Goal: Task Accomplishment & Management: Complete application form

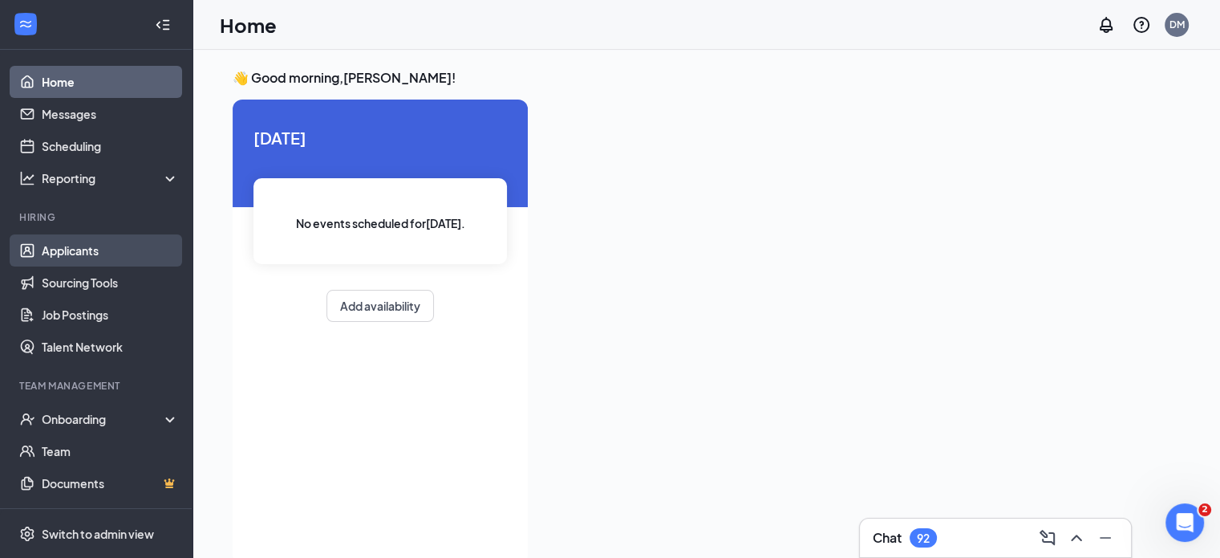
click at [114, 253] on link "Applicants" at bounding box center [110, 250] width 137 height 32
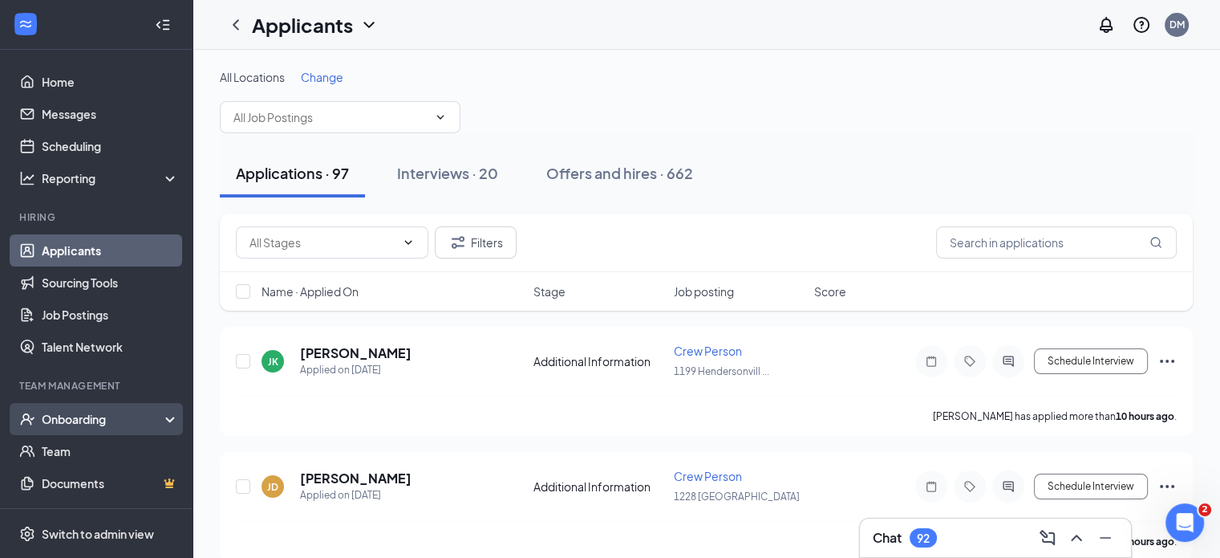
click at [80, 429] on div "Onboarding" at bounding box center [96, 419] width 193 height 32
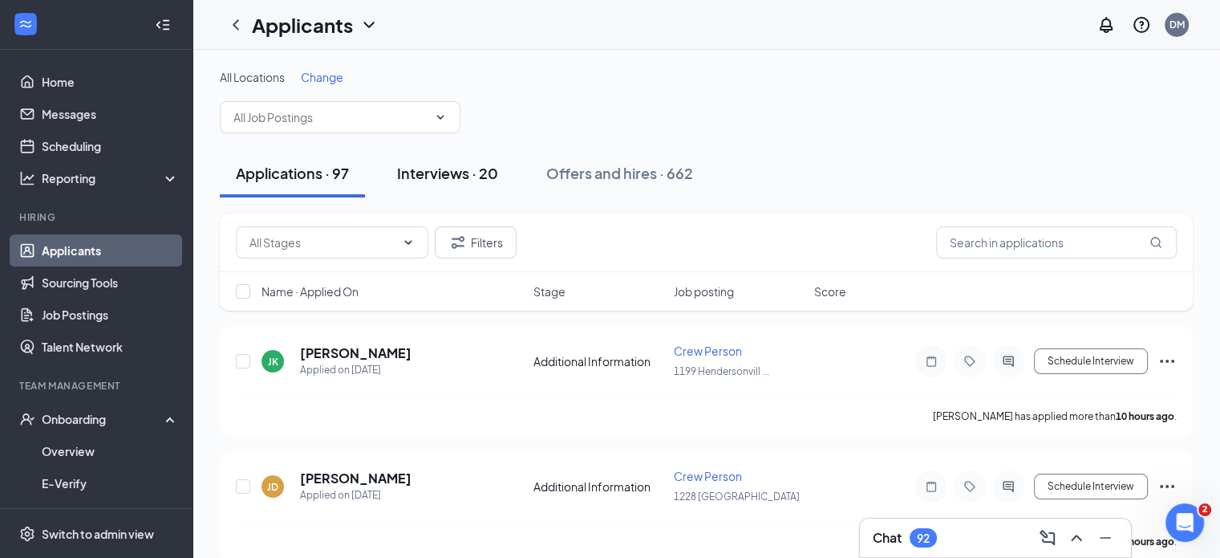
click at [443, 174] on div "Interviews · 20" at bounding box center [447, 173] width 101 height 20
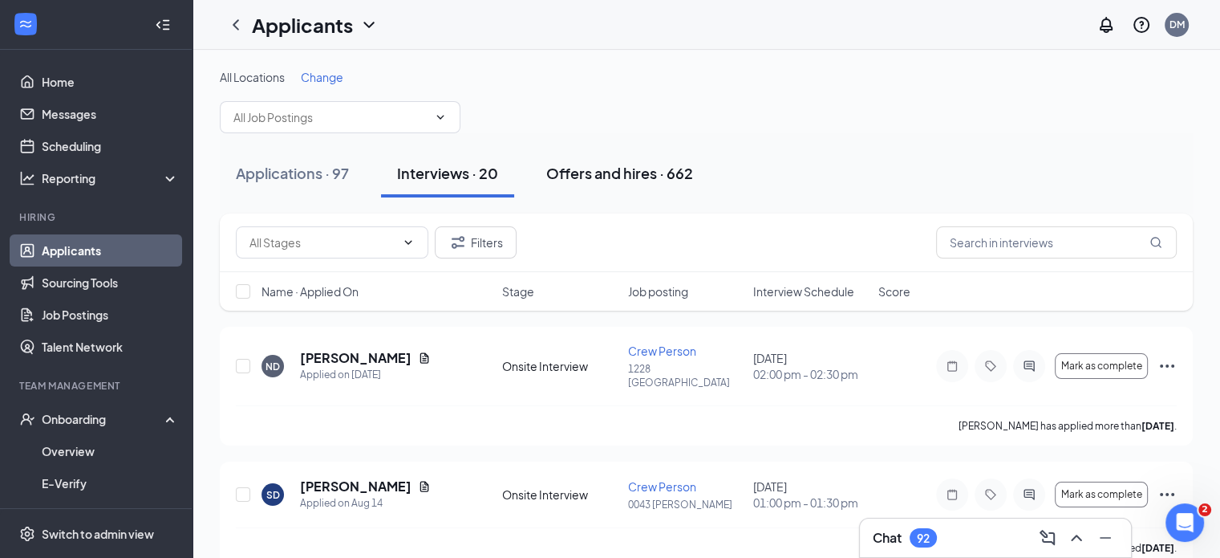
click at [600, 184] on button "Offers and hires · 662" at bounding box center [619, 173] width 179 height 48
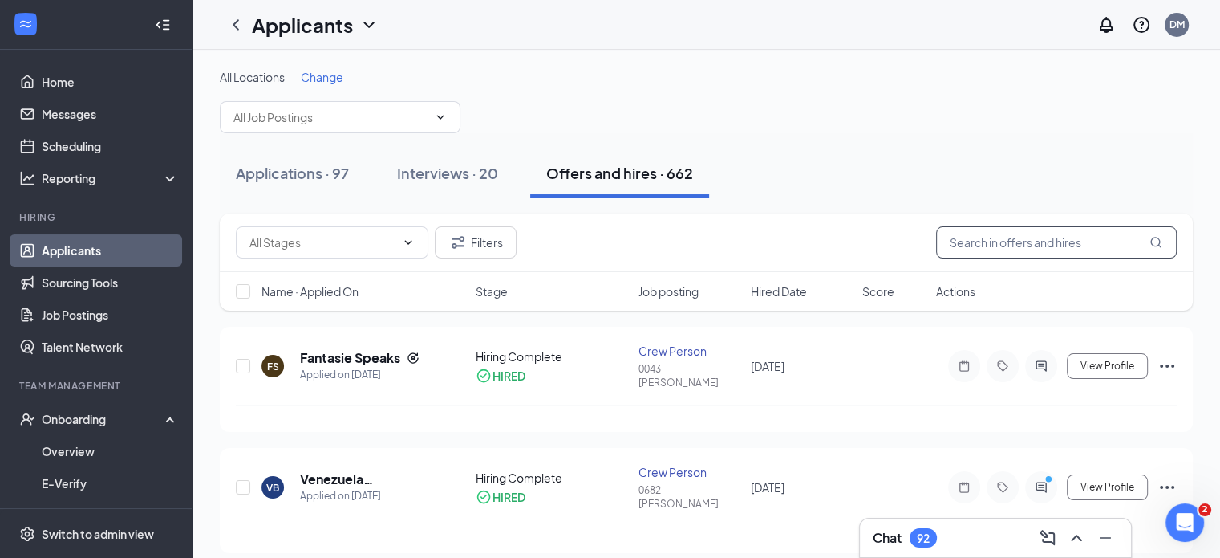
click at [963, 240] on input "text" at bounding box center [1056, 242] width 241 height 32
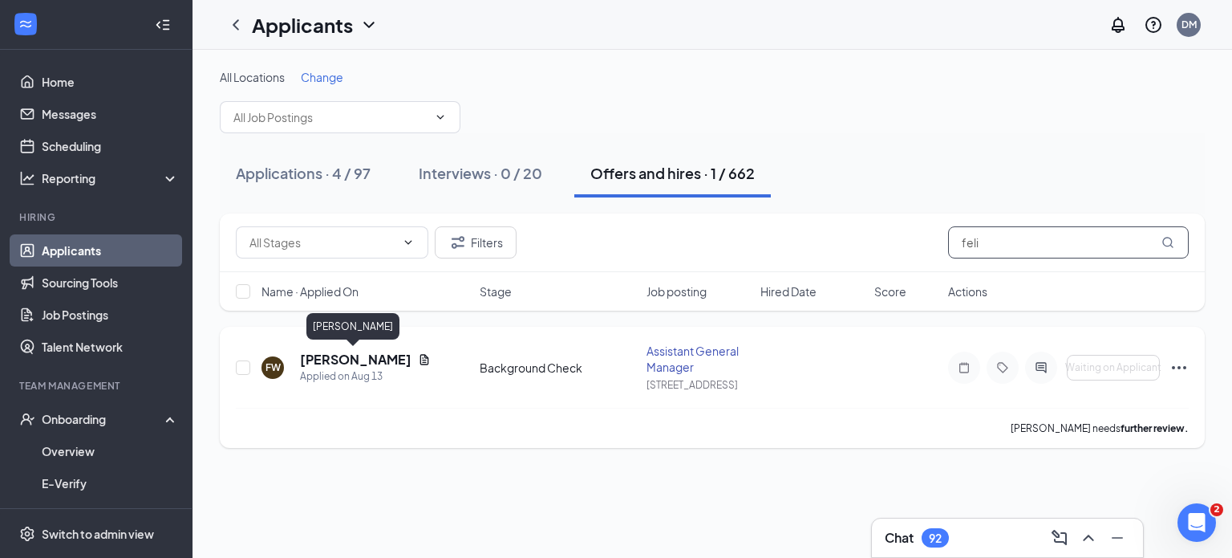
type input "feli"
click at [361, 359] on h5 "[PERSON_NAME]" at bounding box center [356, 360] width 112 height 18
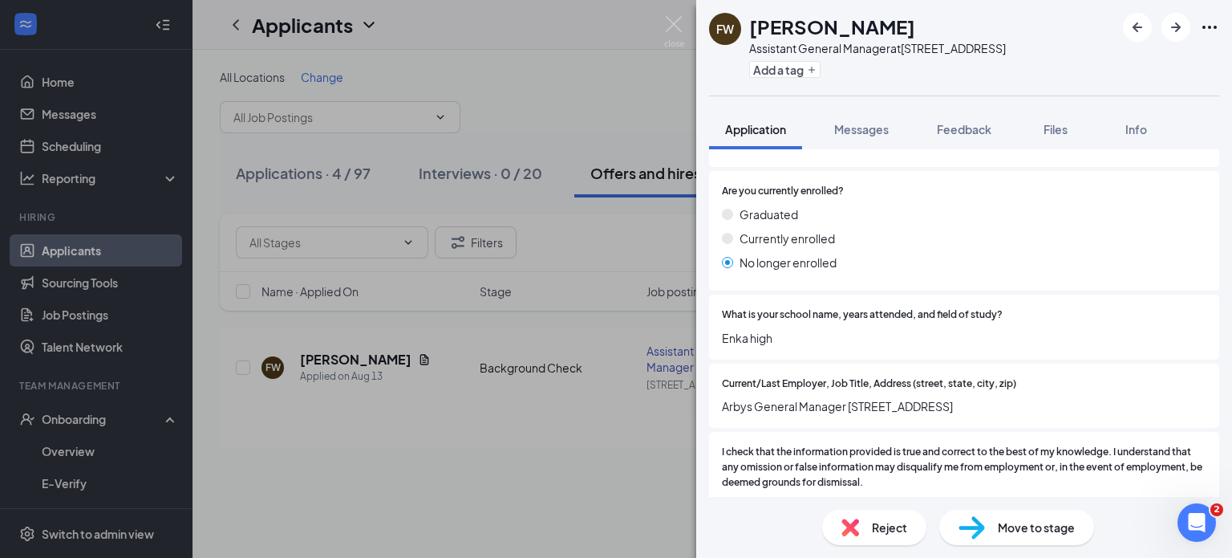
scroll to position [1746, 0]
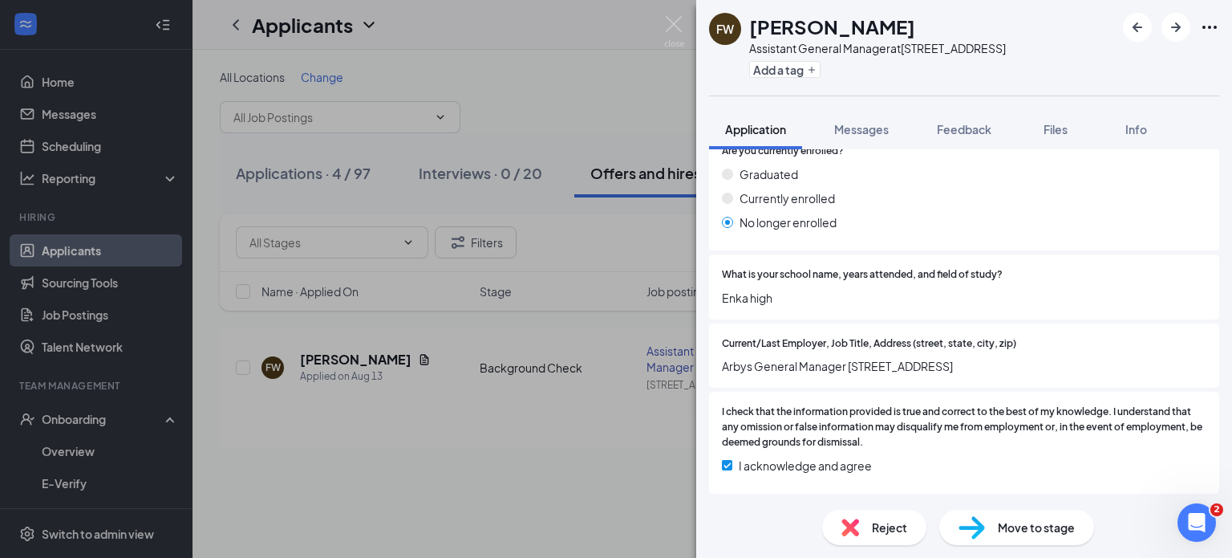
click at [1001, 525] on span "Move to stage" at bounding box center [1036, 527] width 77 height 18
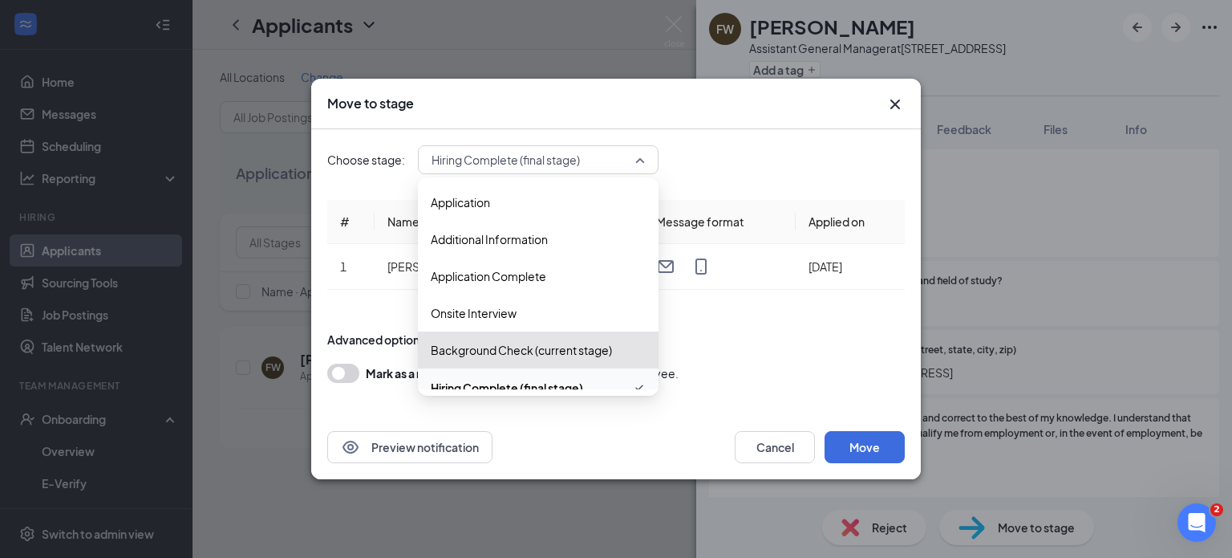
click at [639, 160] on span "Hiring Complete (final stage)" at bounding box center [538, 160] width 213 height 24
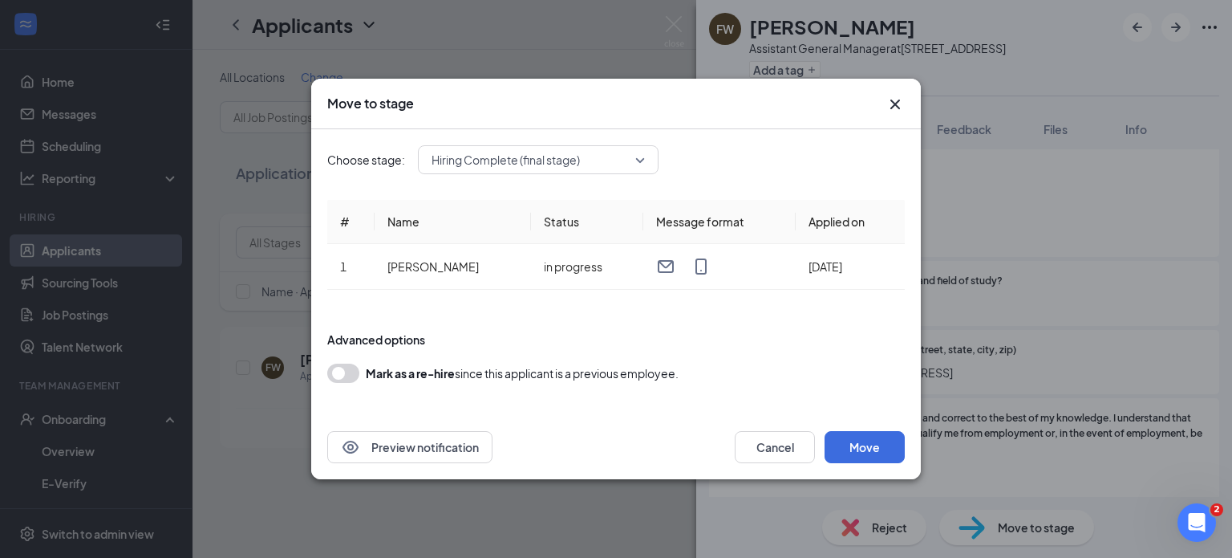
click at [1008, 203] on div "Move to stage Choose stage: Hiring Complete (final stage) 3565919 3565917 Appli…" at bounding box center [616, 279] width 1232 height 558
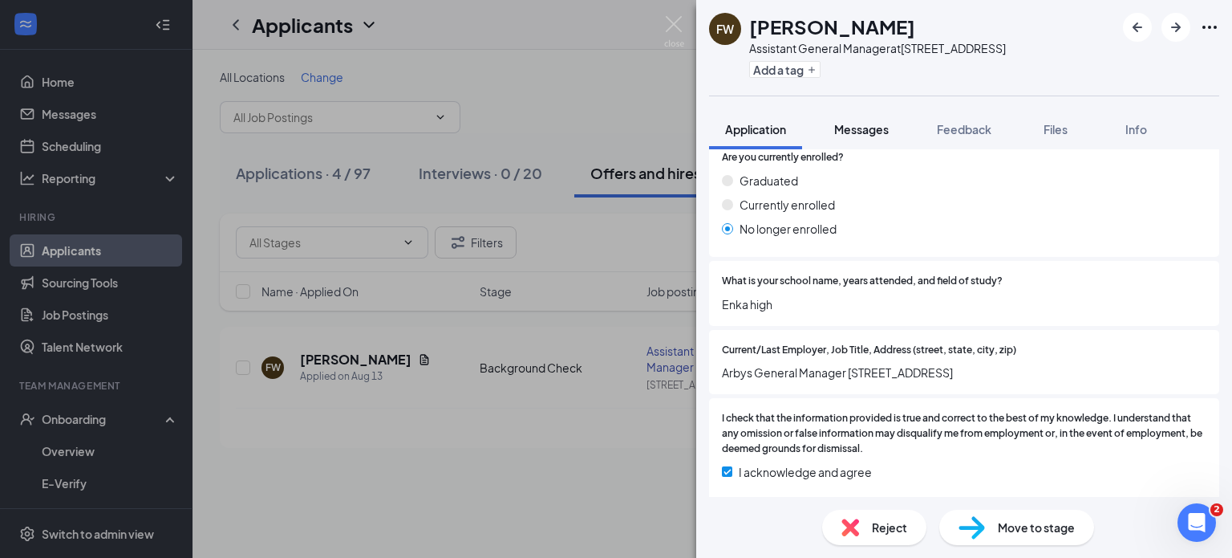
click at [861, 132] on span "Messages" at bounding box center [861, 129] width 55 height 14
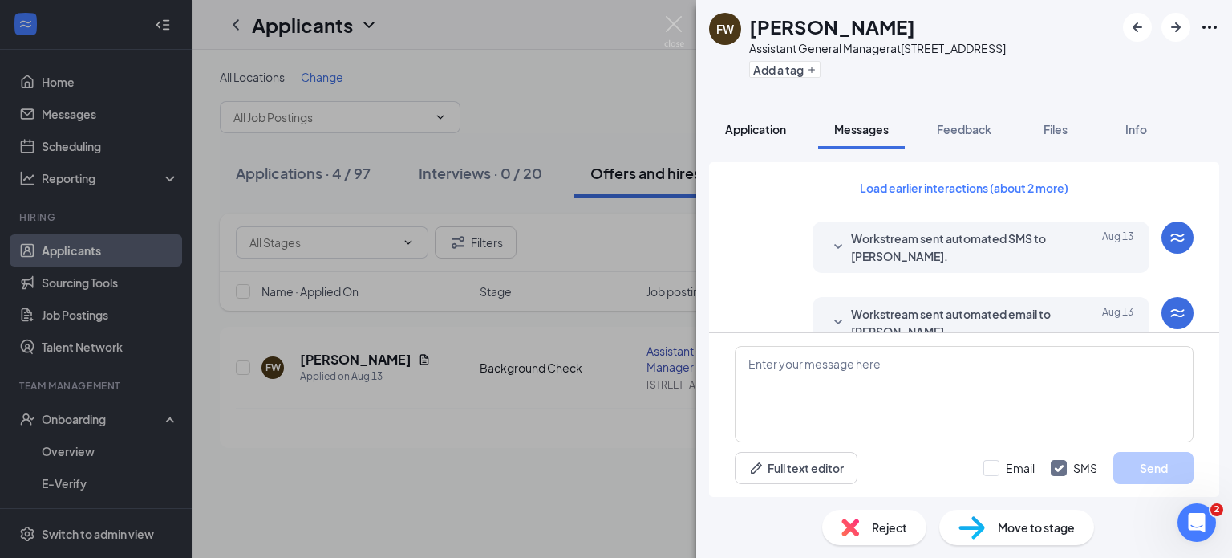
click at [770, 138] on button "Application" at bounding box center [755, 129] width 93 height 40
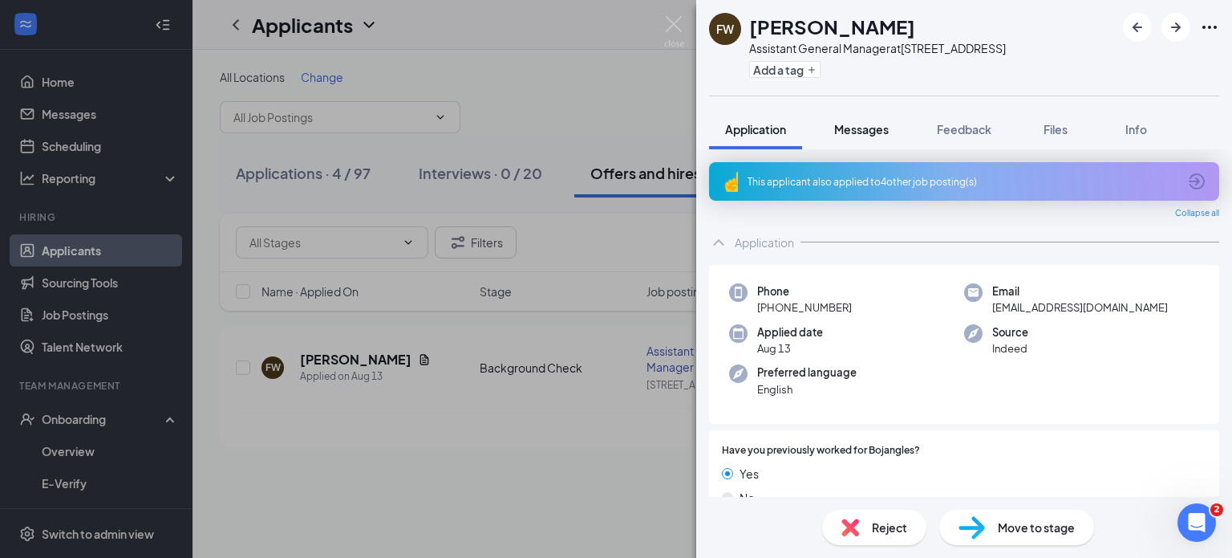
click at [870, 134] on span "Messages" at bounding box center [861, 129] width 55 height 14
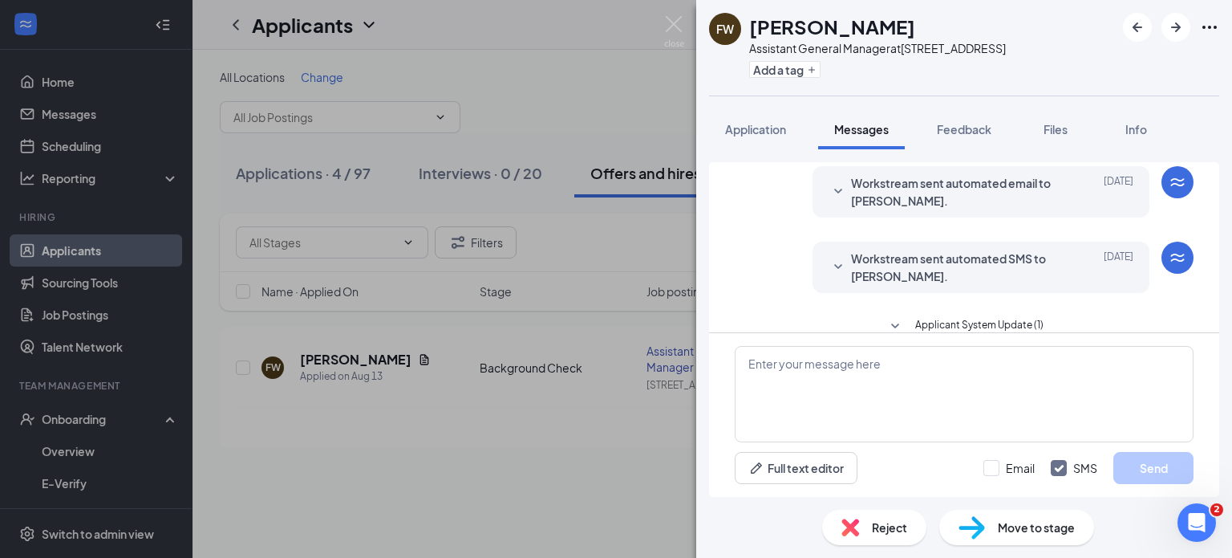
scroll to position [472, 0]
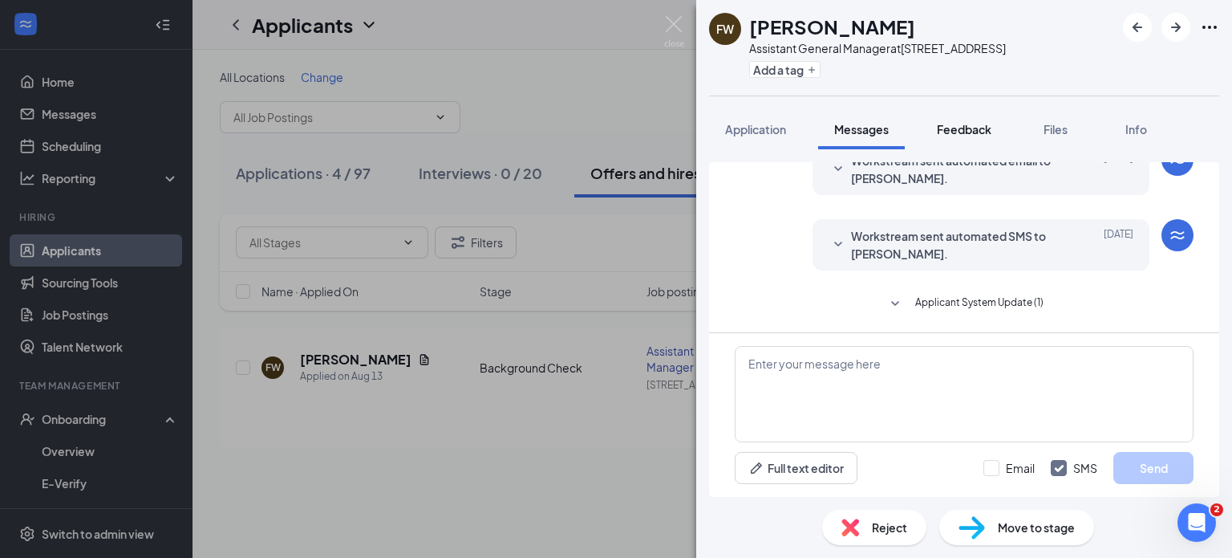
click at [959, 128] on span "Feedback" at bounding box center [964, 129] width 55 height 14
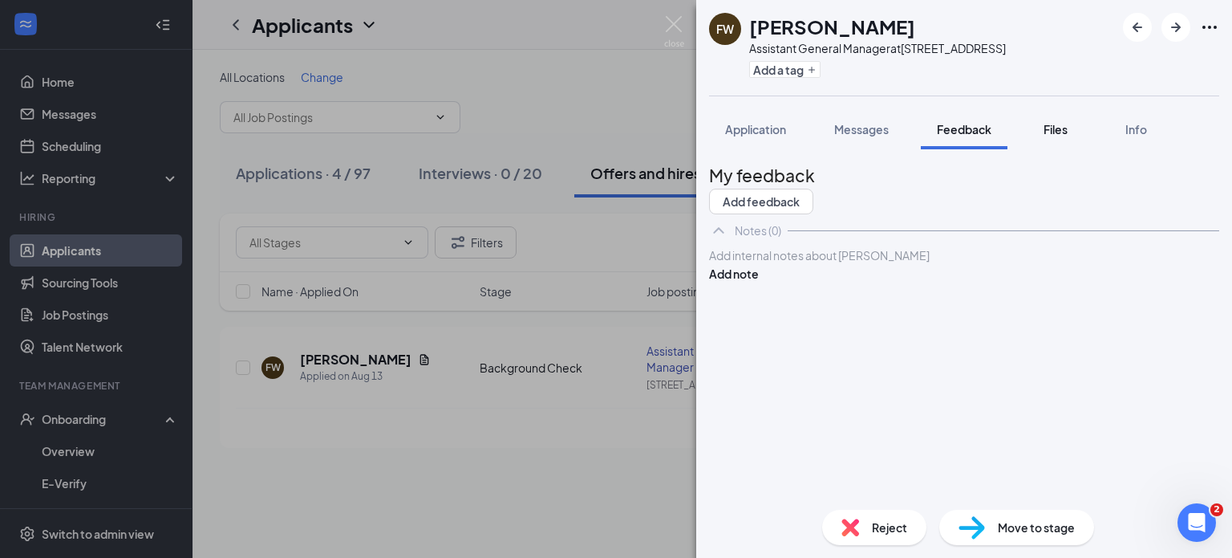
click at [1061, 140] on button "Files" at bounding box center [1056, 129] width 64 height 40
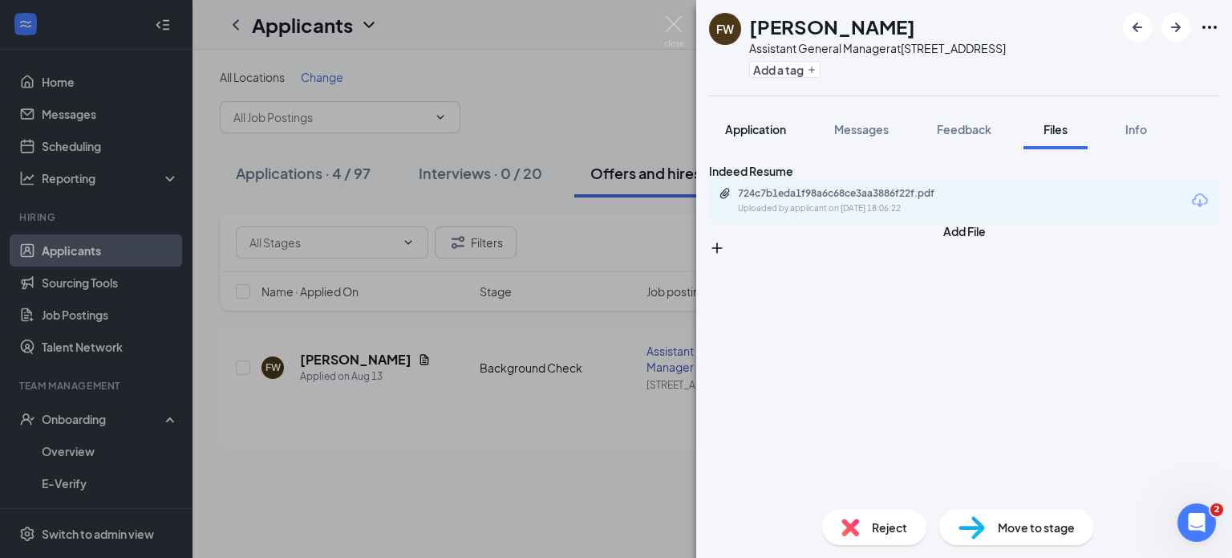
click at [762, 132] on span "Application" at bounding box center [755, 129] width 61 height 14
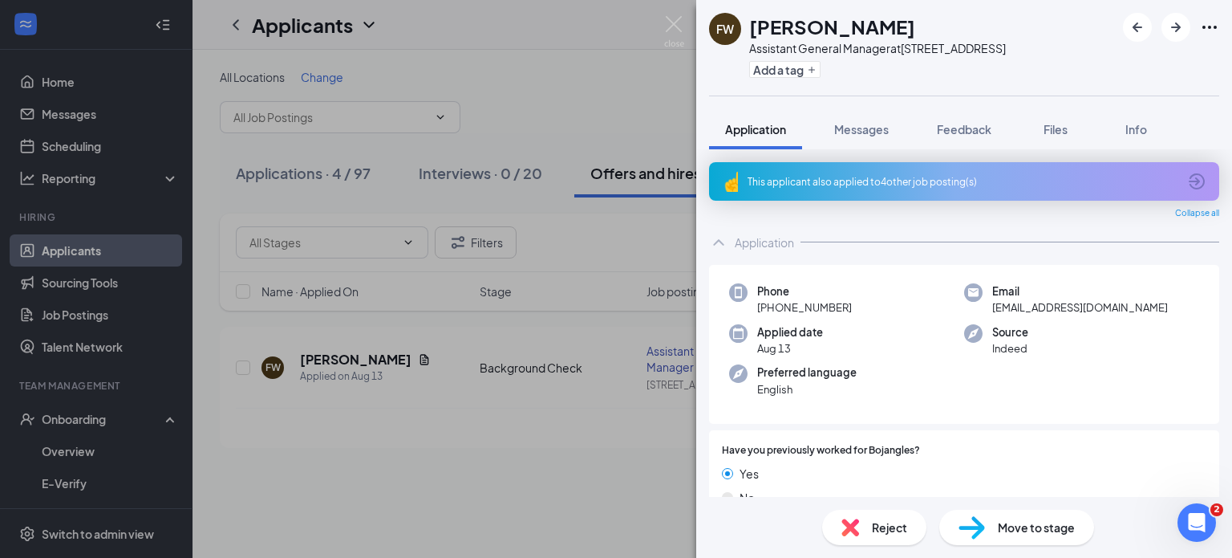
click at [558, 486] on div "FW [PERSON_NAME] Assistant General Manager at [STREET_ADDRESS] Add a tag Applic…" at bounding box center [616, 279] width 1232 height 558
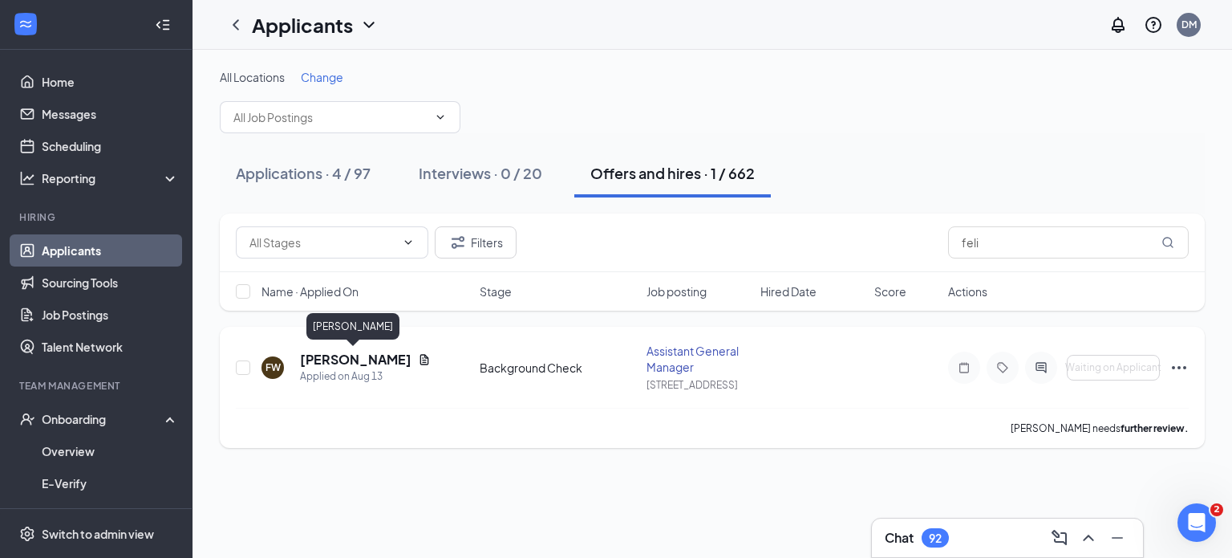
click at [348, 364] on h5 "[PERSON_NAME]" at bounding box center [356, 360] width 112 height 18
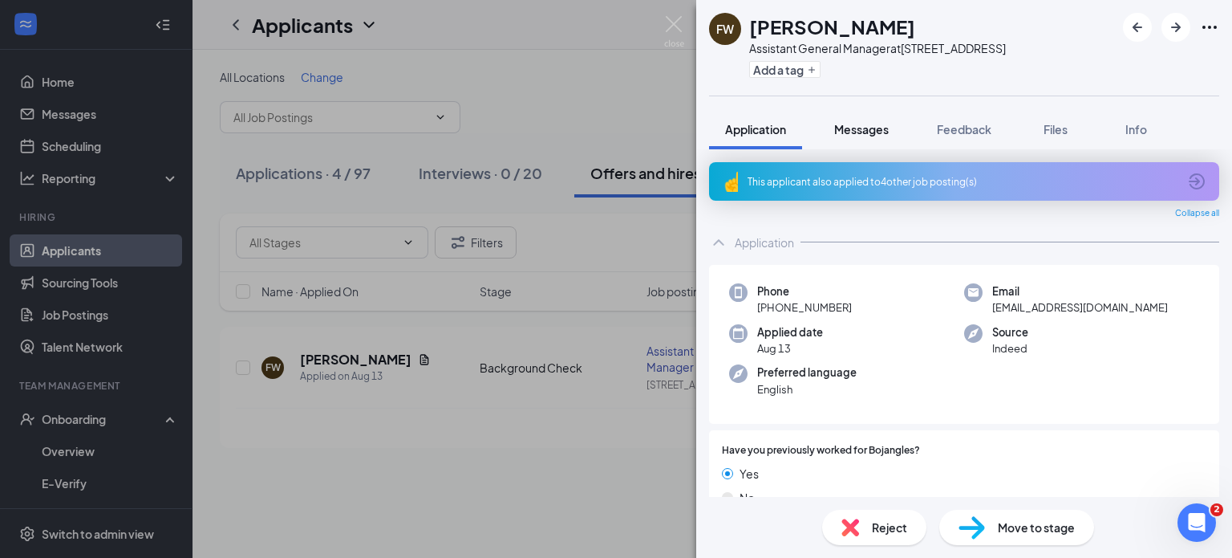
click at [872, 130] on span "Messages" at bounding box center [861, 129] width 55 height 14
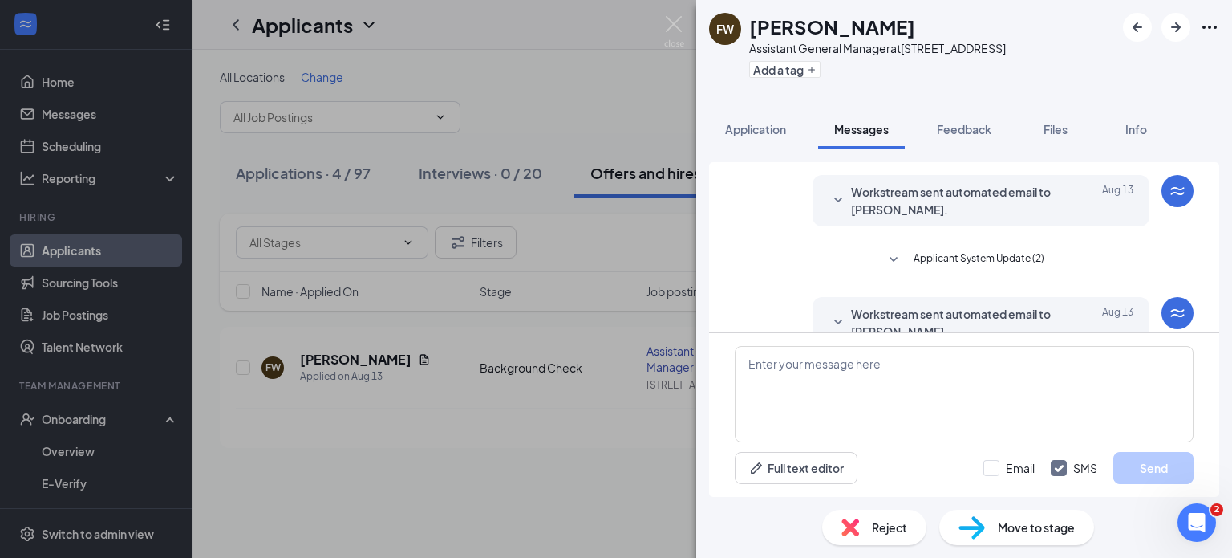
scroll to position [79, 0]
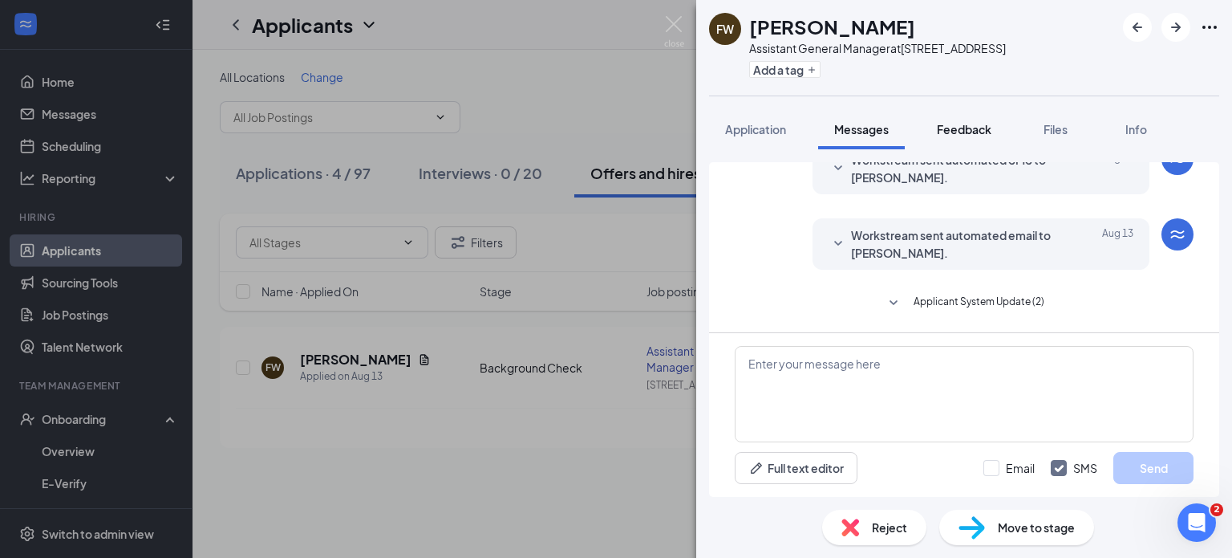
click at [975, 125] on span "Feedback" at bounding box center [964, 129] width 55 height 14
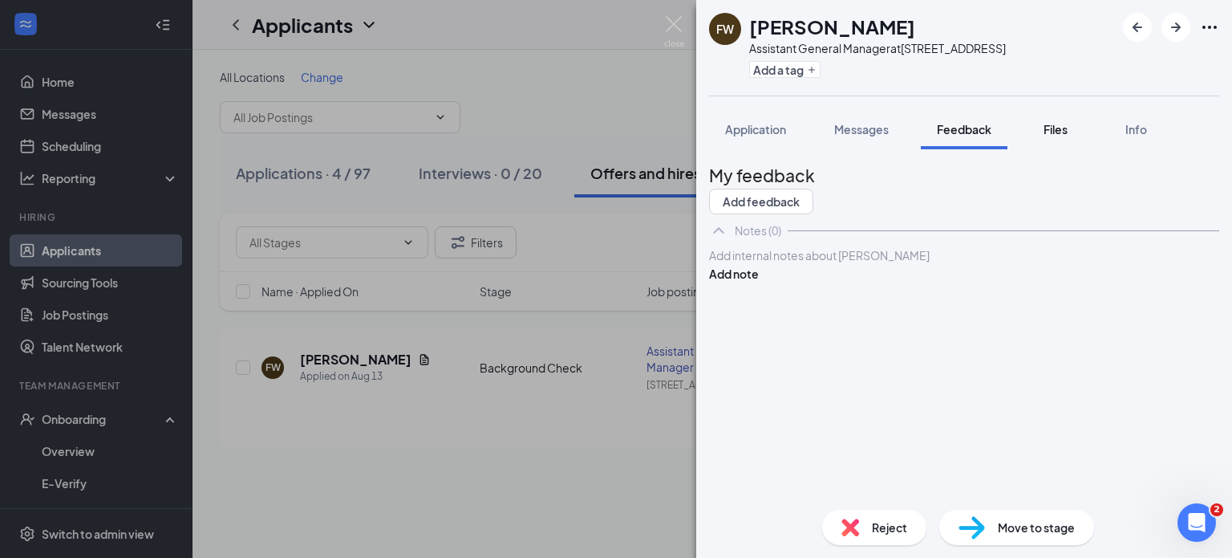
click at [1067, 134] on span "Files" at bounding box center [1056, 129] width 24 height 14
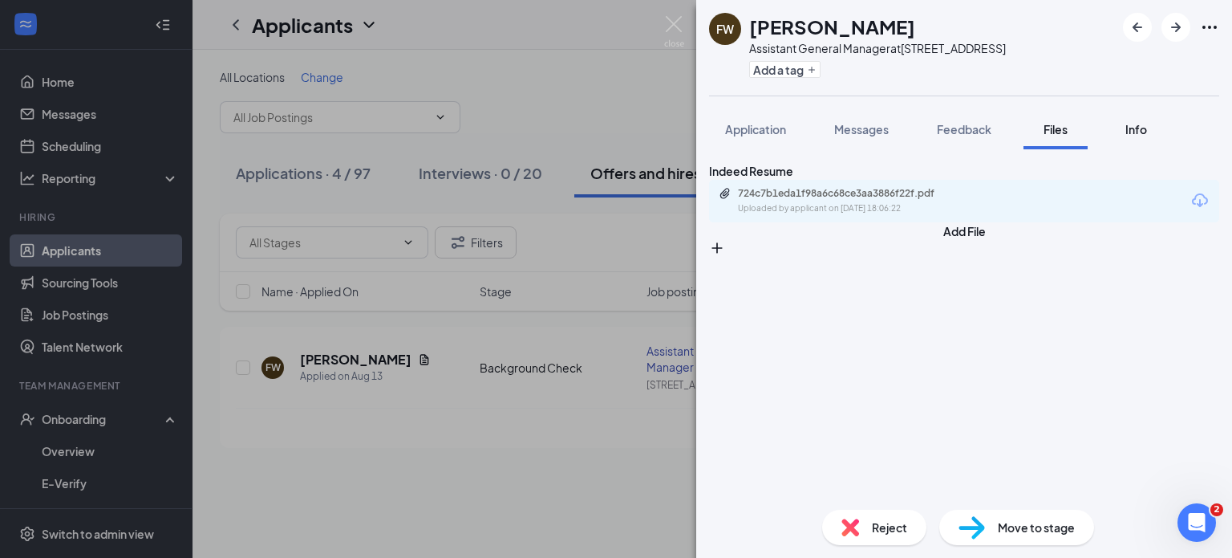
click at [1135, 129] on span "Info" at bounding box center [1136, 129] width 22 height 14
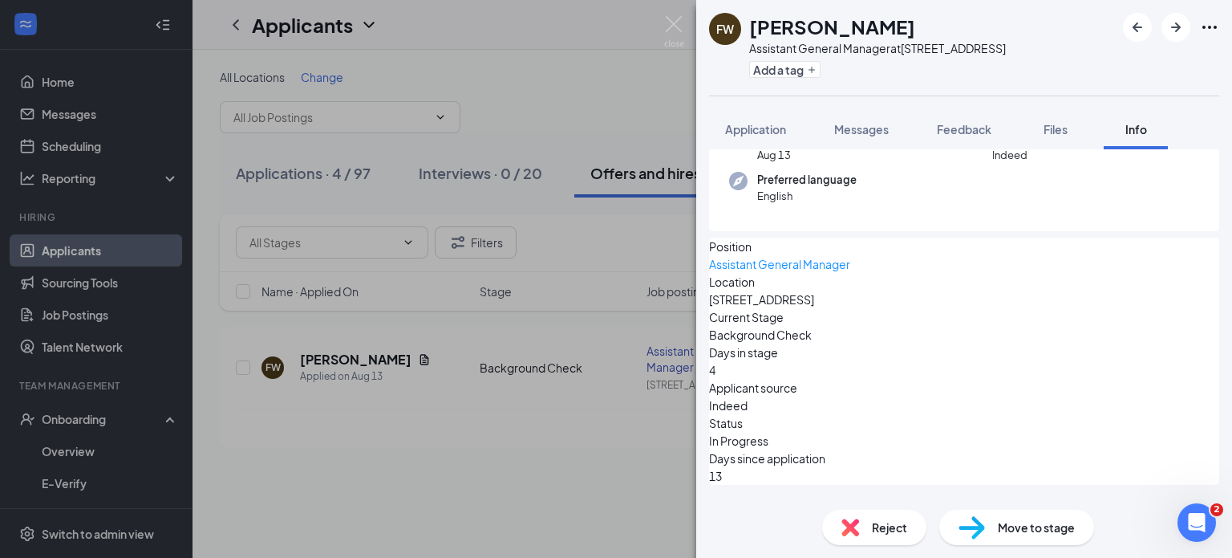
scroll to position [137, 0]
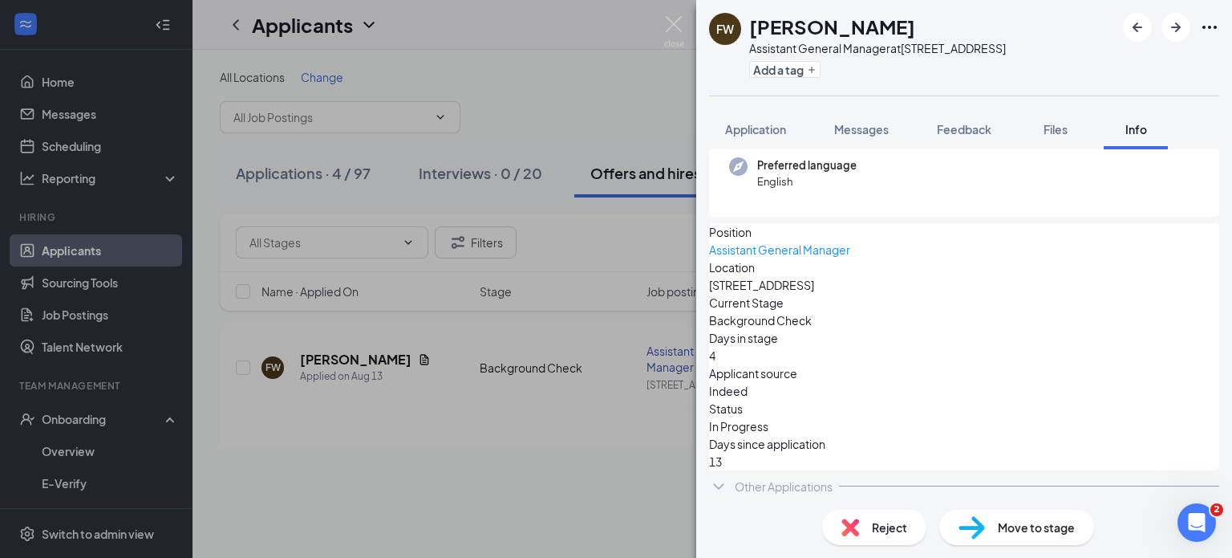
click at [993, 522] on div "Move to stage" at bounding box center [1016, 526] width 155 height 35
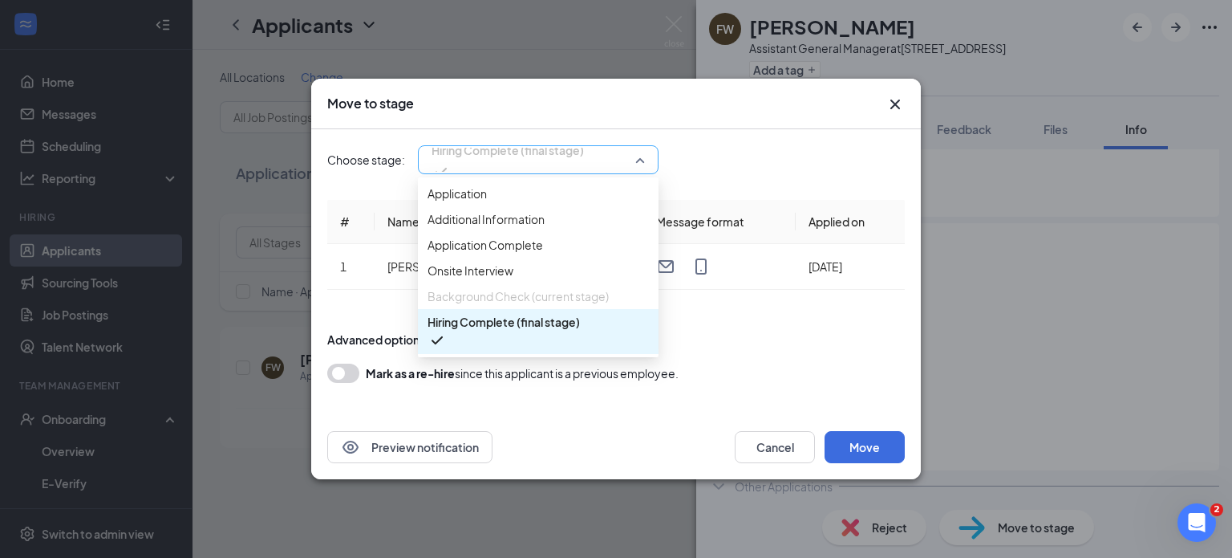
click at [632, 166] on span "Hiring Complete (final stage)" at bounding box center [538, 160] width 213 height 24
click at [545, 331] on span "Hiring Complete (final stage)" at bounding box center [504, 322] width 152 height 18
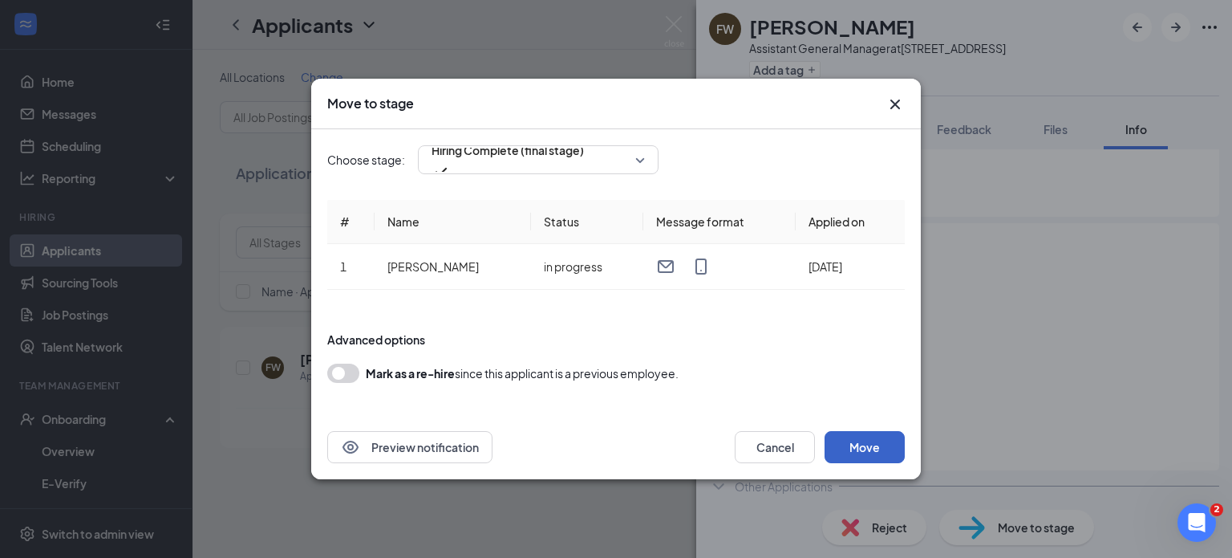
click at [877, 451] on button "Move" at bounding box center [865, 447] width 80 height 32
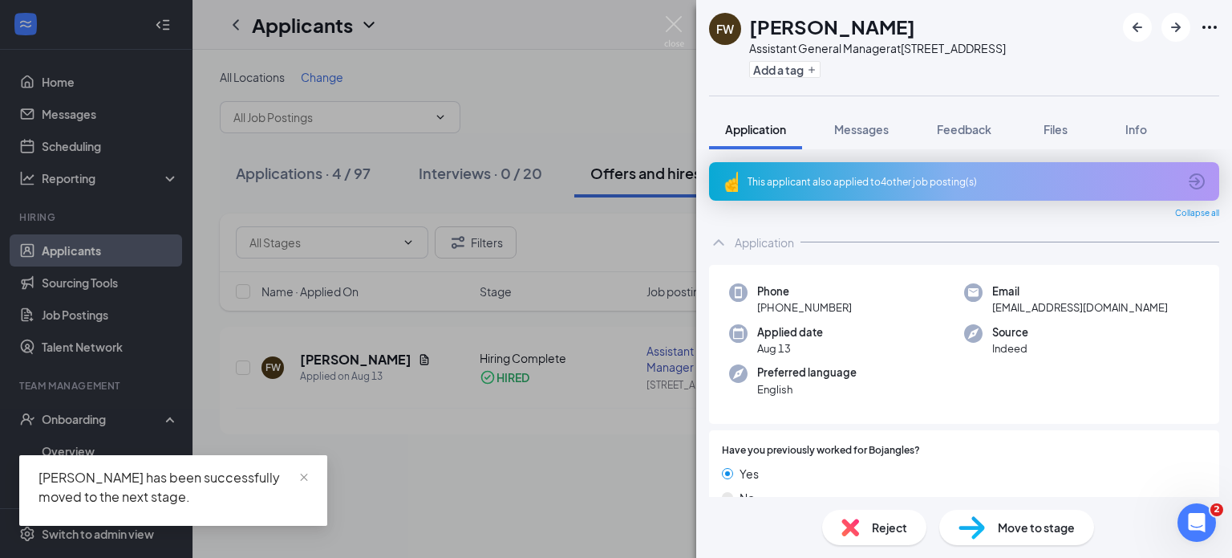
click at [558, 470] on div "FW [PERSON_NAME] Assistant General Manager at [STREET_ADDRESS] Add a tag Applic…" at bounding box center [616, 279] width 1232 height 558
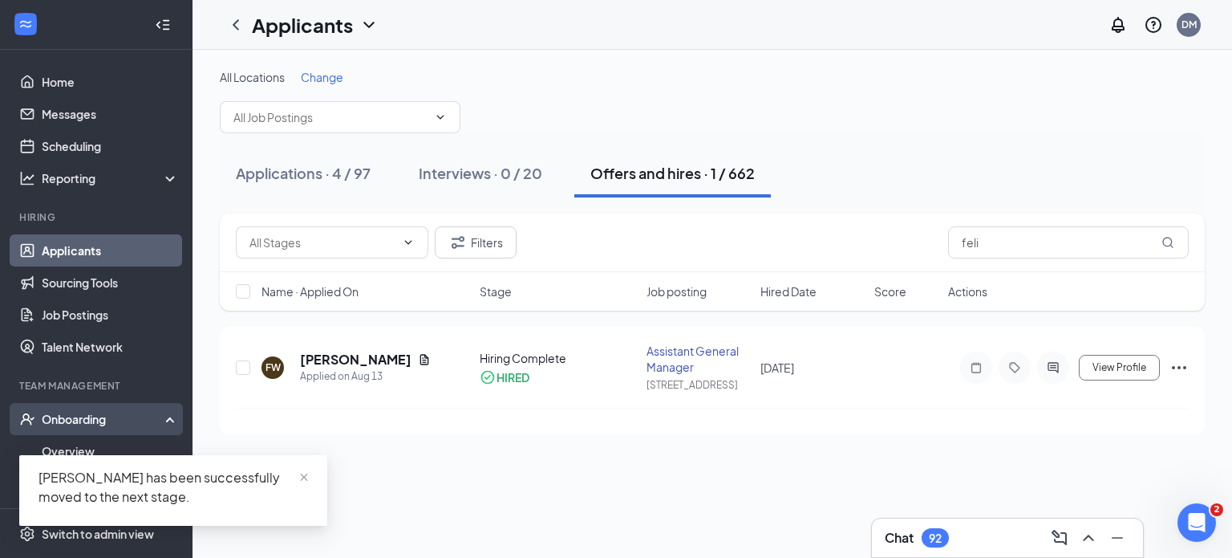
click at [86, 419] on div "Onboarding" at bounding box center [104, 419] width 124 height 16
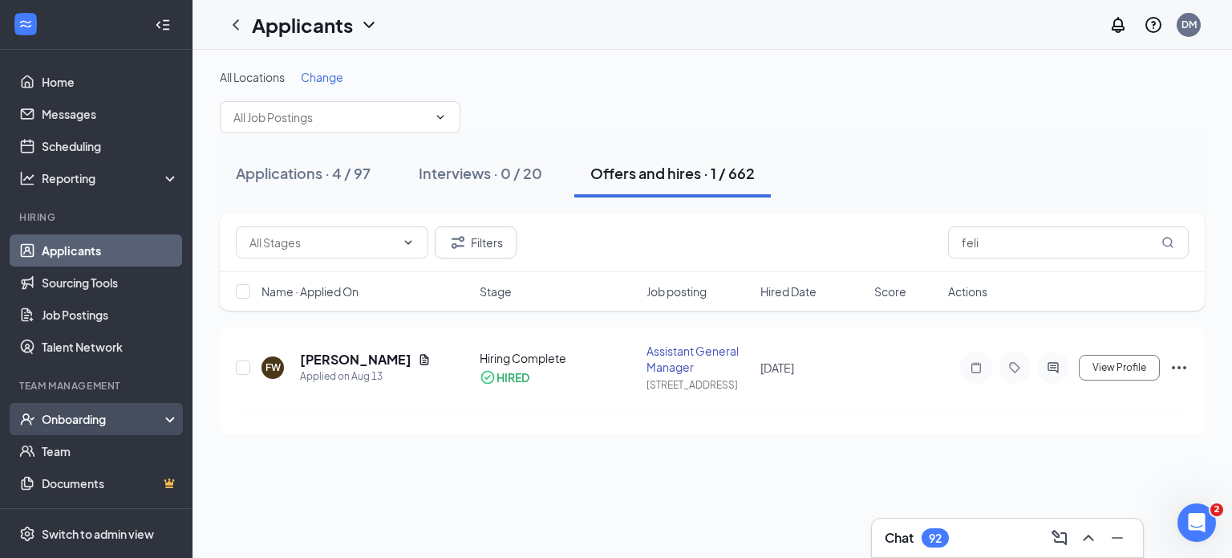
click at [152, 418] on div "Onboarding" at bounding box center [104, 419] width 124 height 16
click at [64, 452] on link "Overview" at bounding box center [110, 451] width 137 height 32
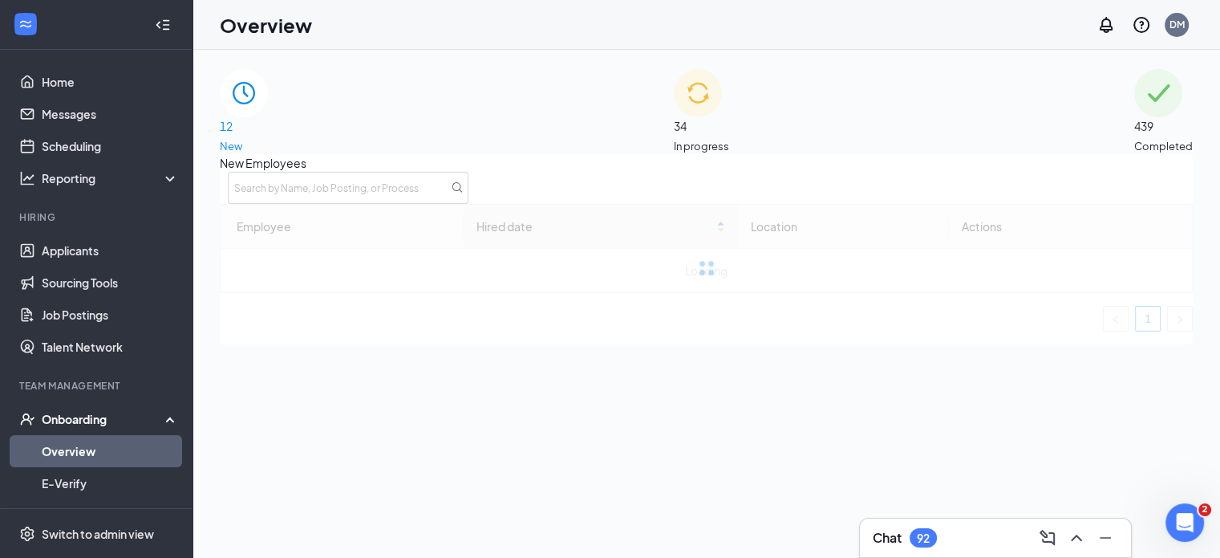
click at [268, 137] on div "12 New" at bounding box center [244, 111] width 48 height 85
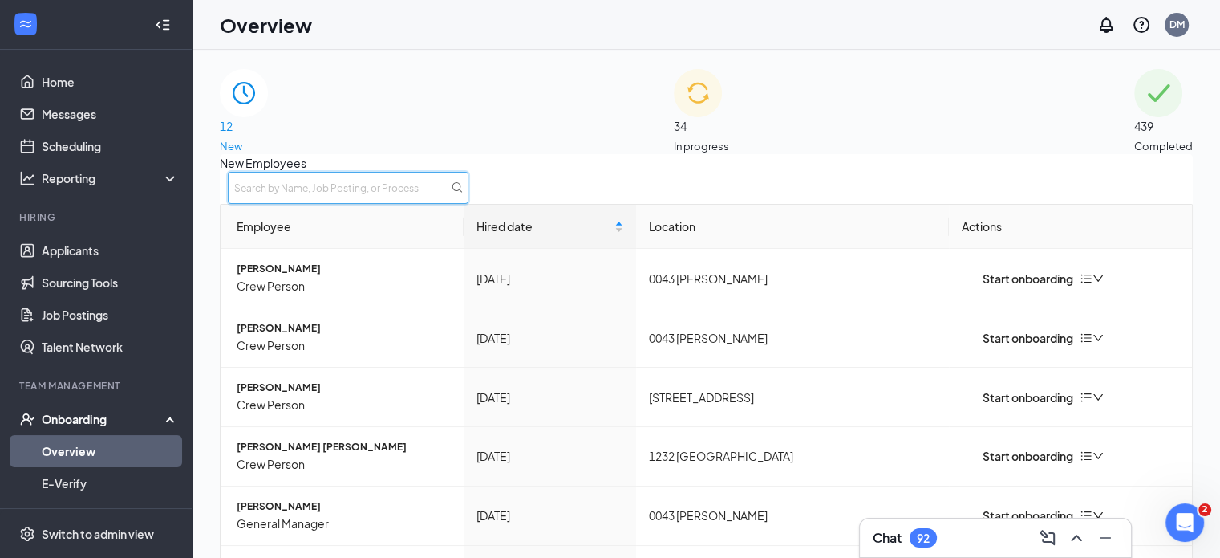
click at [468, 204] on input "text" at bounding box center [348, 188] width 241 height 32
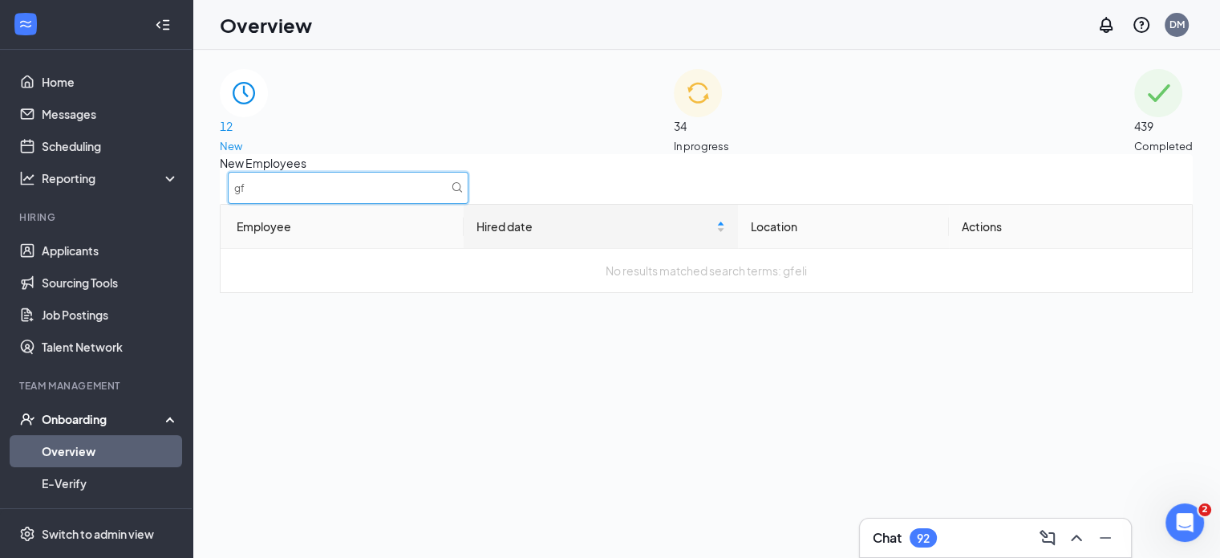
type input "g"
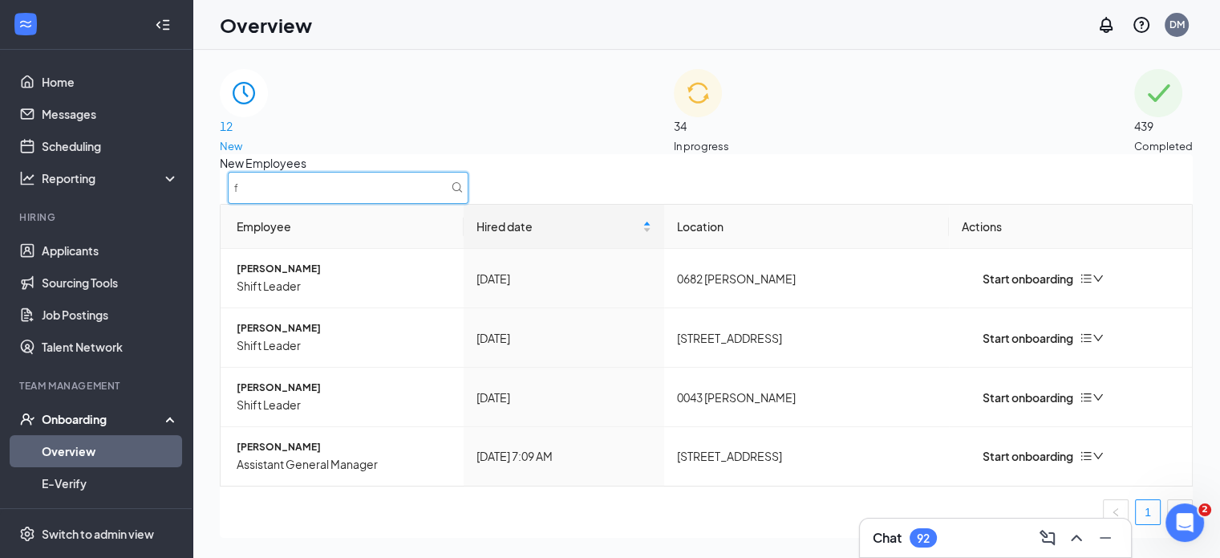
click at [468, 204] on input "f" at bounding box center [348, 188] width 241 height 32
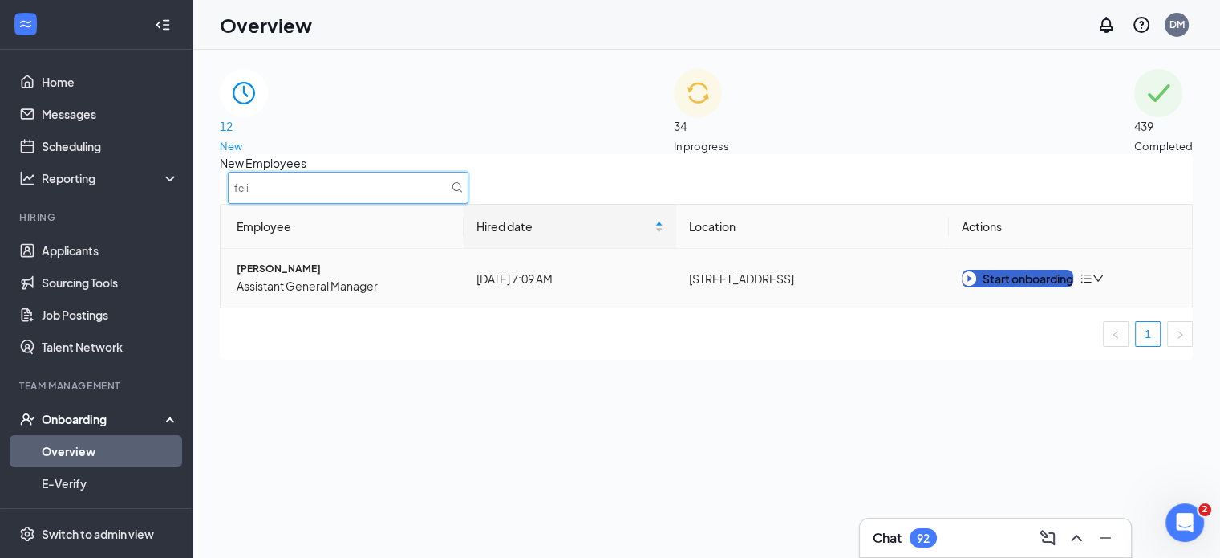
type input "feli"
click at [1062, 287] on div "Start onboarding" at bounding box center [1018, 279] width 112 height 18
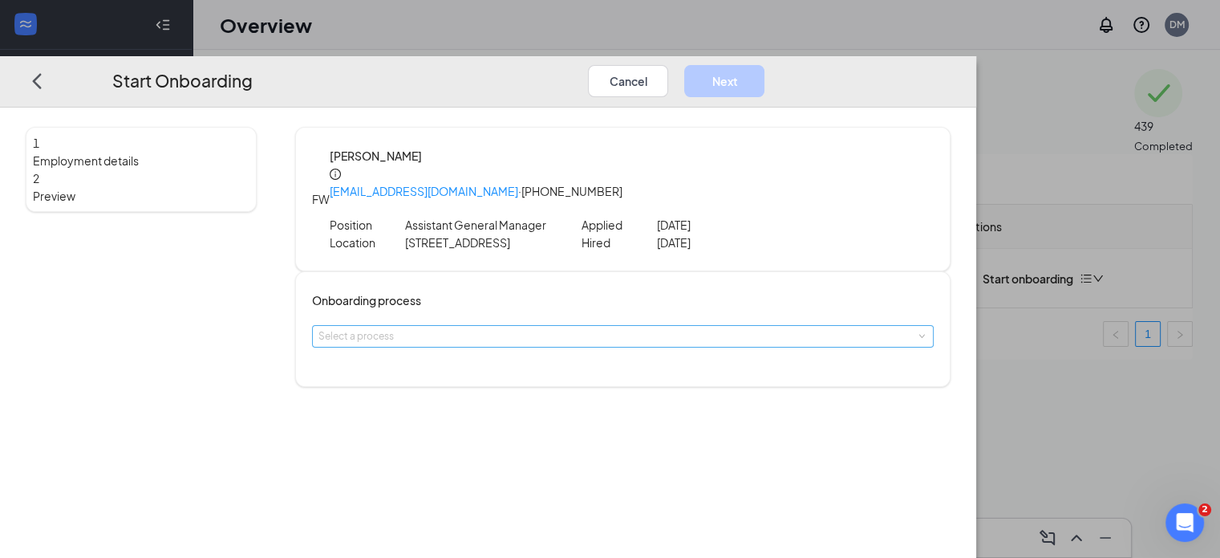
click at [578, 328] on div "Select a process" at bounding box center [619, 336] width 602 height 16
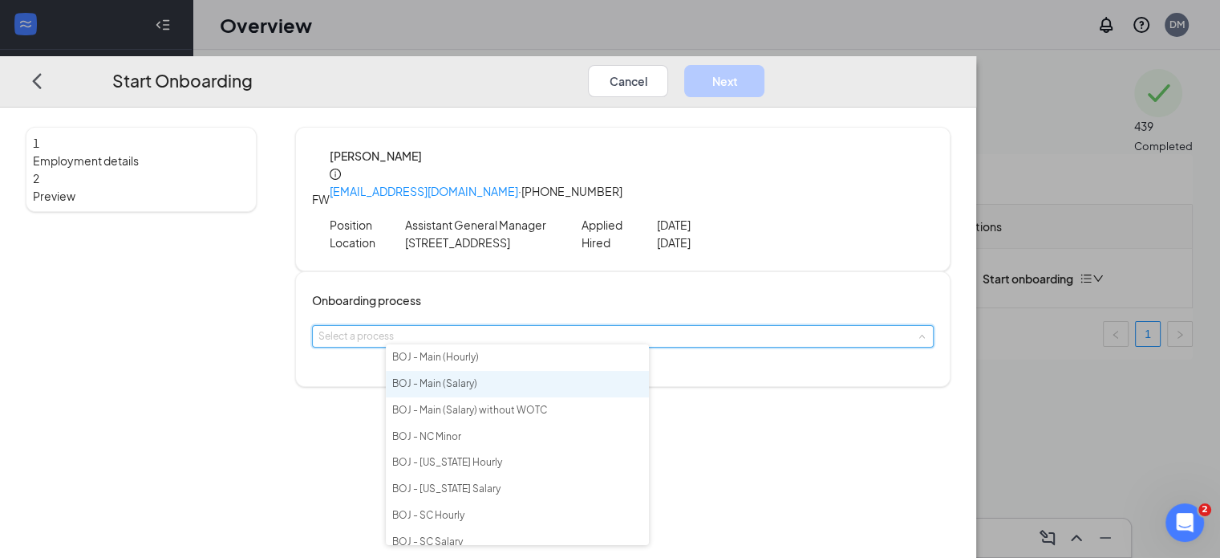
click at [524, 384] on li "BOJ - Main (Salary)" at bounding box center [517, 384] width 263 height 26
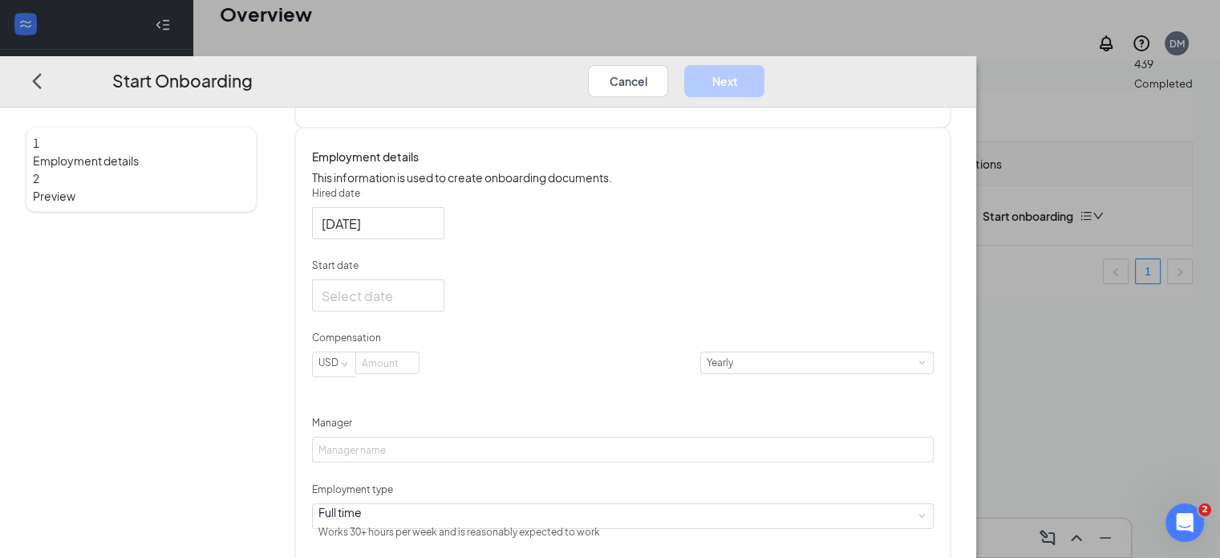
scroll to position [289, 0]
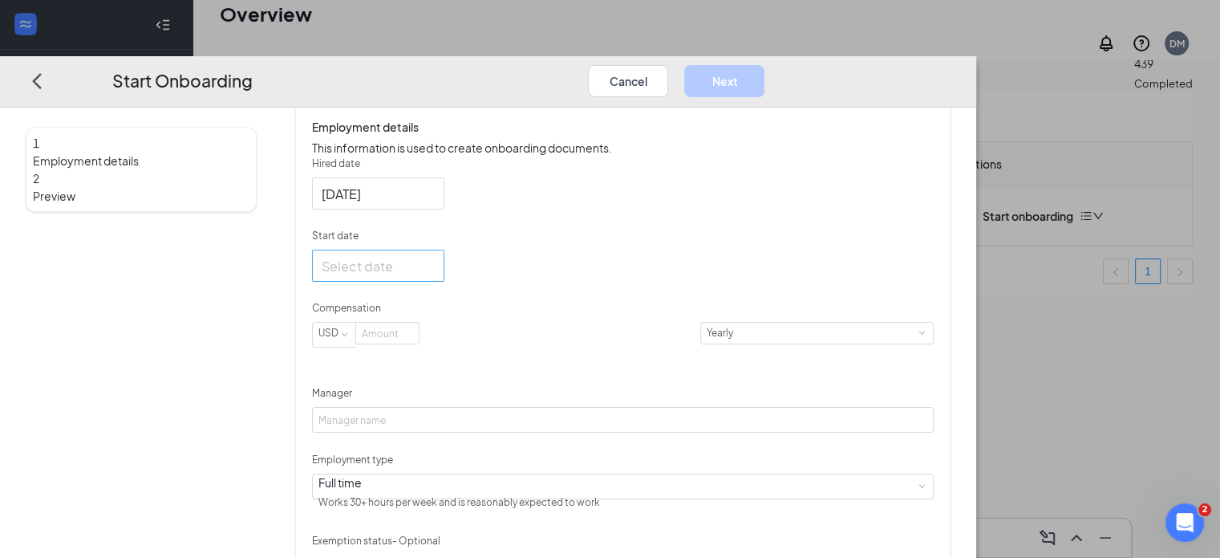
click at [435, 275] on div at bounding box center [378, 265] width 113 height 20
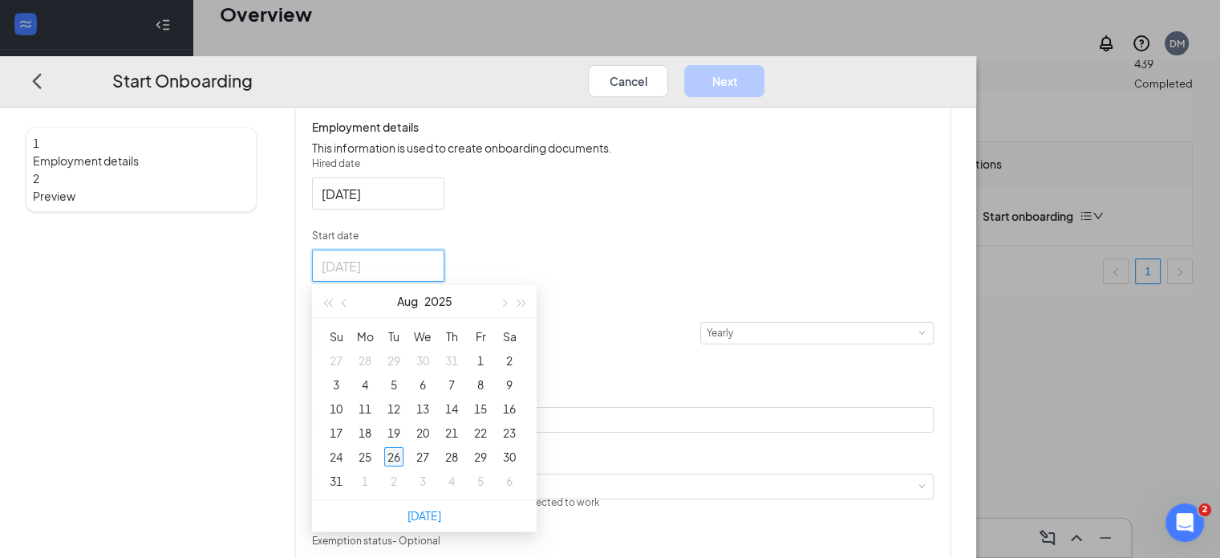
type input "[DATE]"
click at [404, 465] on div "26" at bounding box center [393, 455] width 19 height 19
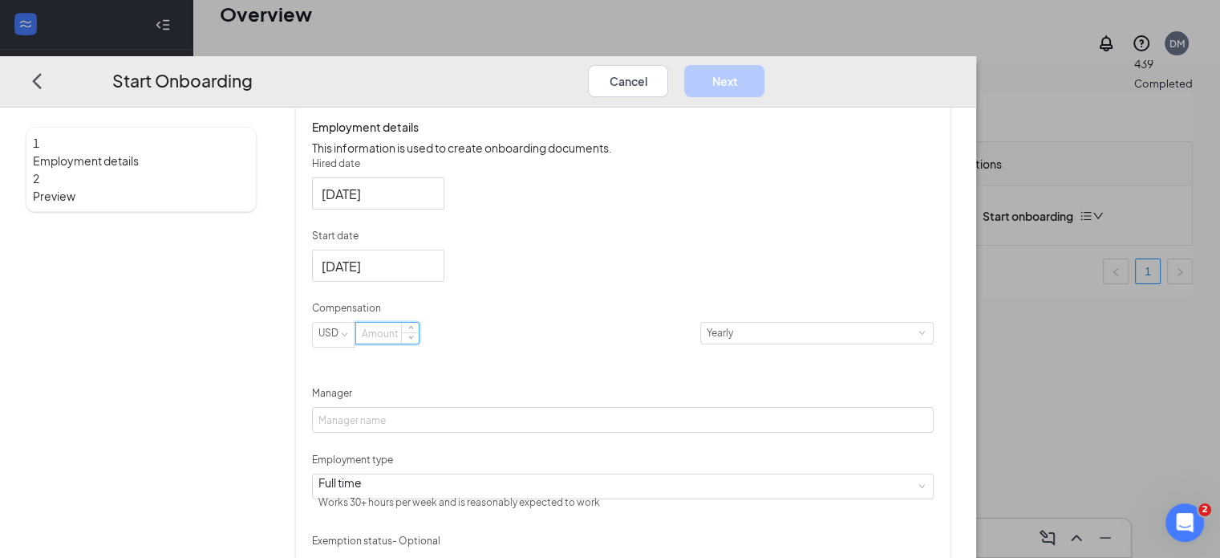
click at [419, 343] on input at bounding box center [387, 332] width 63 height 21
type input "49000"
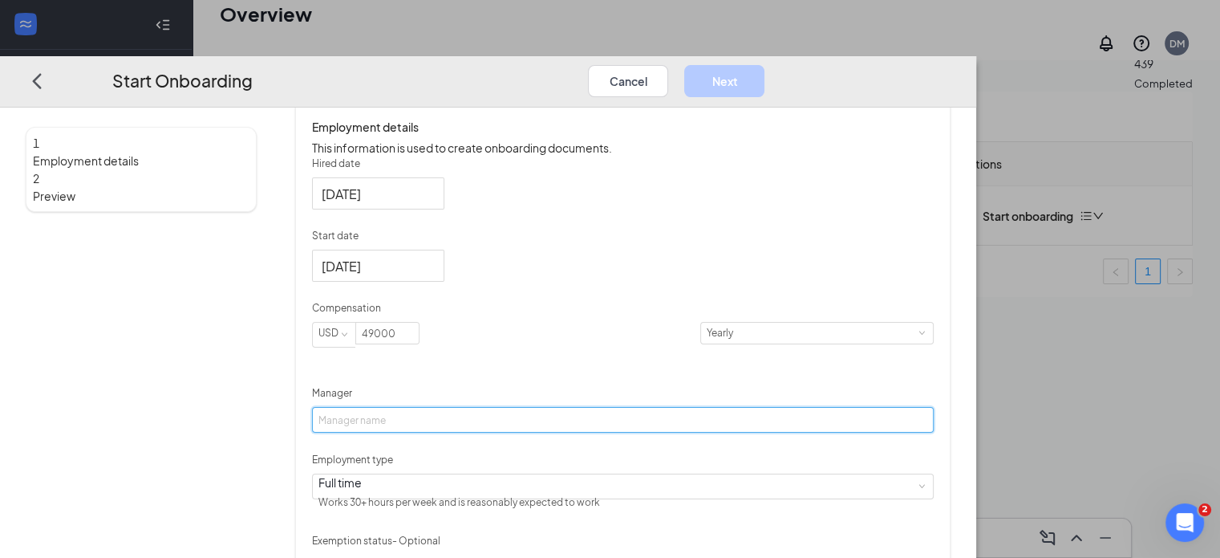
click at [472, 426] on input "Manager" at bounding box center [623, 420] width 622 height 26
type input "[PERSON_NAME]"
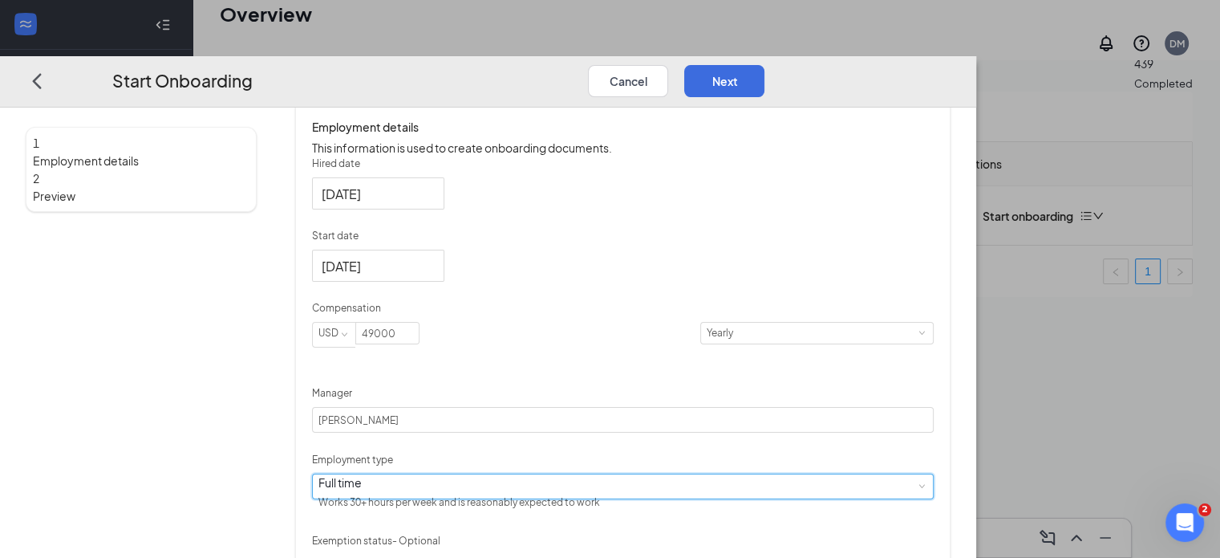
click at [562, 497] on div "Full time Works 30+ hours per week and is reasonably expected to work" at bounding box center [622, 485] width 609 height 24
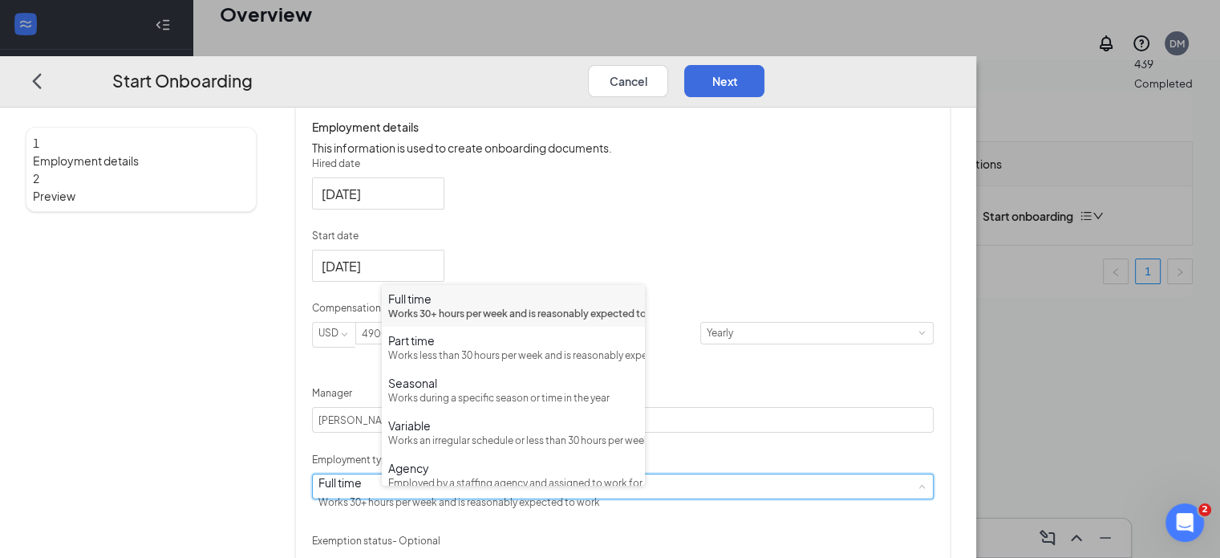
click at [534, 322] on div "Works 30+ hours per week and is reasonably expected to work" at bounding box center [513, 313] width 250 height 15
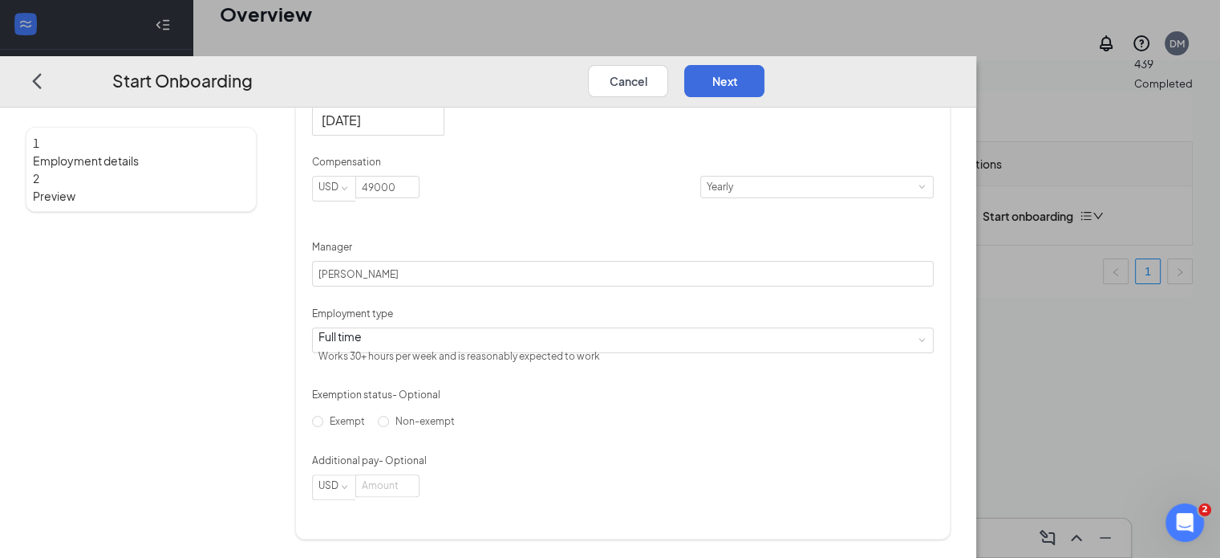
scroll to position [456, 0]
click at [764, 64] on button "Next" at bounding box center [724, 80] width 80 height 32
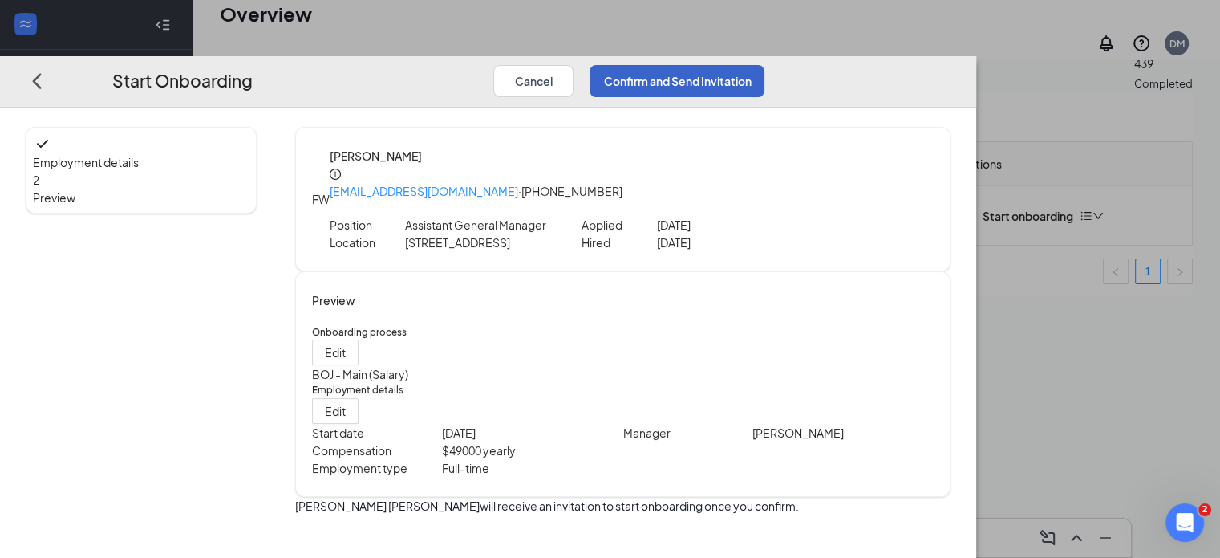
click at [764, 64] on button "Confirm and Send Invitation" at bounding box center [677, 80] width 175 height 32
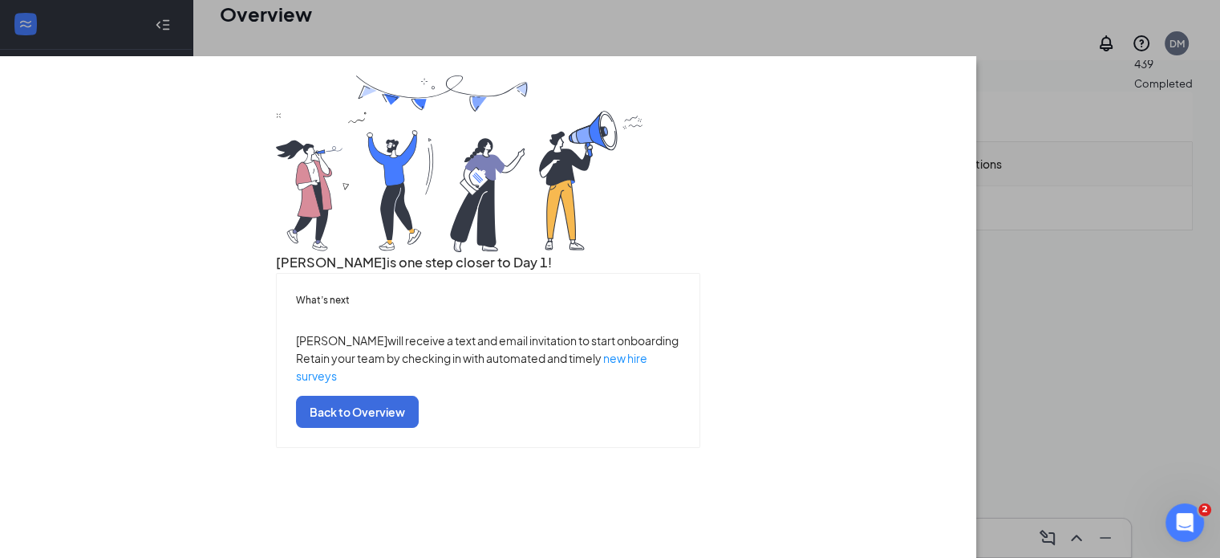
scroll to position [96, 0]
click at [419, 427] on button "Back to Overview" at bounding box center [357, 411] width 123 height 32
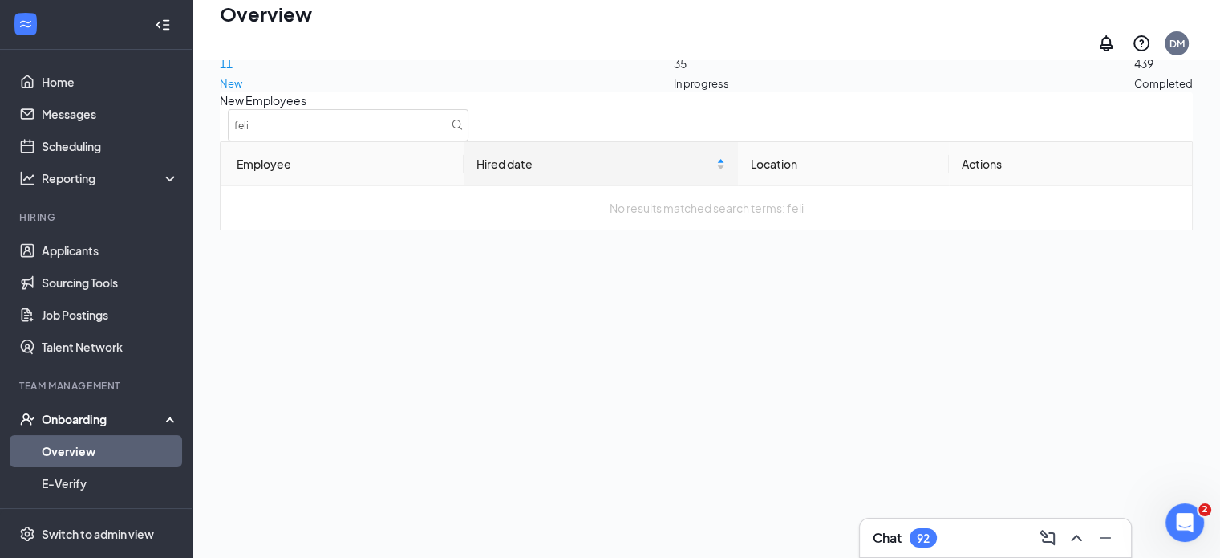
scroll to position [0, 0]
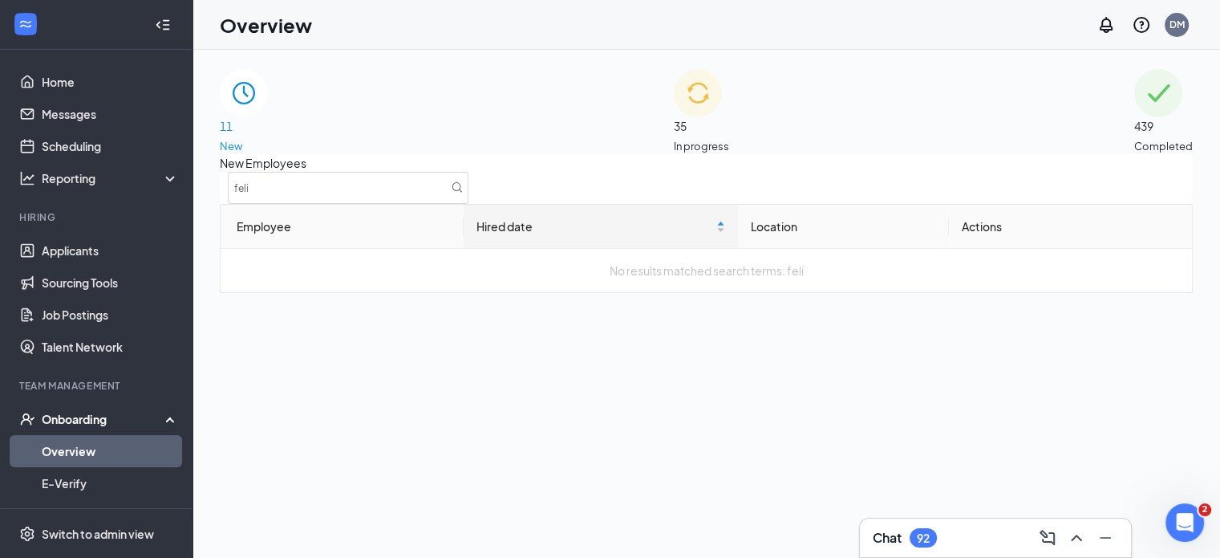
click at [82, 448] on link "Overview" at bounding box center [110, 451] width 137 height 32
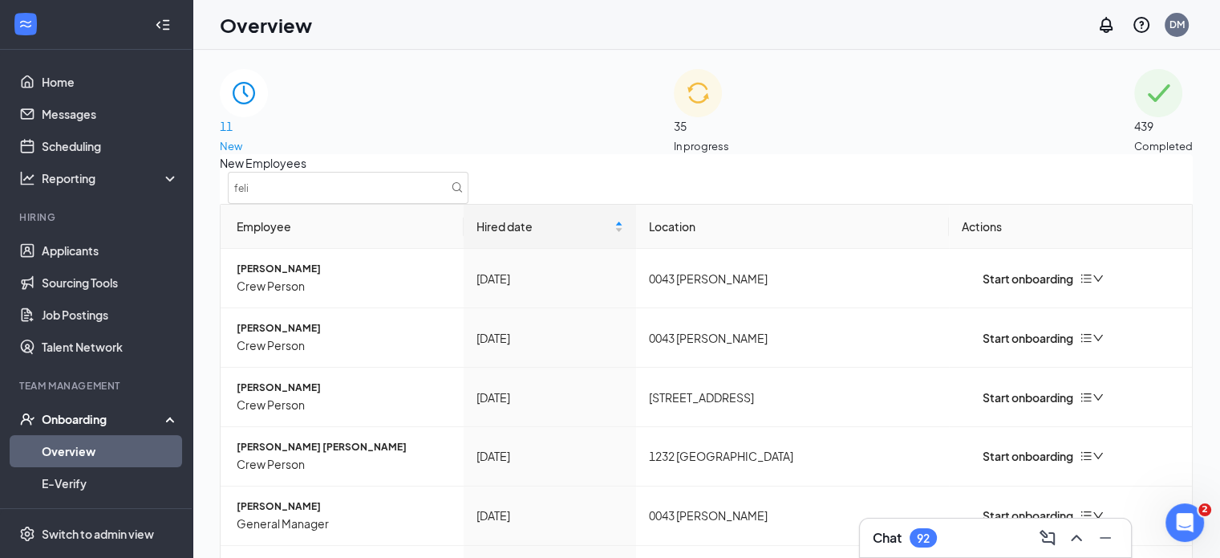
click at [728, 100] on div "35 In progress" at bounding box center [701, 111] width 55 height 85
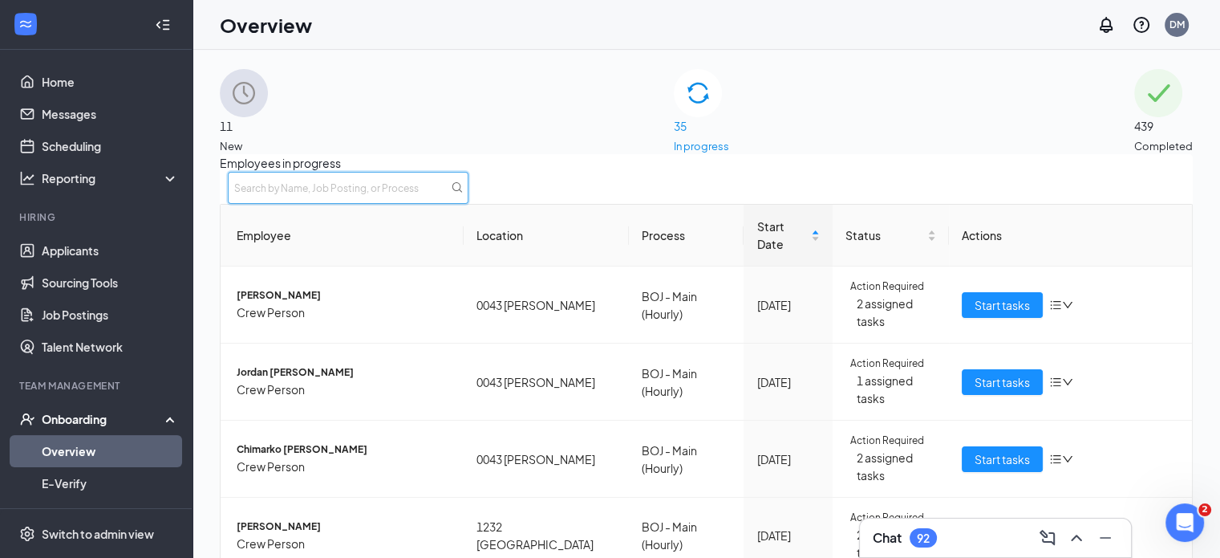
click at [468, 197] on input "text" at bounding box center [348, 188] width 241 height 32
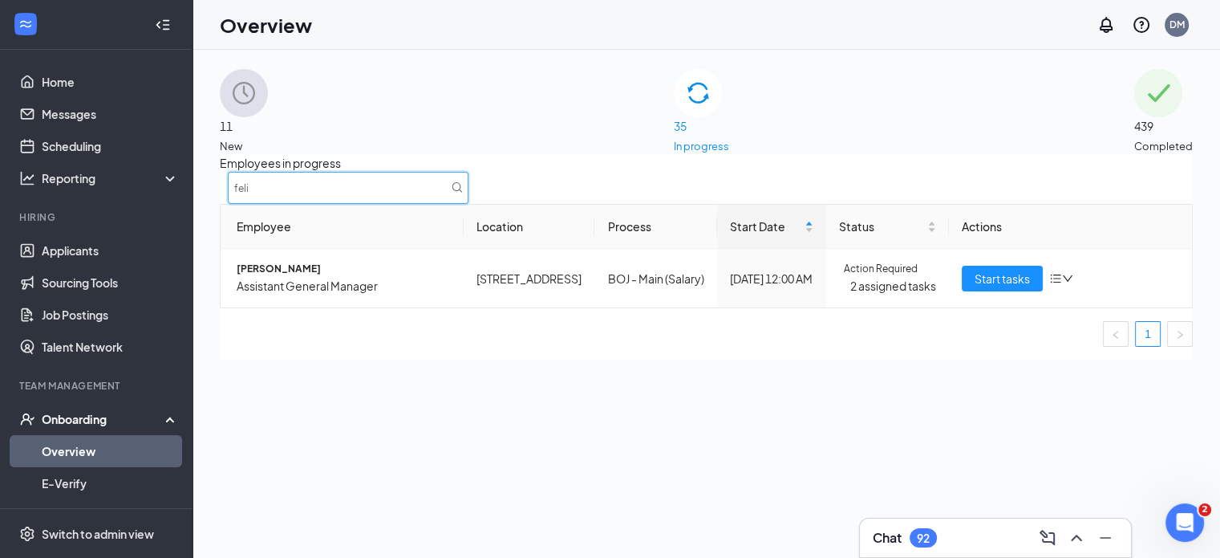
type input "feli"
click at [302, 277] on span "[PERSON_NAME]" at bounding box center [344, 269] width 214 height 15
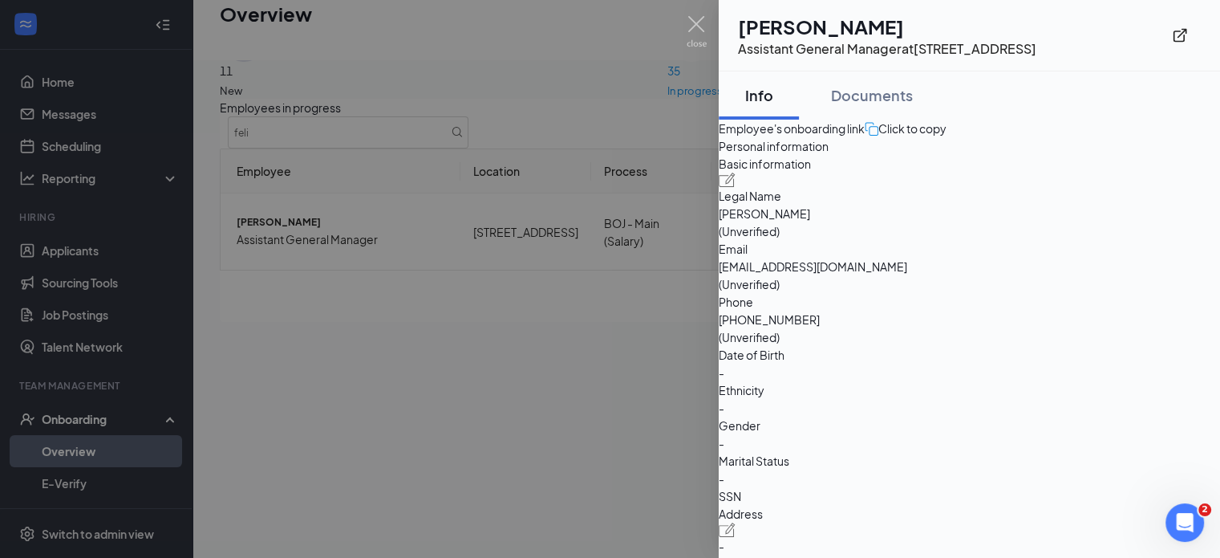
scroll to position [72, 0]
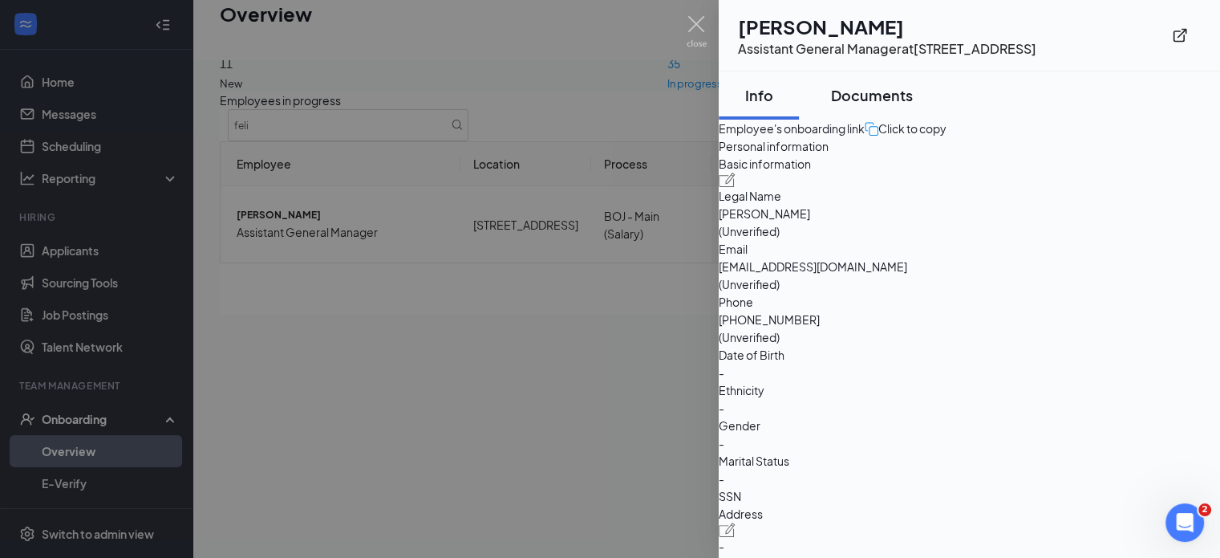
click at [909, 87] on div "Documents" at bounding box center [872, 95] width 82 height 20
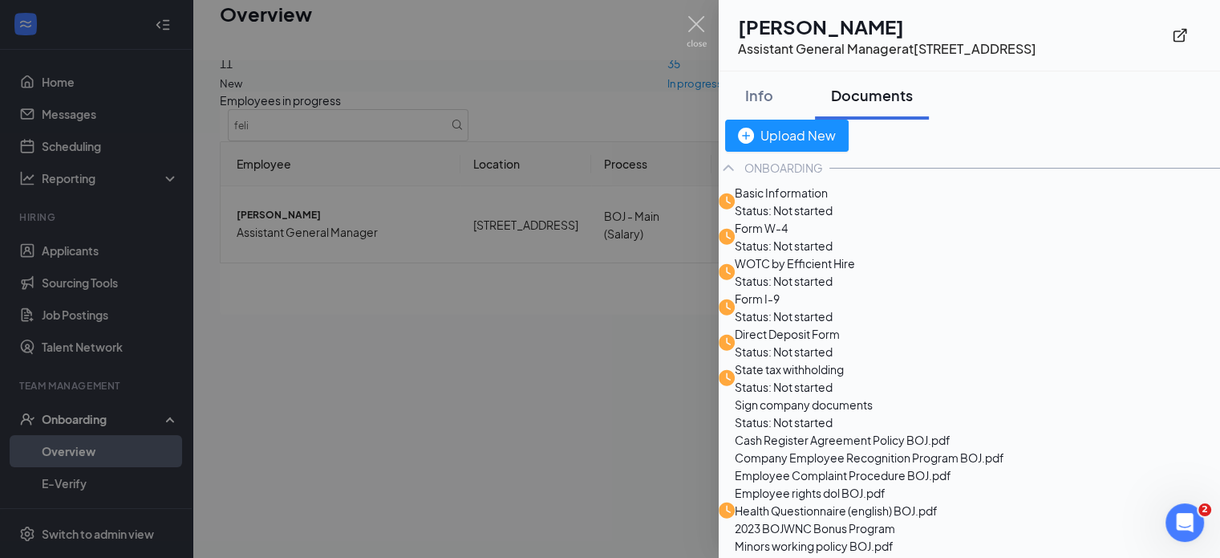
click at [528, 368] on div at bounding box center [610, 279] width 1220 height 558
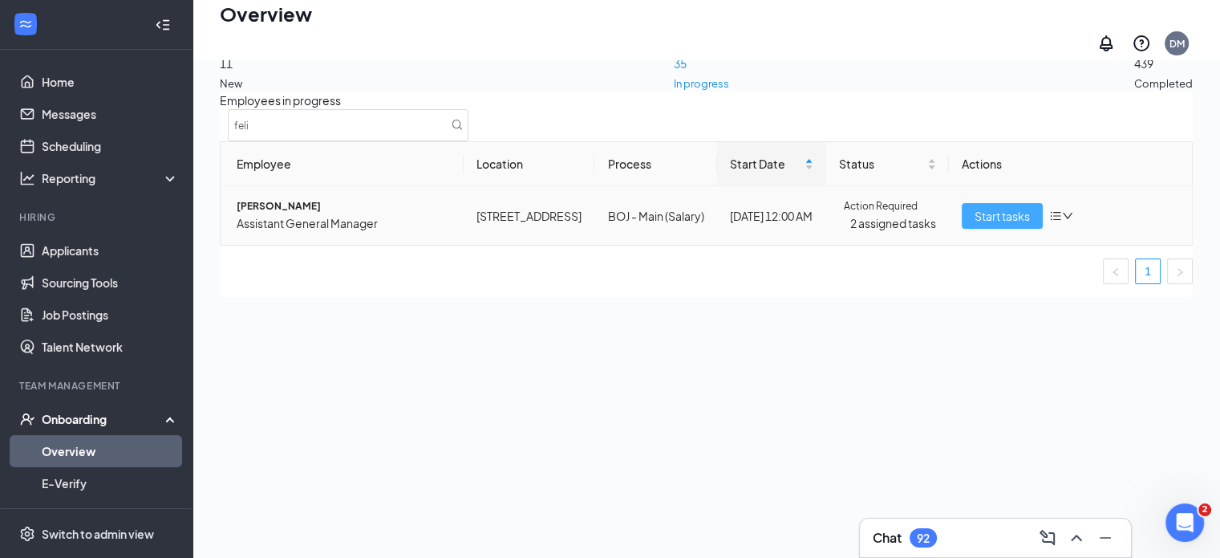
click at [988, 224] on span "Start tasks" at bounding box center [1002, 216] width 55 height 18
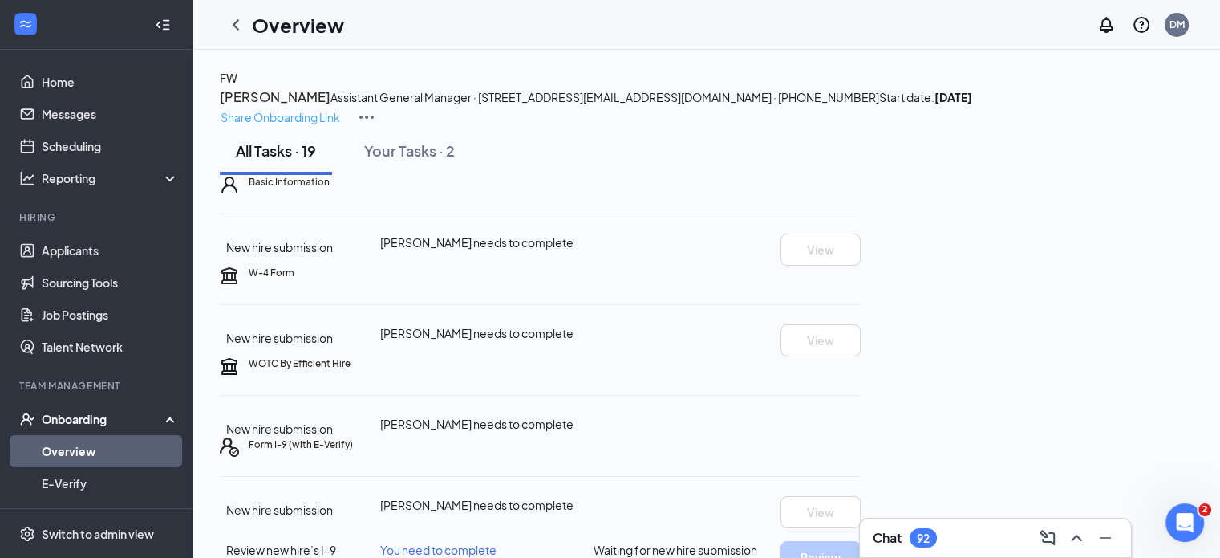
click at [340, 108] on p "Share Onboarding Link" at bounding box center [281, 117] width 120 height 18
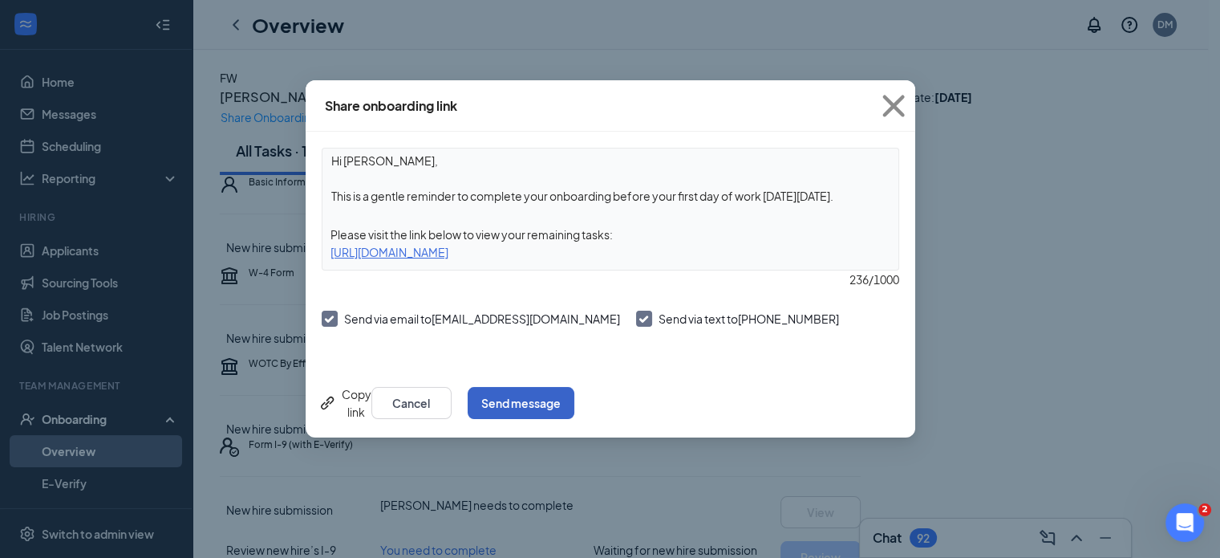
click at [574, 392] on button "Send message" at bounding box center [521, 403] width 107 height 32
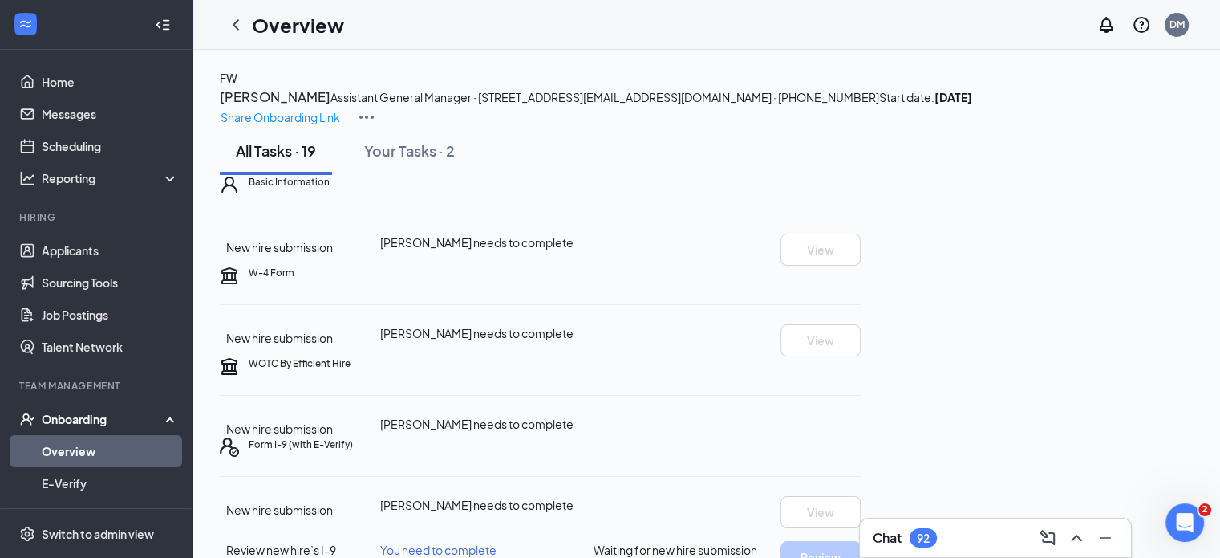
click at [93, 413] on div "Onboarding" at bounding box center [104, 419] width 124 height 16
click at [138, 415] on div "Onboarding" at bounding box center [104, 419] width 124 height 16
click at [75, 451] on link "Overview" at bounding box center [110, 451] width 137 height 32
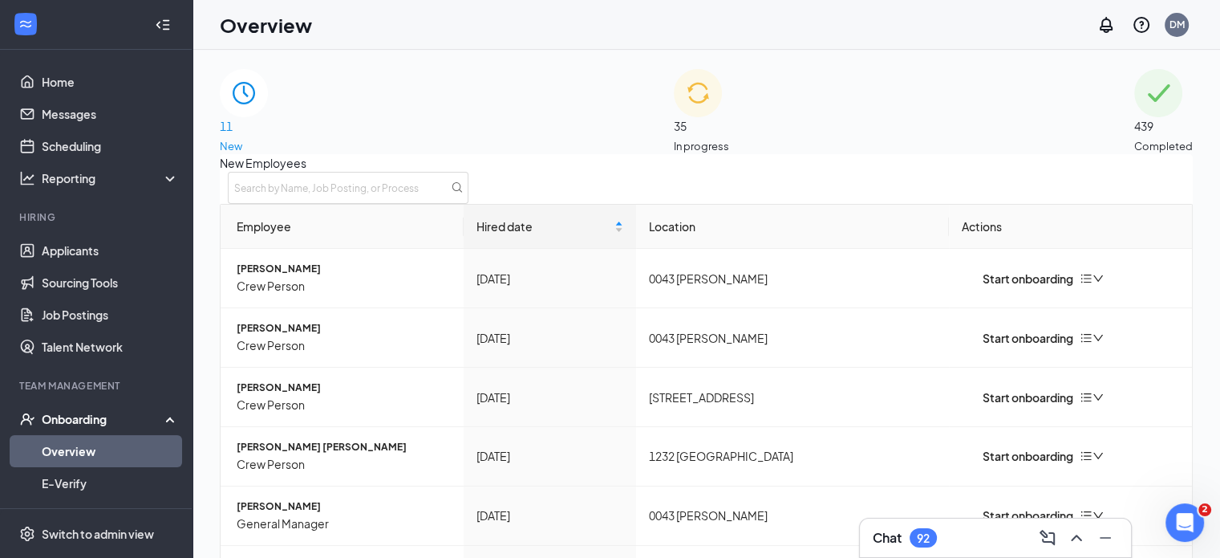
click at [712, 117] on span "35" at bounding box center [701, 126] width 55 height 18
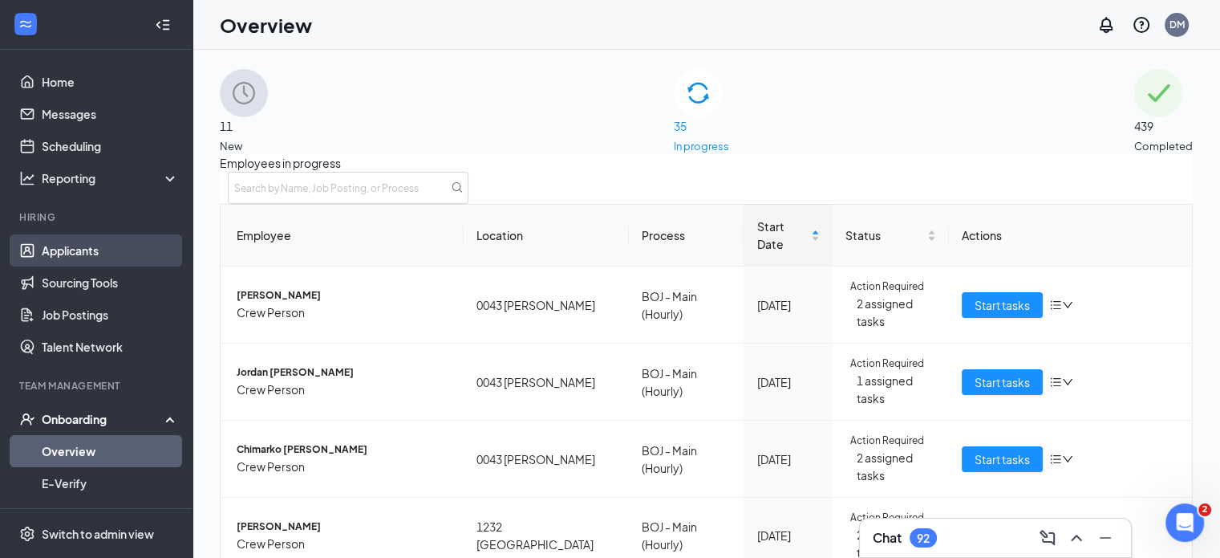
click at [71, 249] on link "Applicants" at bounding box center [110, 250] width 137 height 32
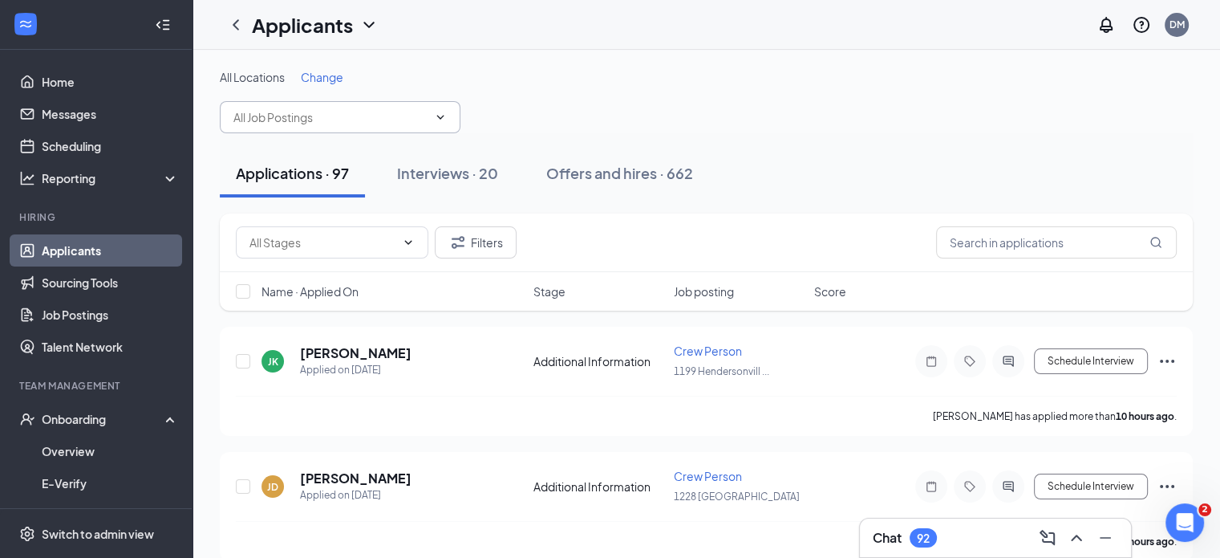
click at [448, 116] on span at bounding box center [340, 117] width 241 height 32
click at [988, 233] on input "text" at bounding box center [1056, 242] width 241 height 32
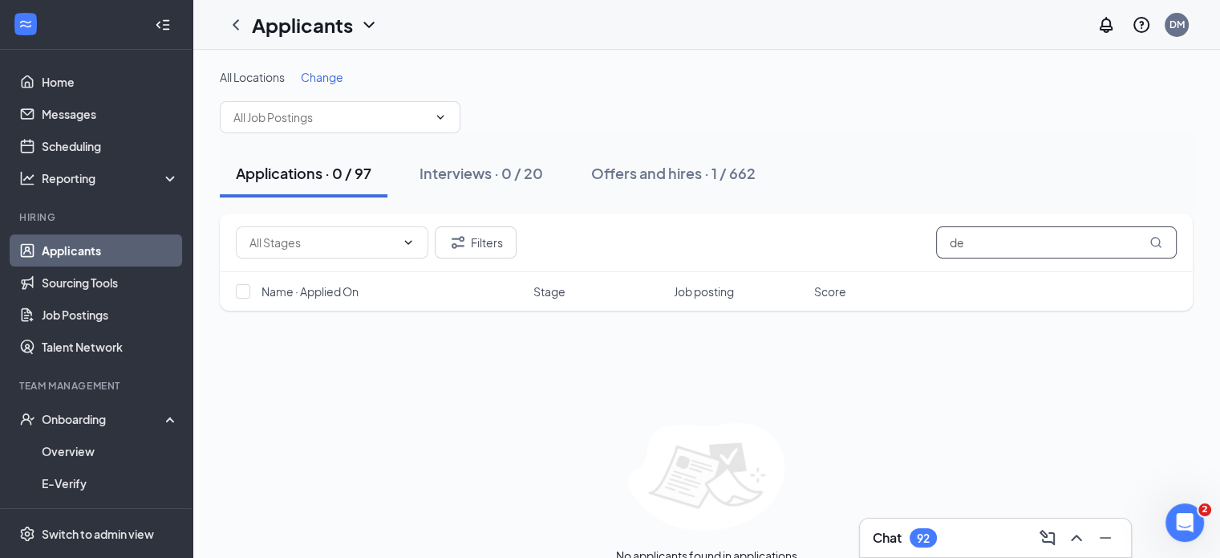
type input "d"
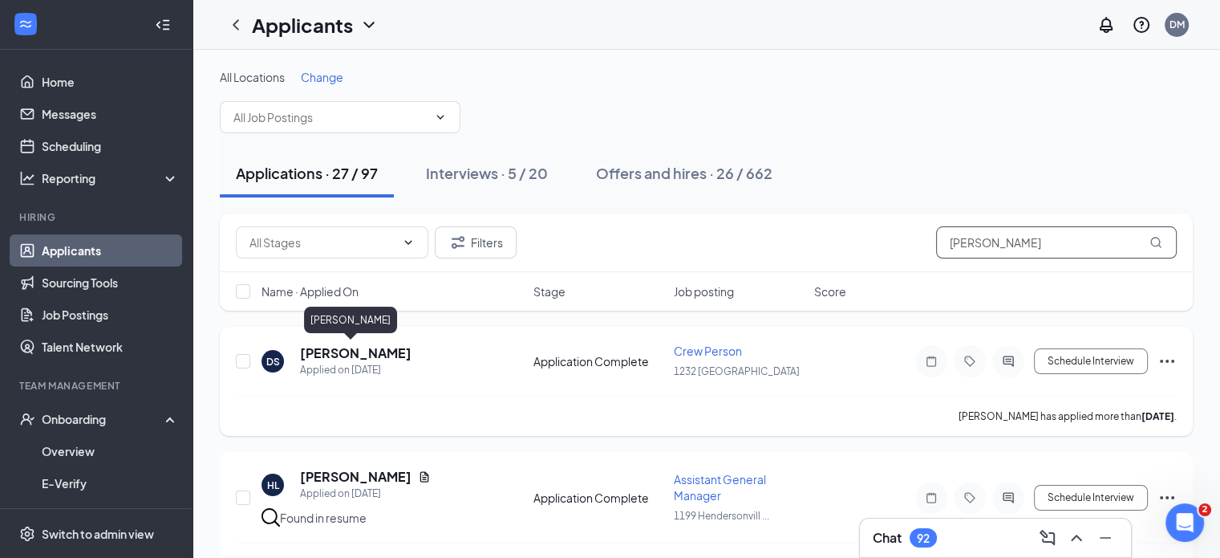
type input "[PERSON_NAME]"
click at [342, 355] on h5 "[PERSON_NAME]" at bounding box center [356, 353] width 112 height 18
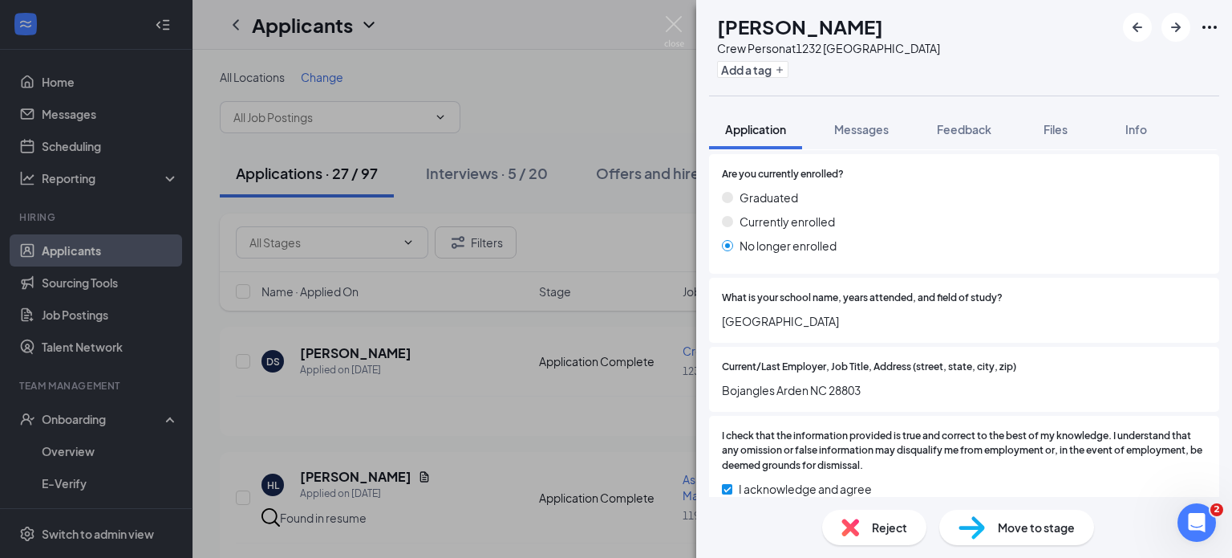
scroll to position [1637, 0]
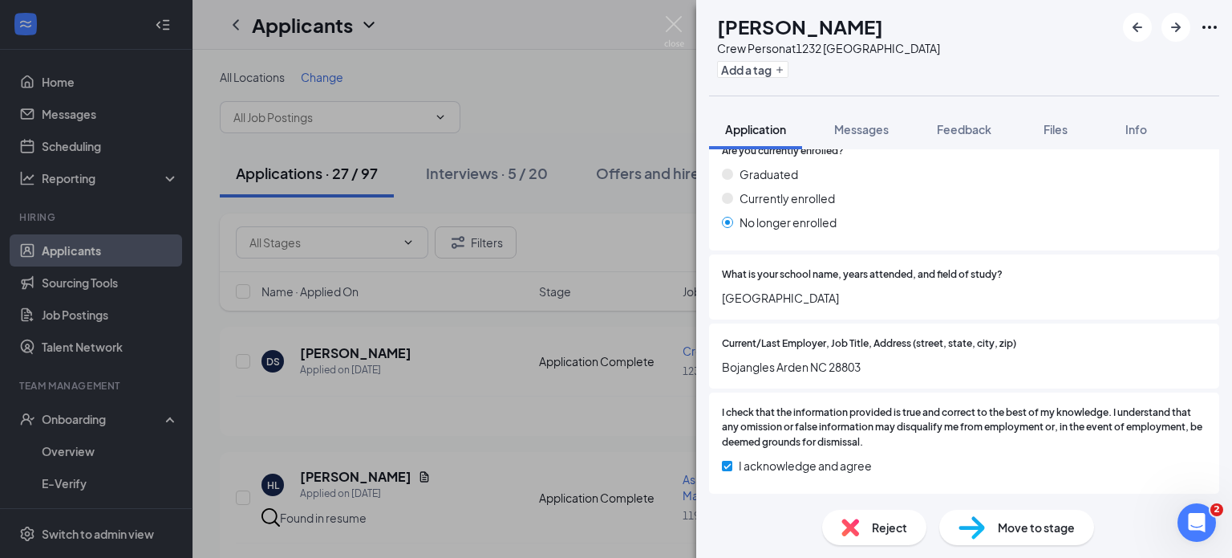
click at [970, 529] on img at bounding box center [972, 527] width 26 height 23
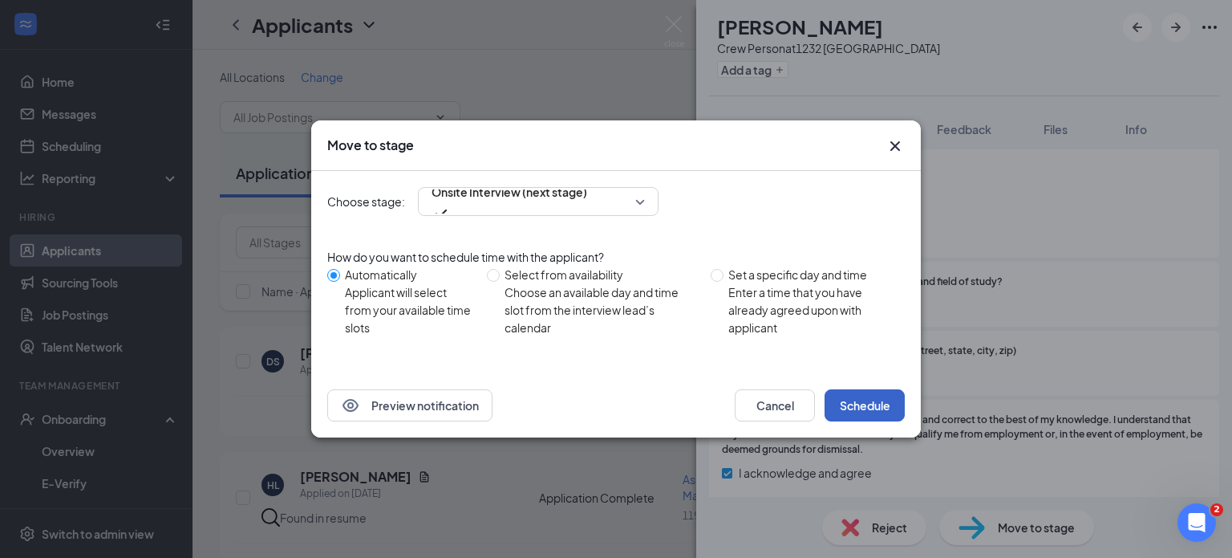
click at [868, 399] on button "Schedule" at bounding box center [865, 405] width 80 height 32
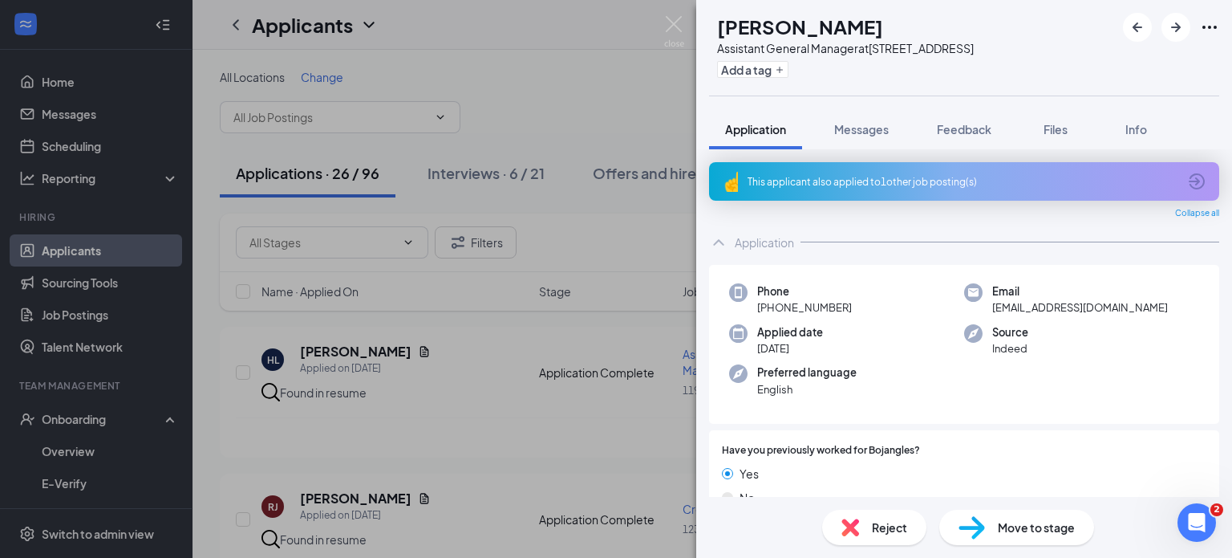
click at [982, 537] on img at bounding box center [972, 527] width 26 height 23
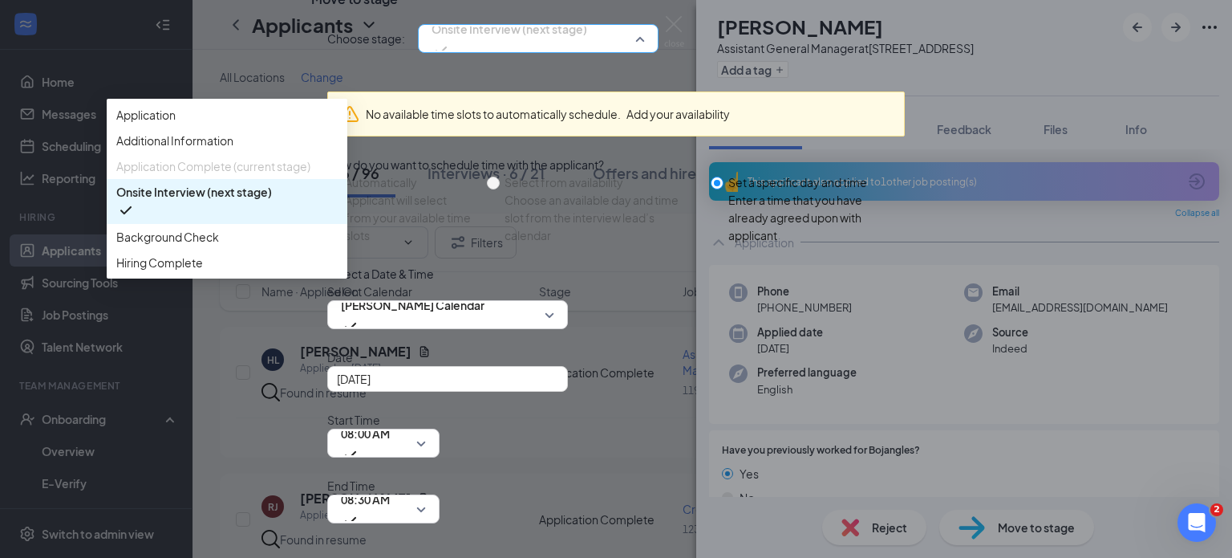
click at [645, 51] on span "Onsite Interview (next stage)" at bounding box center [538, 38] width 213 height 24
click at [219, 245] on span "Background Check" at bounding box center [167, 237] width 103 height 18
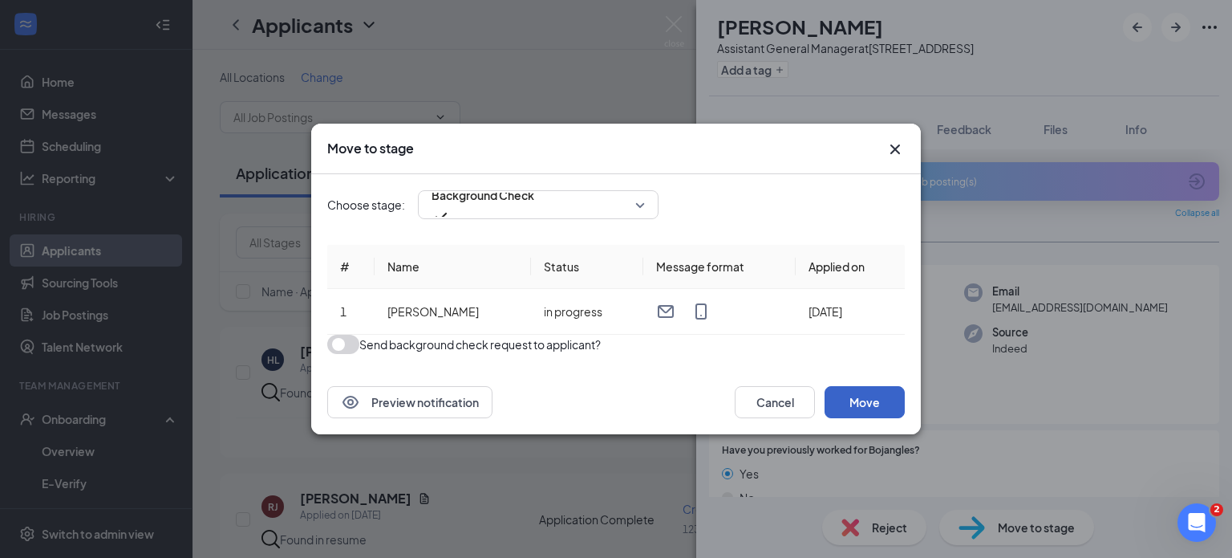
click at [862, 412] on button "Move" at bounding box center [865, 402] width 80 height 32
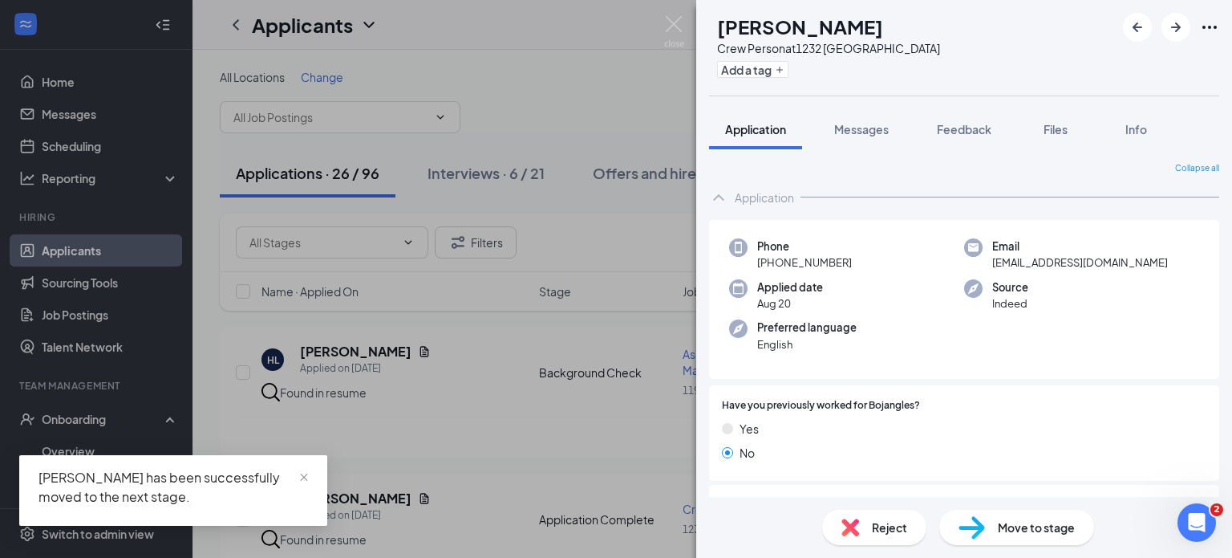
click at [478, 176] on div "[PERSON_NAME] Crew Person at [GEOGRAPHIC_DATA] Add a tag Application Messages F…" at bounding box center [616, 279] width 1232 height 558
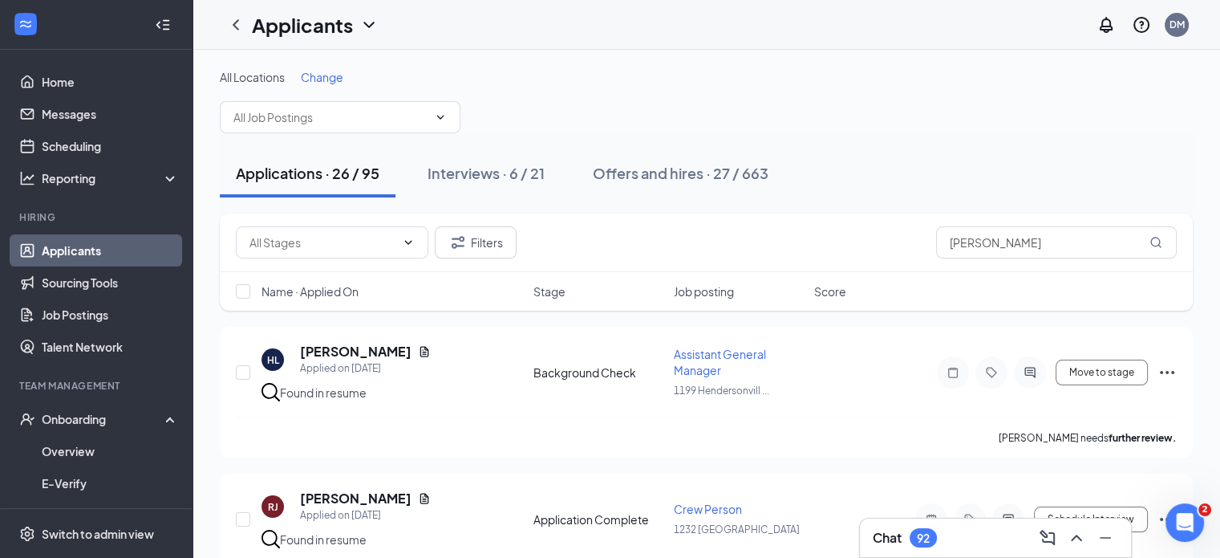
click at [478, 176] on div "Interviews · 6 / 21" at bounding box center [486, 173] width 117 height 20
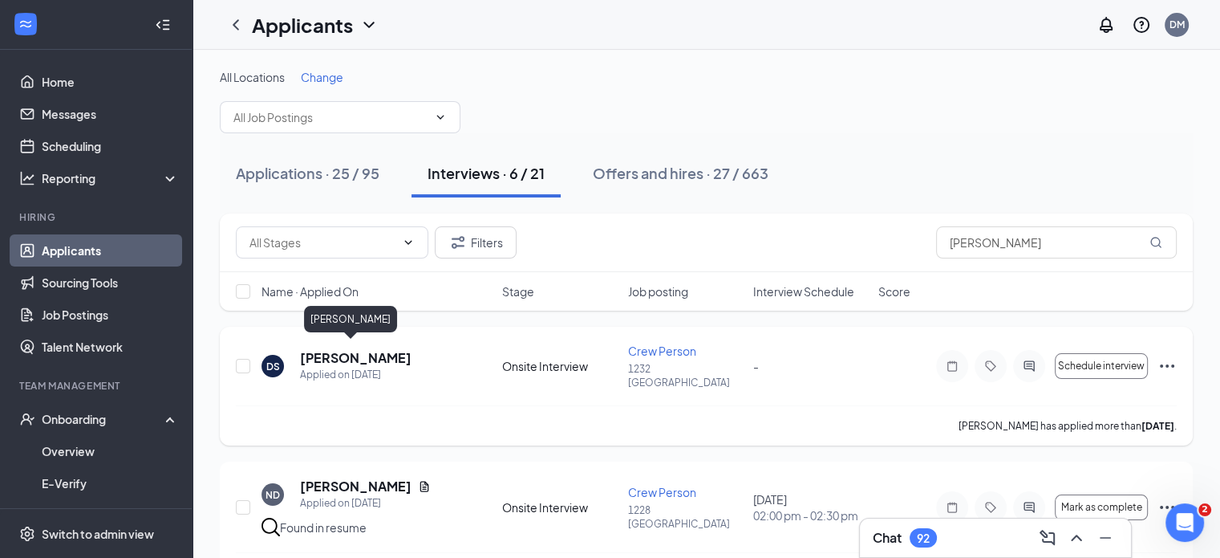
click at [347, 355] on h5 "[PERSON_NAME]" at bounding box center [356, 358] width 112 height 18
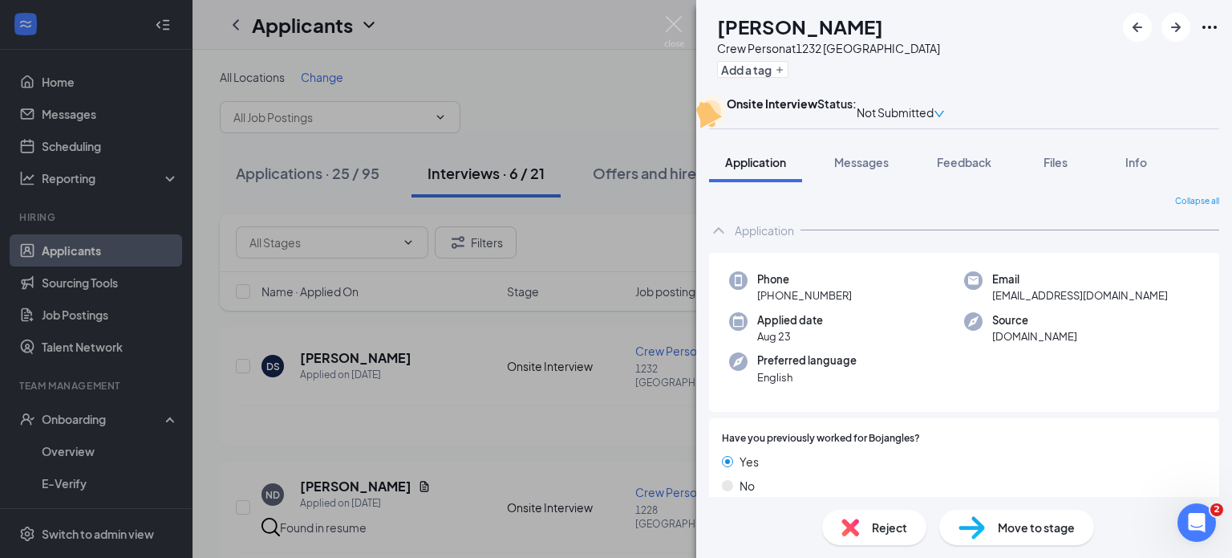
click at [992, 521] on div "Move to stage" at bounding box center [1016, 526] width 155 height 35
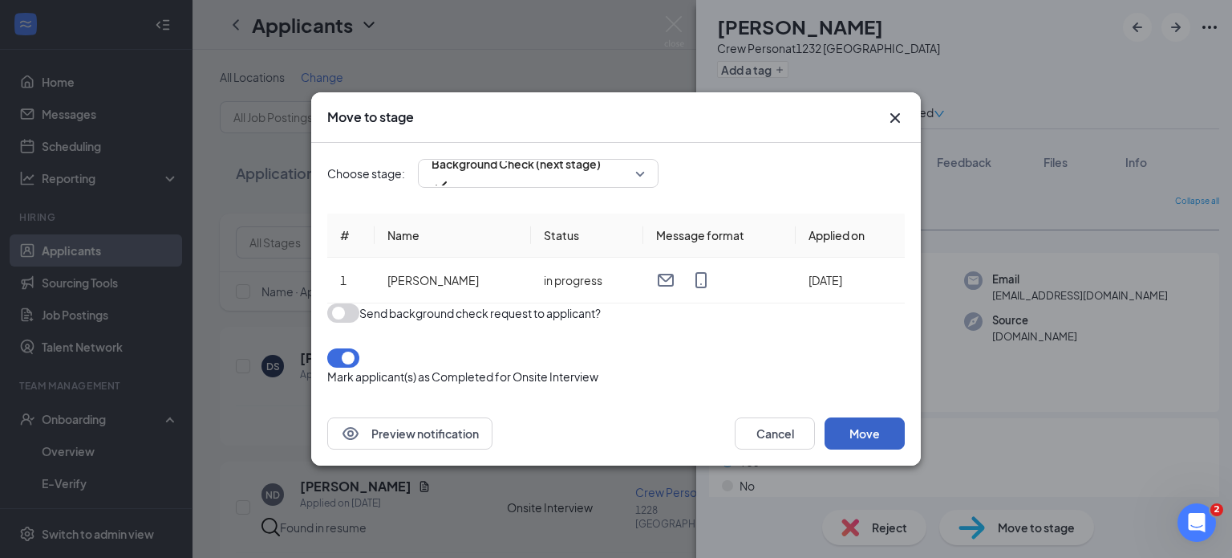
click at [858, 436] on button "Move" at bounding box center [865, 433] width 80 height 32
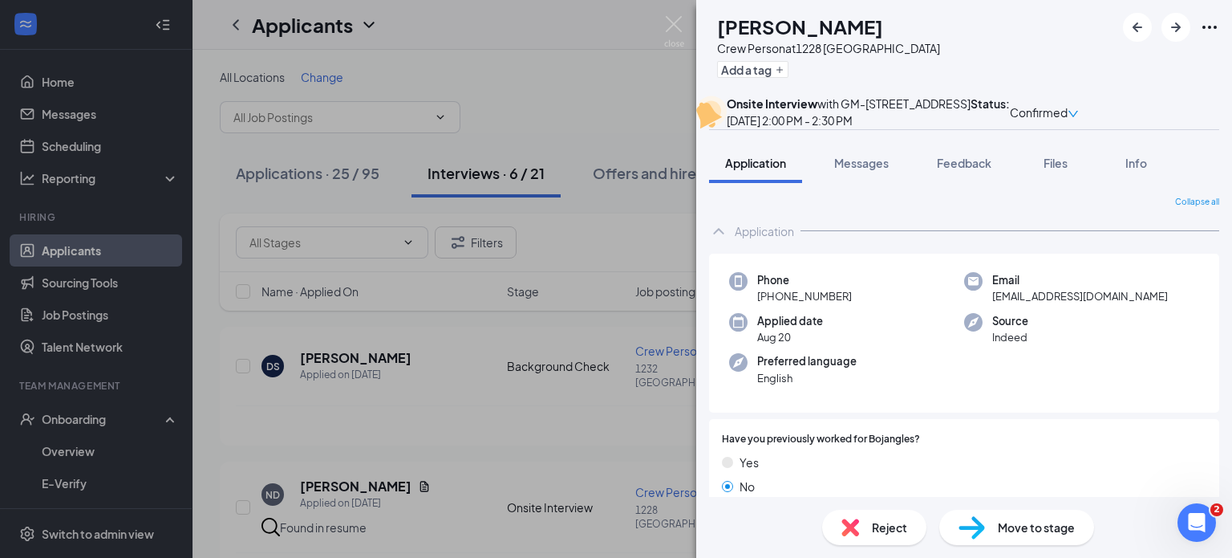
click at [83, 414] on div "ND [PERSON_NAME] Crew Person at 1228 [GEOGRAPHIC_DATA] Add a tag Onsite Intervi…" at bounding box center [616, 279] width 1232 height 558
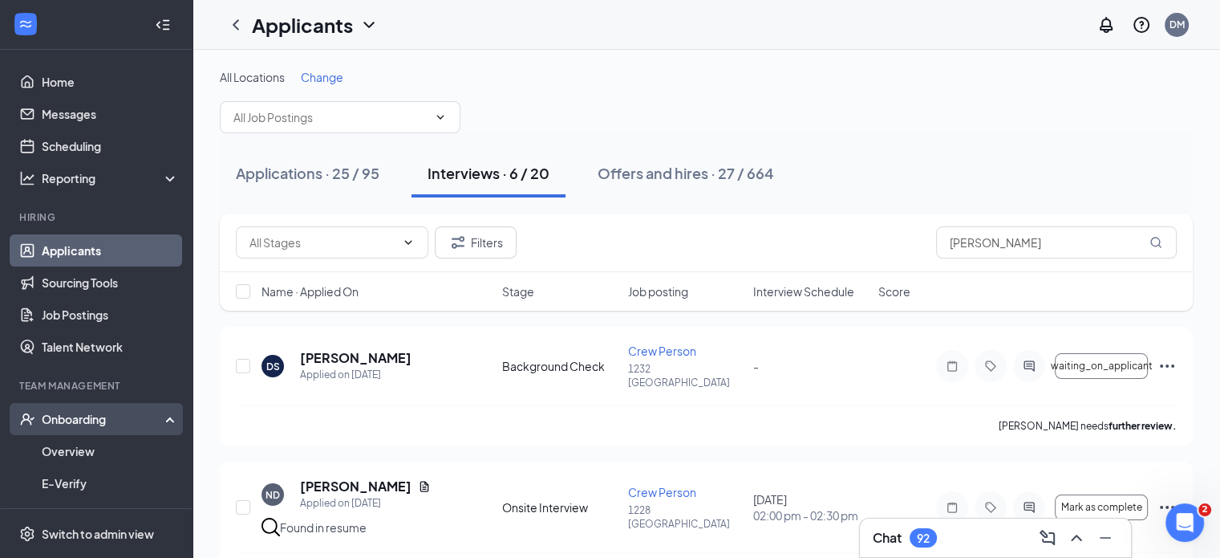
click at [77, 426] on div "Onboarding" at bounding box center [104, 419] width 124 height 16
click at [149, 413] on div "Onboarding" at bounding box center [104, 419] width 124 height 16
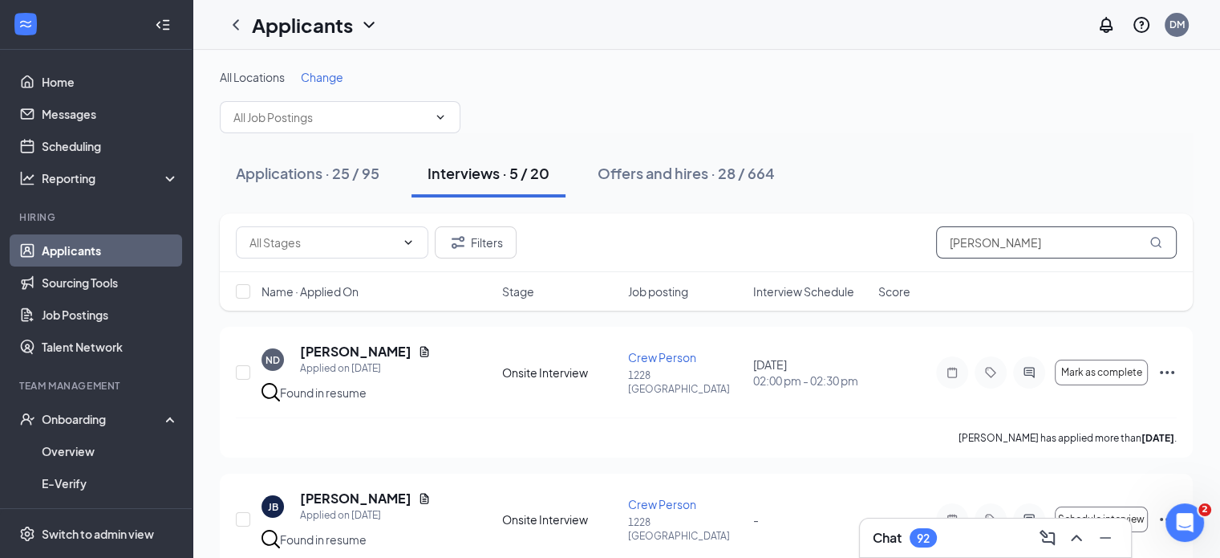
click at [996, 238] on input "[PERSON_NAME]" at bounding box center [1056, 242] width 241 height 32
type input "s"
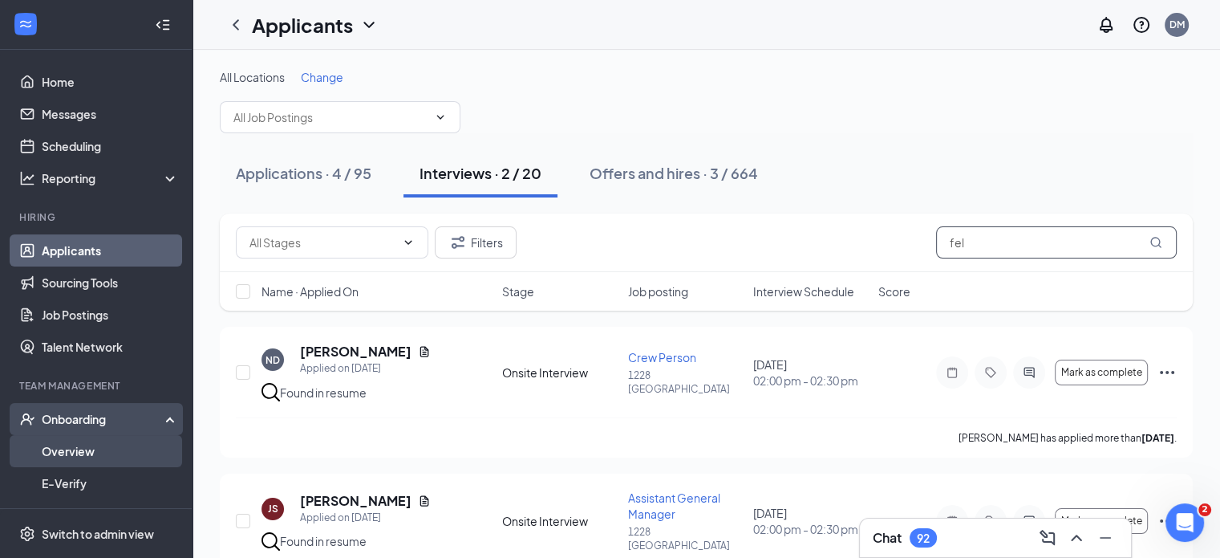
type input "fel"
click at [72, 456] on link "Overview" at bounding box center [110, 451] width 137 height 32
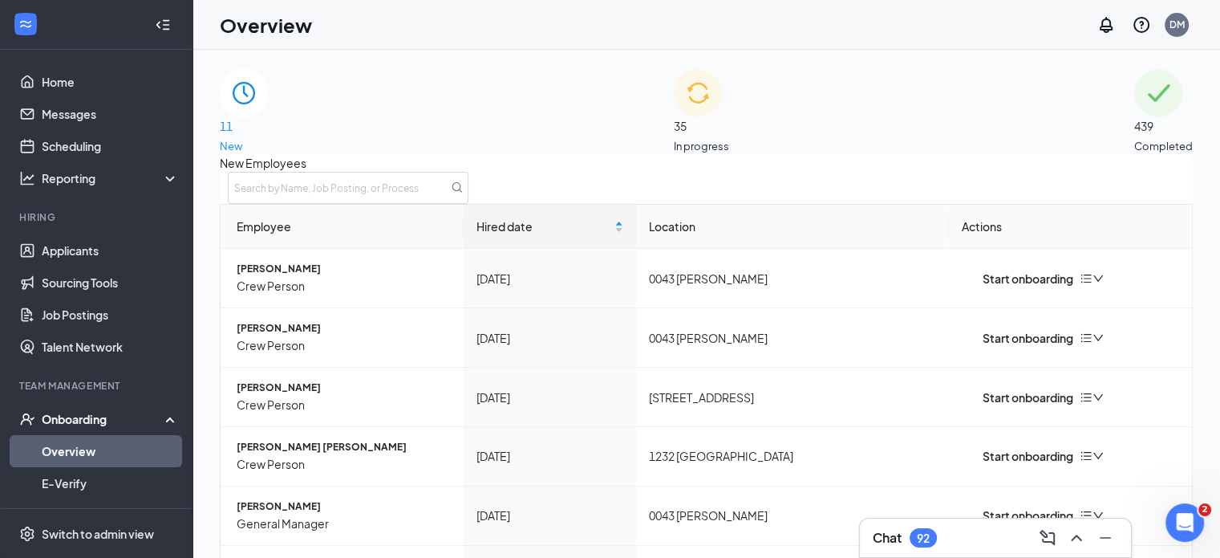
click at [729, 138] on span "In progress" at bounding box center [701, 146] width 55 height 16
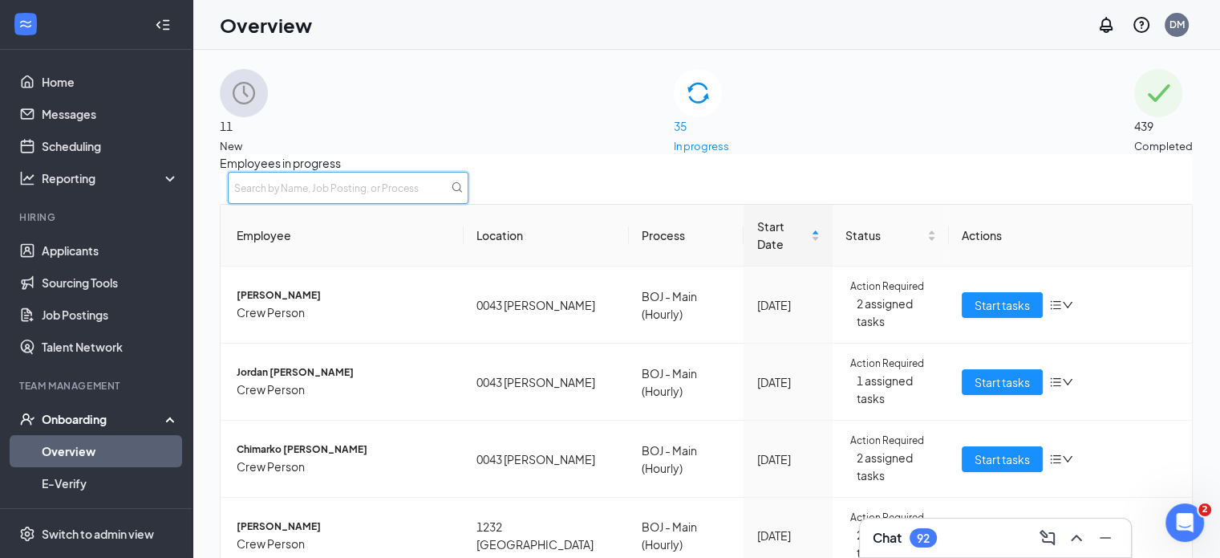
click at [468, 204] on input "text" at bounding box center [348, 188] width 241 height 32
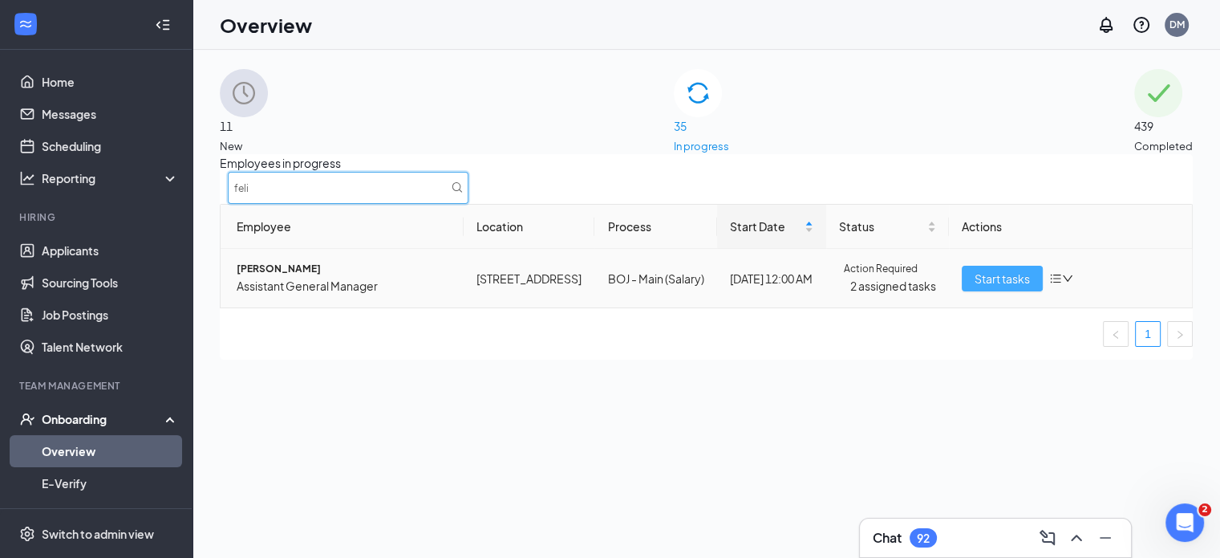
type input "feli"
click at [1003, 287] on span "Start tasks" at bounding box center [1002, 279] width 55 height 18
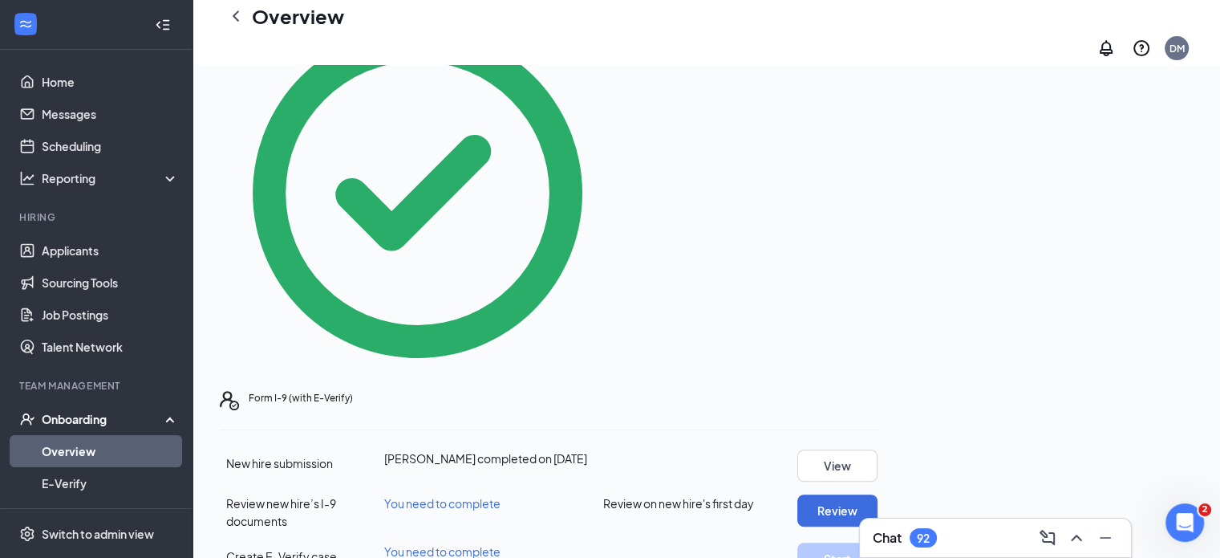
scroll to position [477, 0]
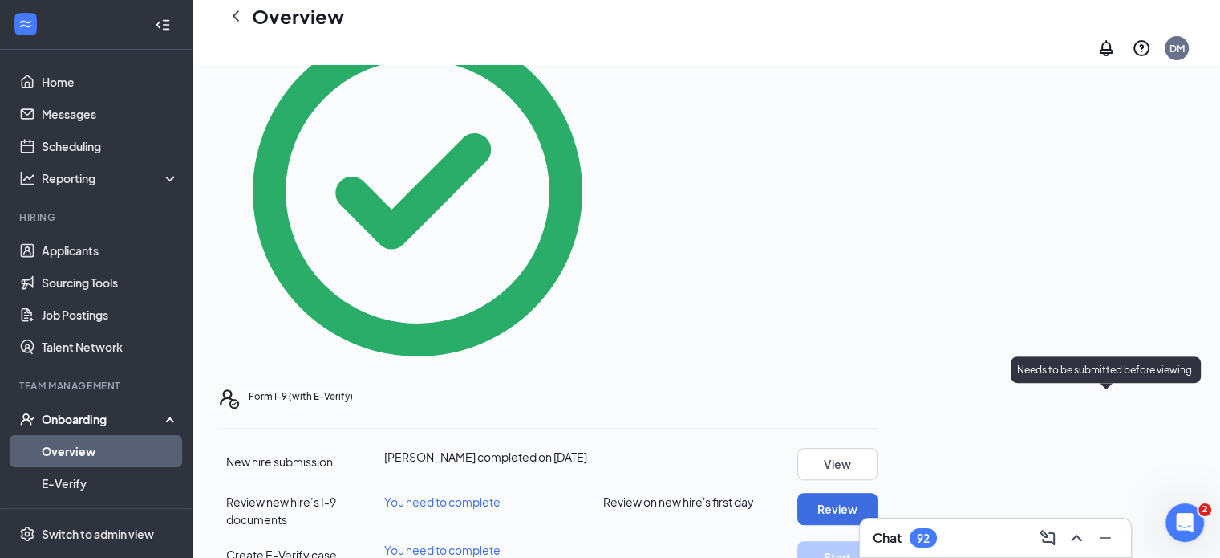
click at [1124, 367] on p "Needs to be submitted before viewing." at bounding box center [1105, 370] width 177 height 14
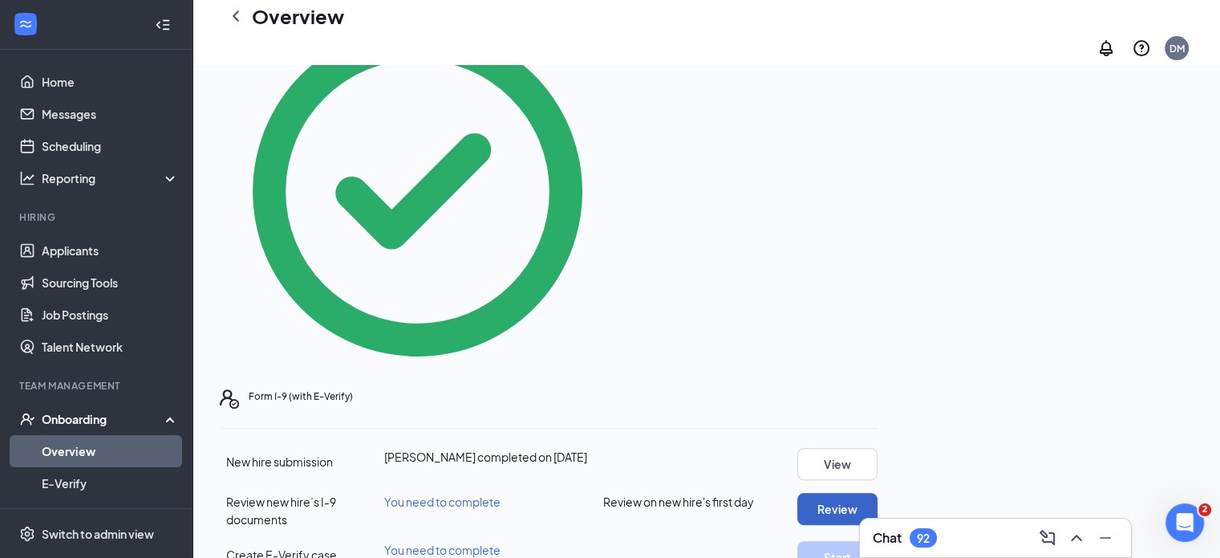
click at [878, 493] on button "Review" at bounding box center [837, 509] width 80 height 32
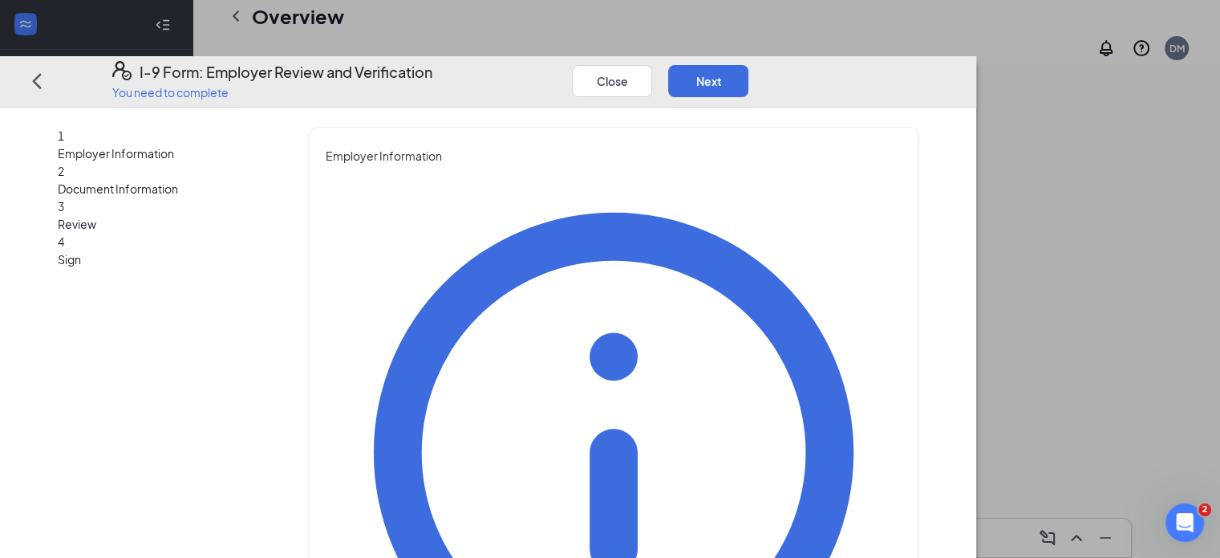
type input "[PERSON_NAME]"
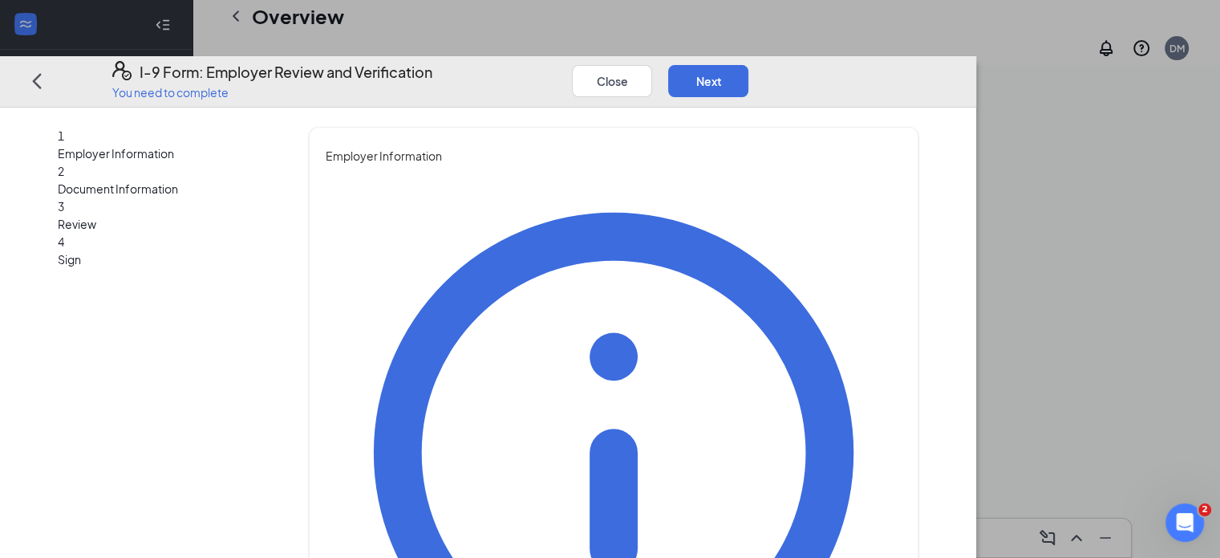
type input "g"
type input "Area Director"
type input "[EMAIL_ADDRESS][DOMAIN_NAME]"
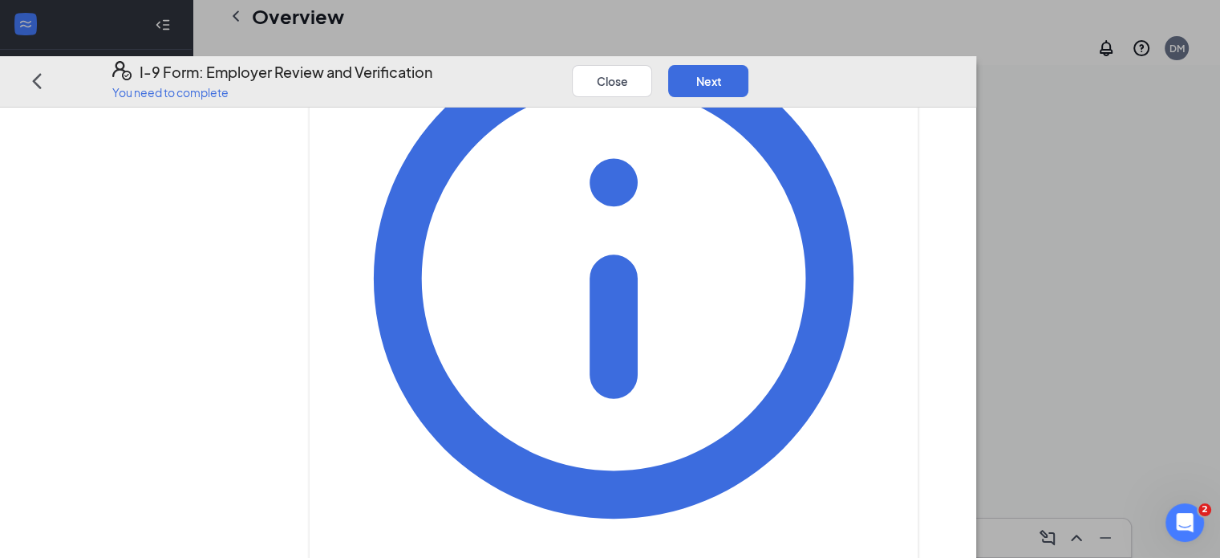
scroll to position [180, 0]
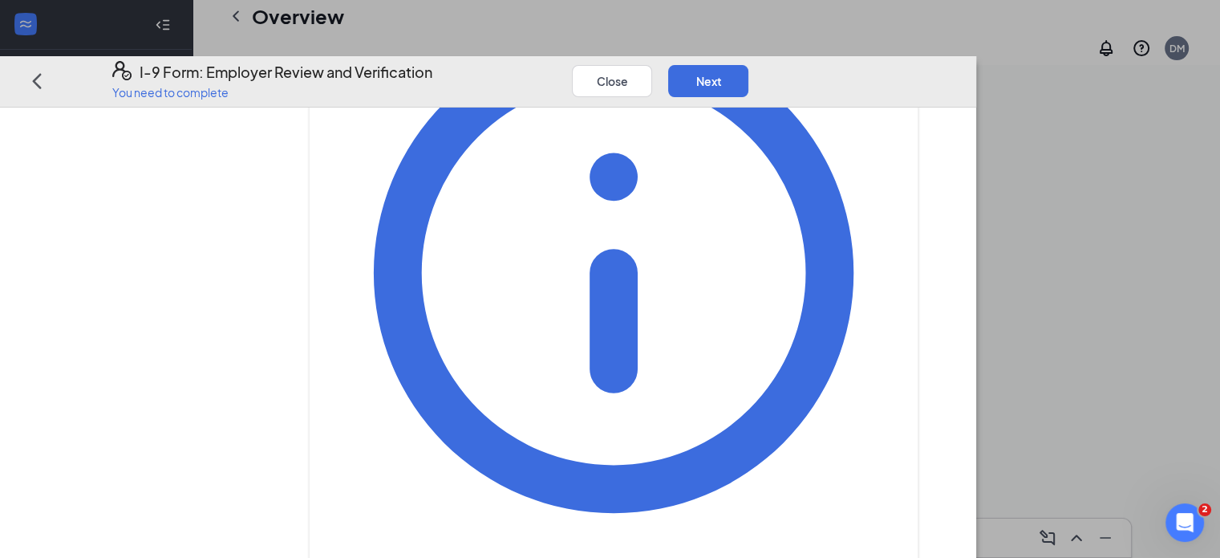
type input "8287786556"
click at [748, 64] on button "Next" at bounding box center [708, 80] width 80 height 32
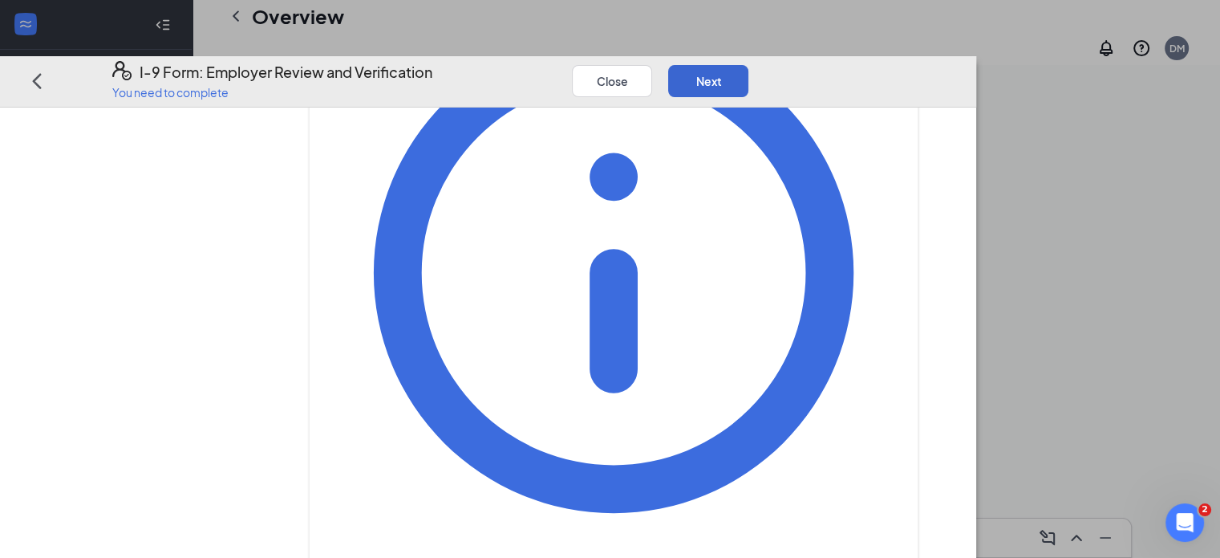
scroll to position [0, 0]
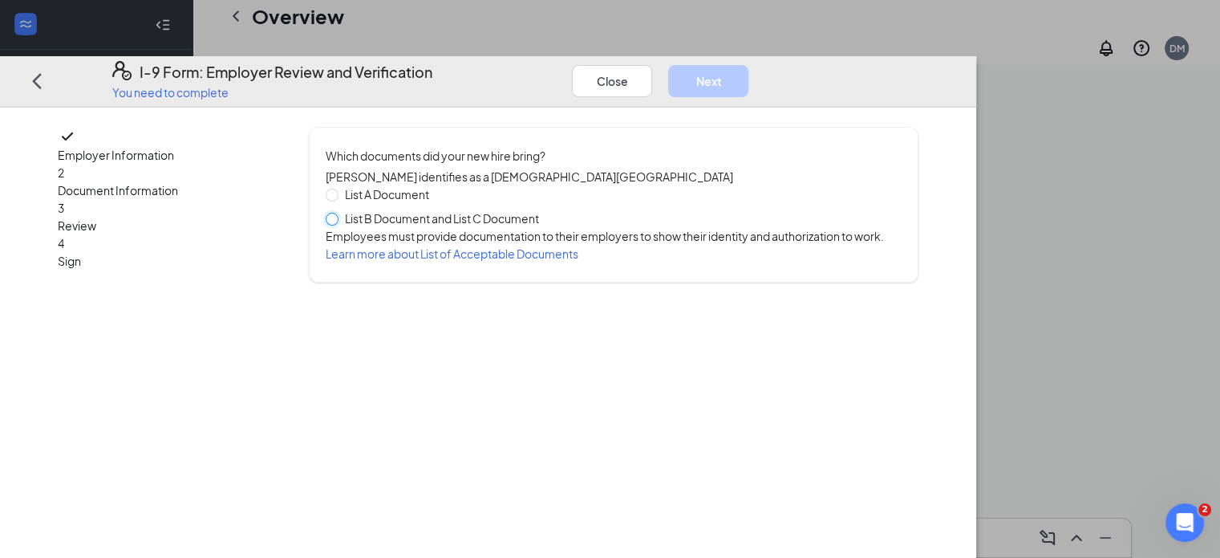
click at [337, 212] on input "List B Document and List C Document" at bounding box center [331, 217] width 11 height 11
radio input "true"
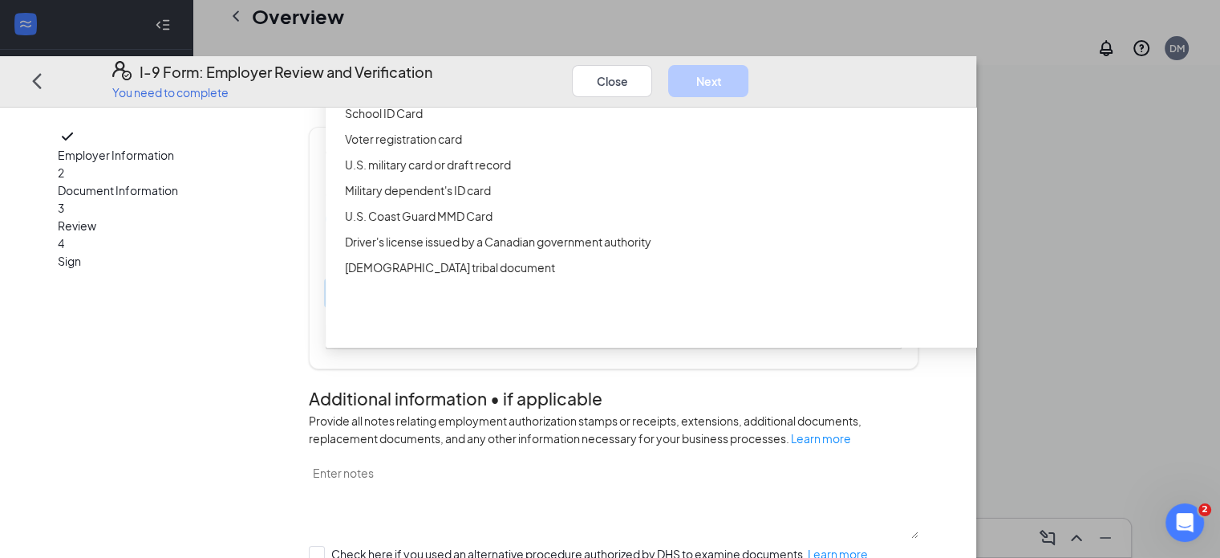
click at [432, 306] on div "Select document List B Documents Driver’s License issued by U.S State or outlyi…" at bounding box center [614, 293] width 576 height 26
click at [565, 71] on div "Driver’s License issued by U.S State or outlying US possession" at bounding box center [719, 62] width 748 height 18
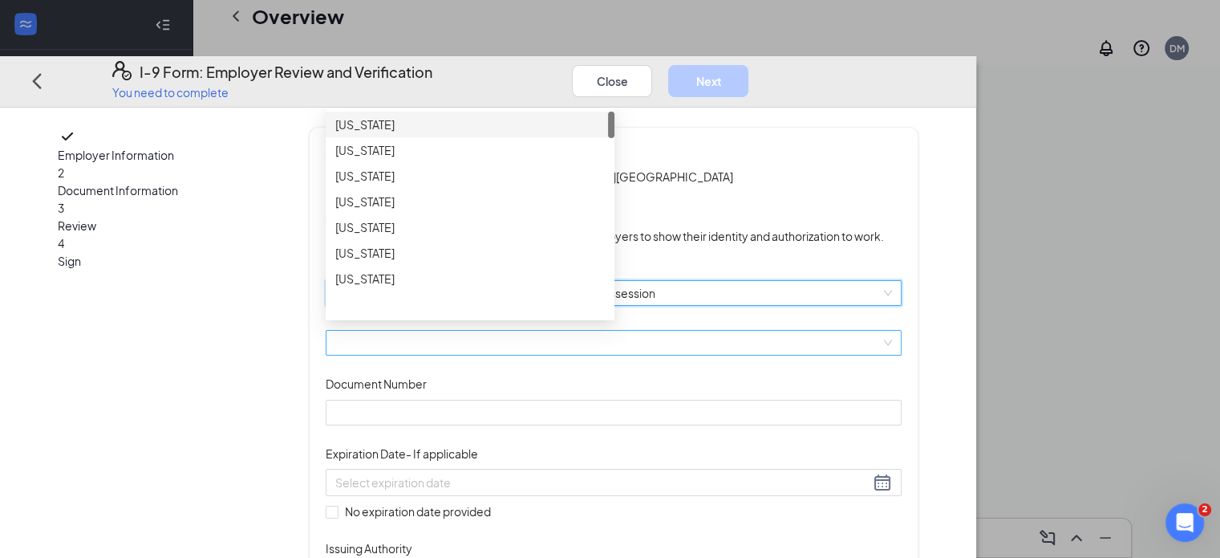
click at [468, 355] on span at bounding box center [613, 343] width 557 height 24
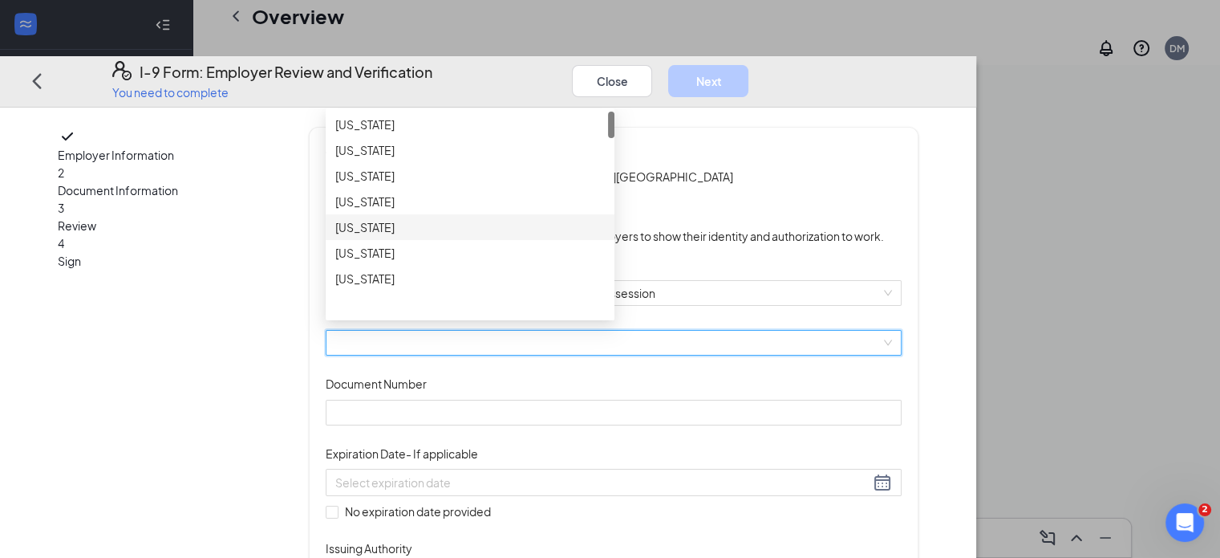
click at [614, 317] on div at bounding box center [611, 214] width 6 height 205
drag, startPoint x: 666, startPoint y: 371, endPoint x: 660, endPoint y: 286, distance: 85.2
click at [614, 286] on div "[US_STATE] [US_STATE] [US_STATE] [US_STATE] [US_STATE] [US_STATE] [US_STATE]" at bounding box center [470, 214] width 289 height 205
click at [614, 317] on div at bounding box center [611, 214] width 6 height 205
drag, startPoint x: 664, startPoint y: 359, endPoint x: 666, endPoint y: 307, distance: 52.2
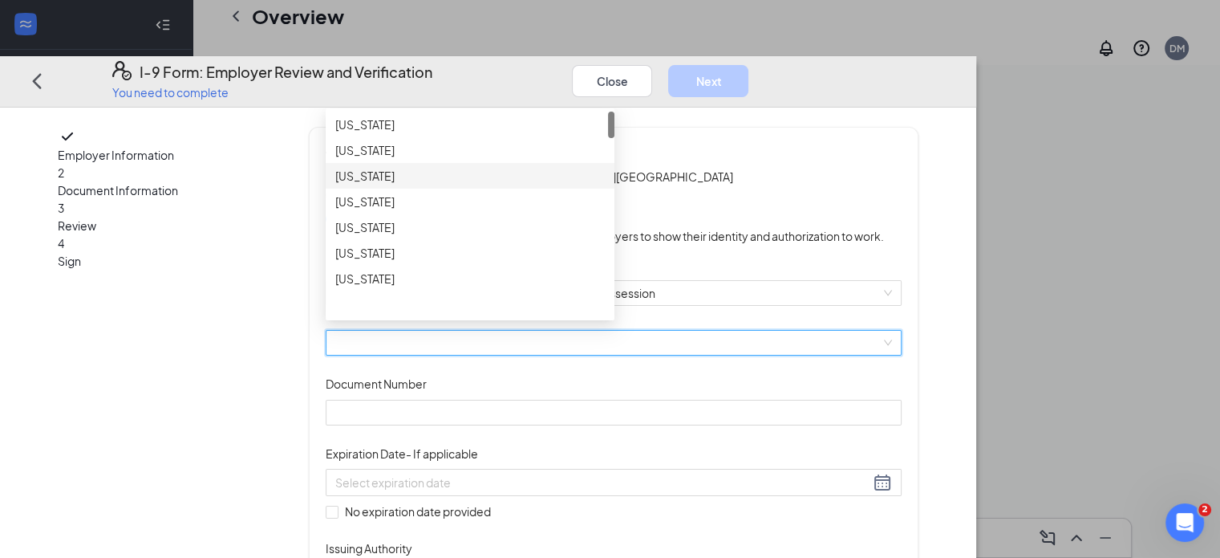
click at [614, 307] on div at bounding box center [611, 214] width 6 height 205
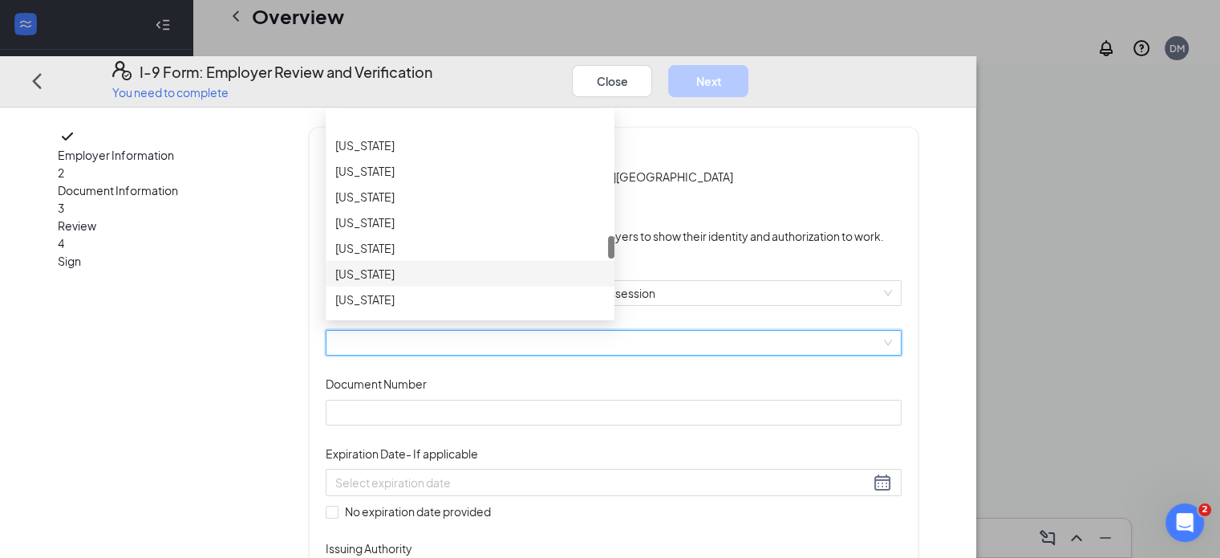
scroll to position [1123, 0]
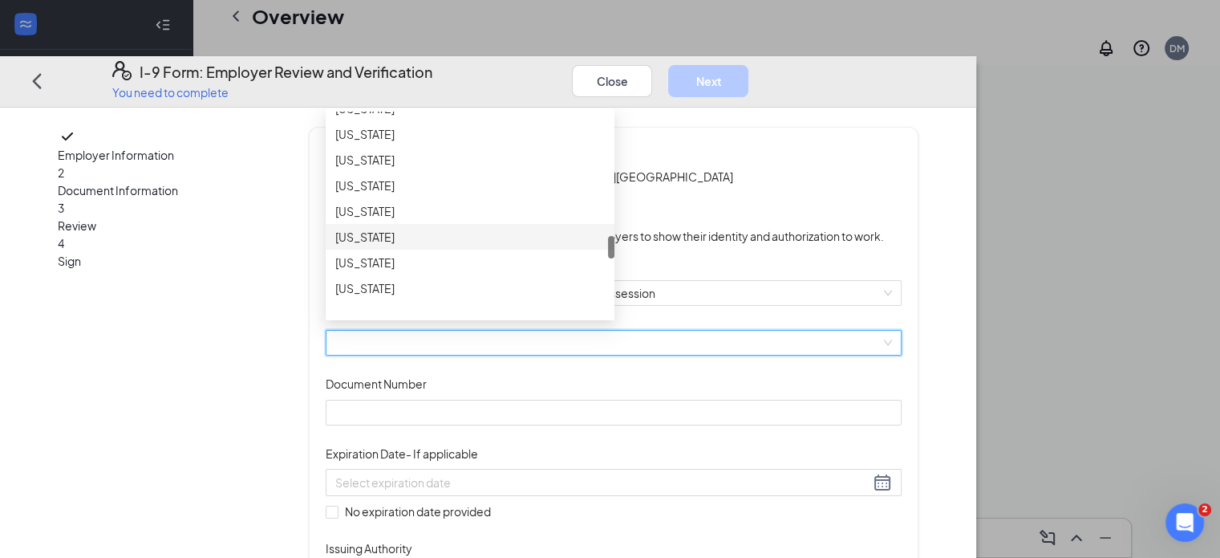
click at [436, 245] on div "[US_STATE]" at bounding box center [470, 237] width 270 height 18
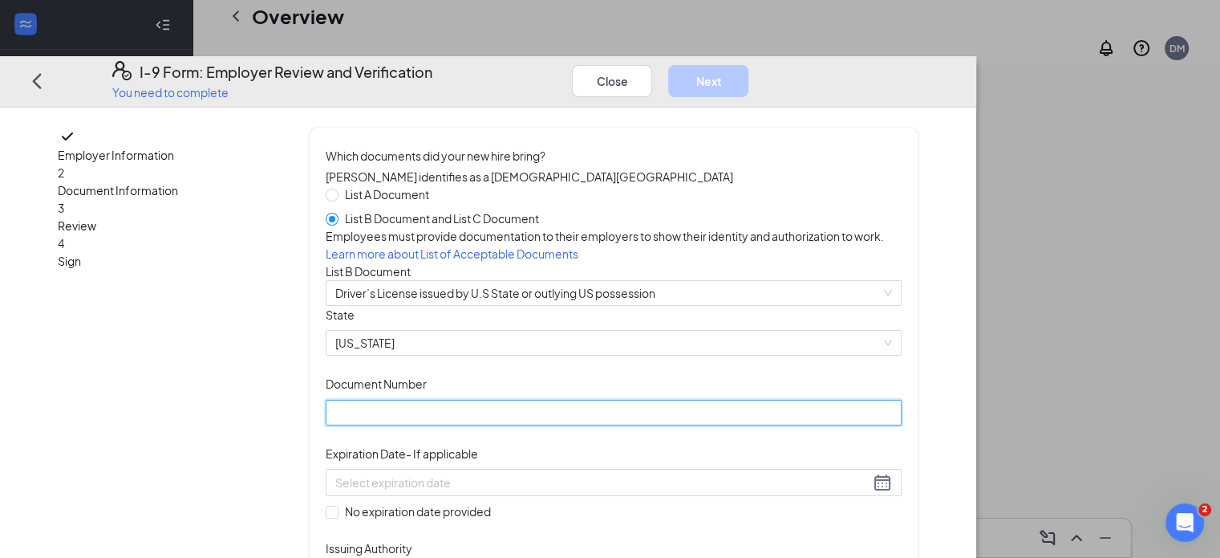
click at [450, 424] on input "Document Number" at bounding box center [614, 412] width 576 height 26
type input "000038225869"
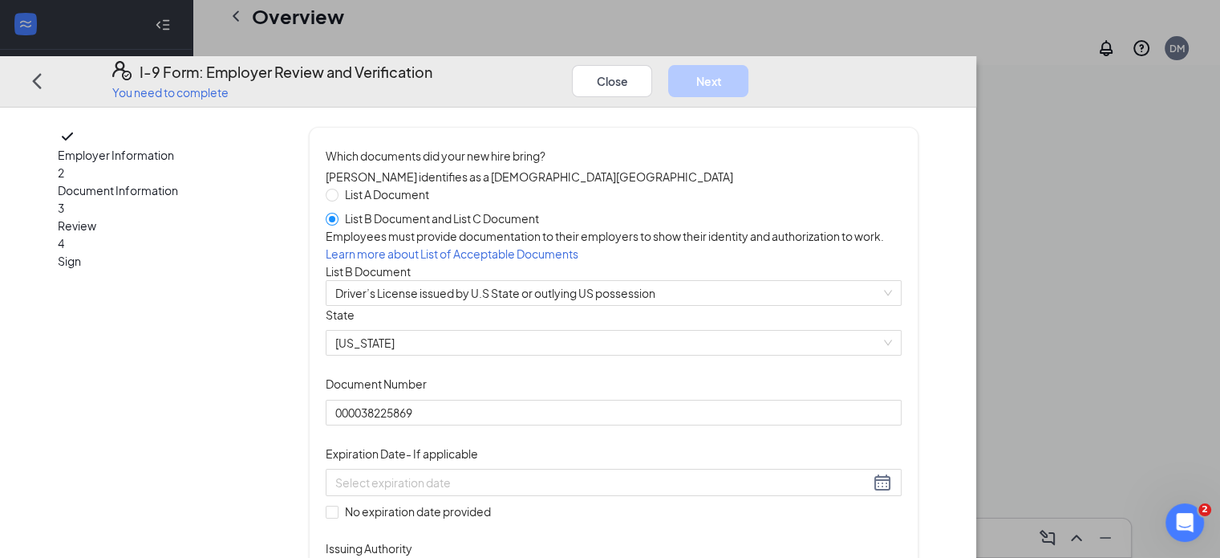
click at [736, 473] on div "Document Title Driver’s License issued by U.S State or outlying US possession S…" at bounding box center [614, 448] width 576 height 284
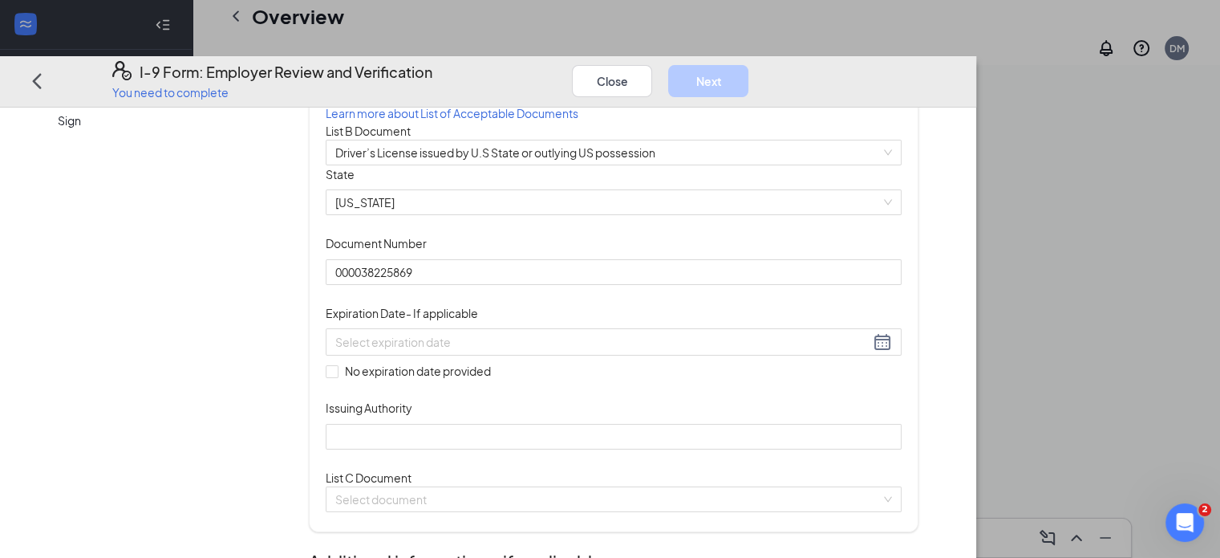
scroll to position [160, 0]
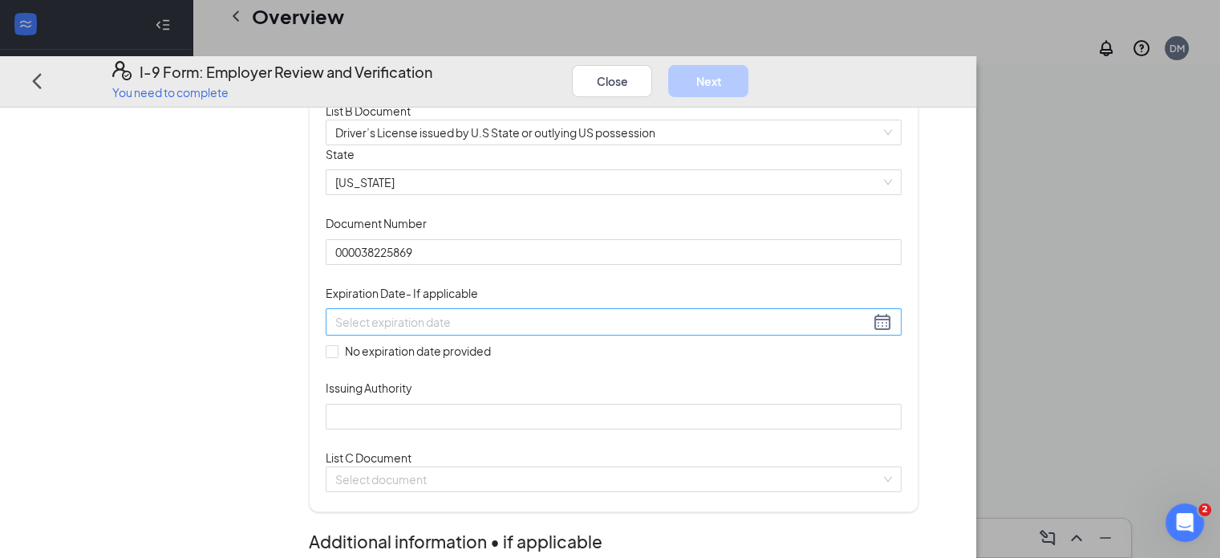
click at [659, 331] on div at bounding box center [613, 321] width 557 height 19
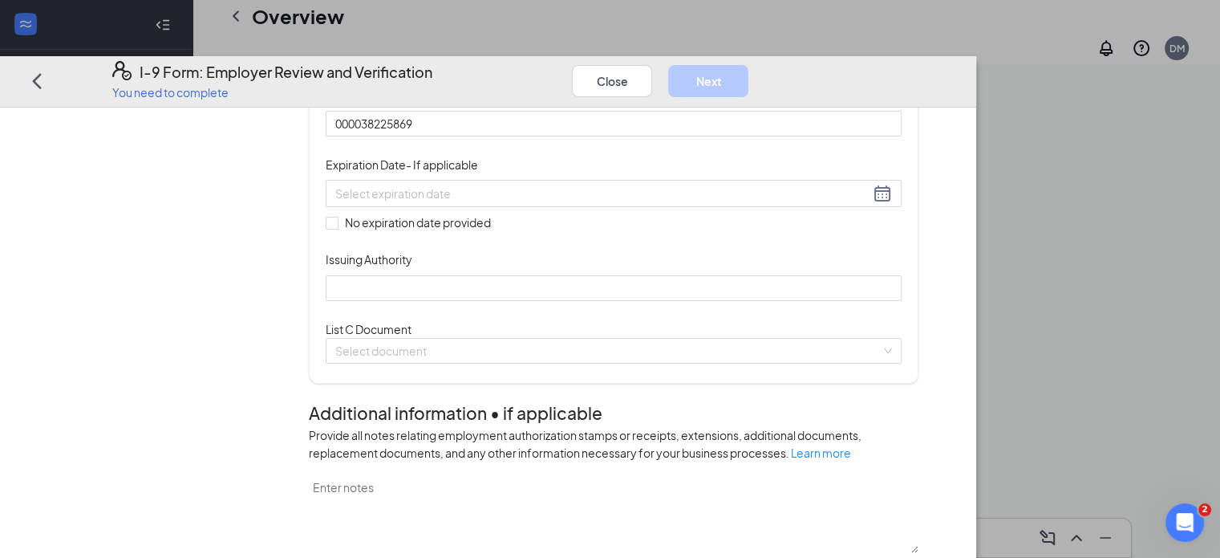
scroll to position [321, 0]
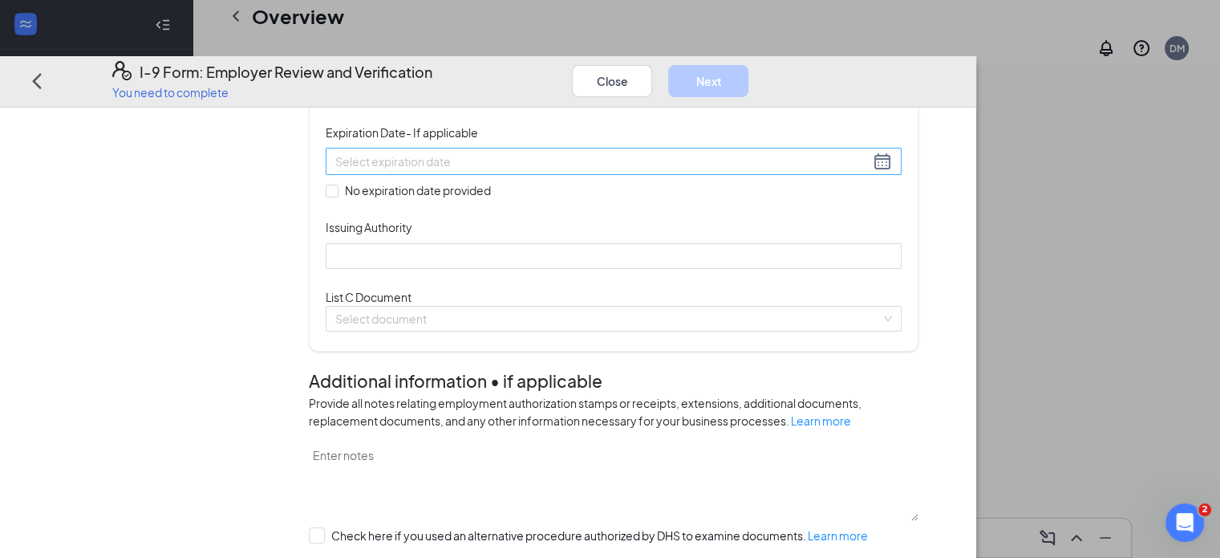
click at [655, 171] on div at bounding box center [613, 161] width 557 height 19
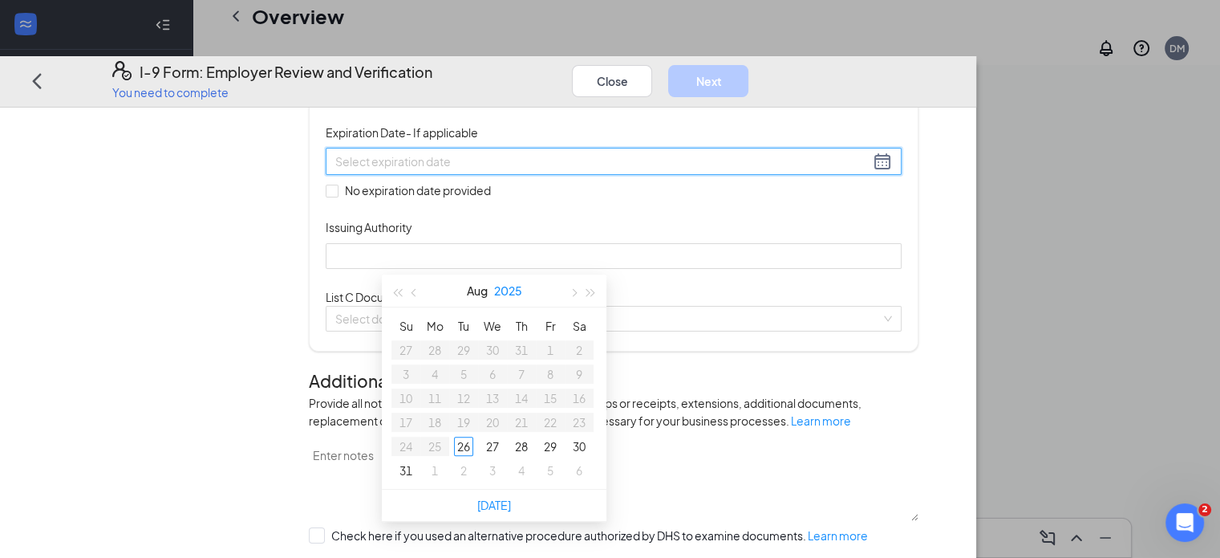
click at [501, 285] on button "2025" at bounding box center [508, 290] width 28 height 32
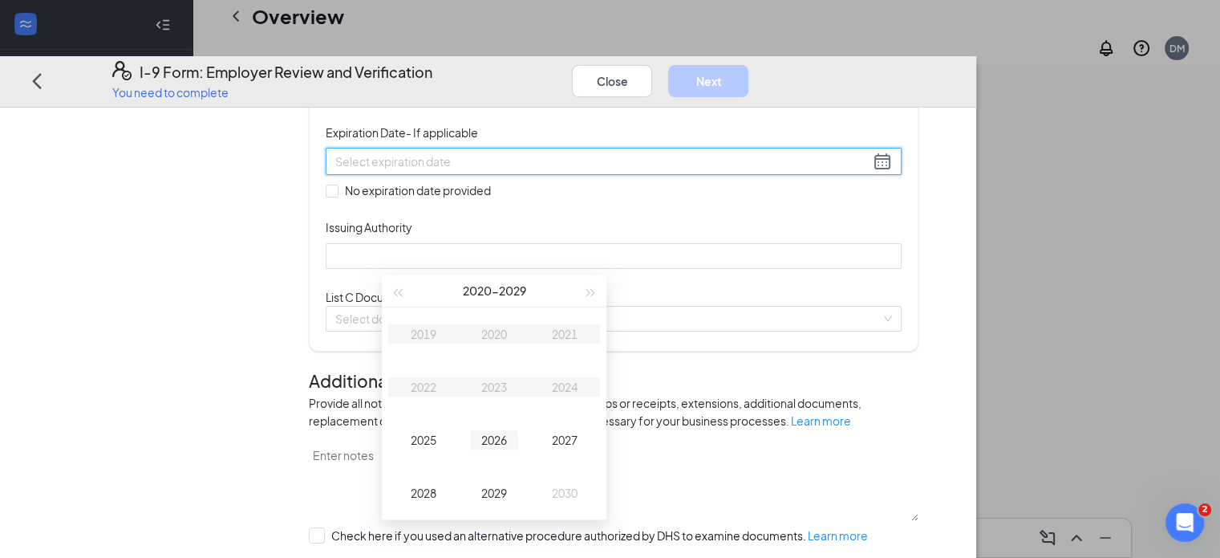
type input "[DATE]"
click at [597, 294] on button "button" at bounding box center [591, 290] width 18 height 32
type input "[DATE]"
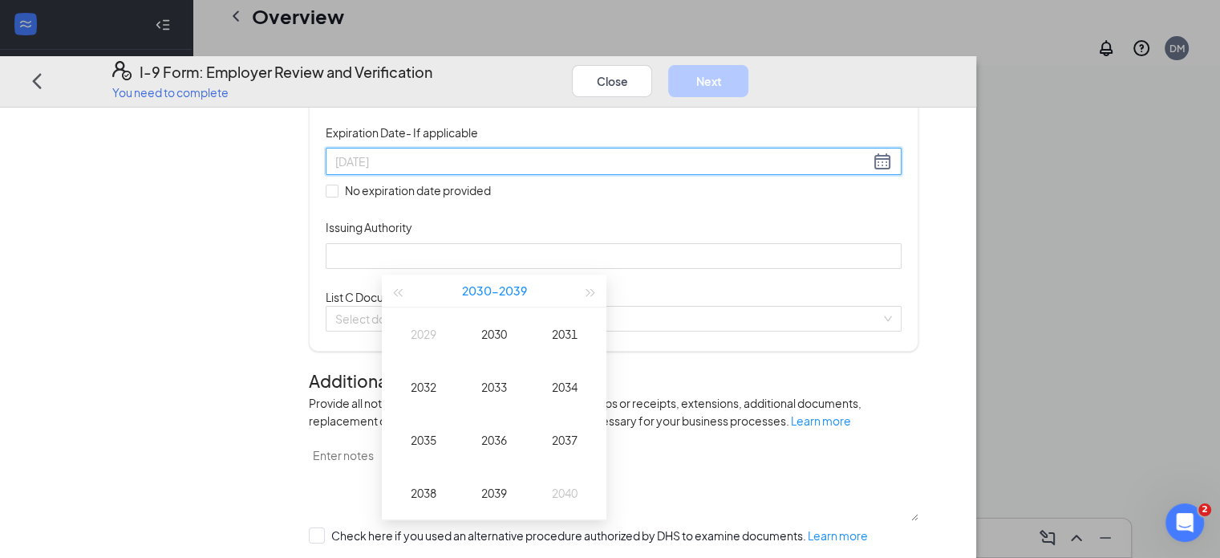
type input "[DATE]"
click at [424, 383] on div "2032" at bounding box center [423, 386] width 48 height 19
type input "[DATE]"
click at [558, 481] on td "Dec" at bounding box center [564, 492] width 71 height 53
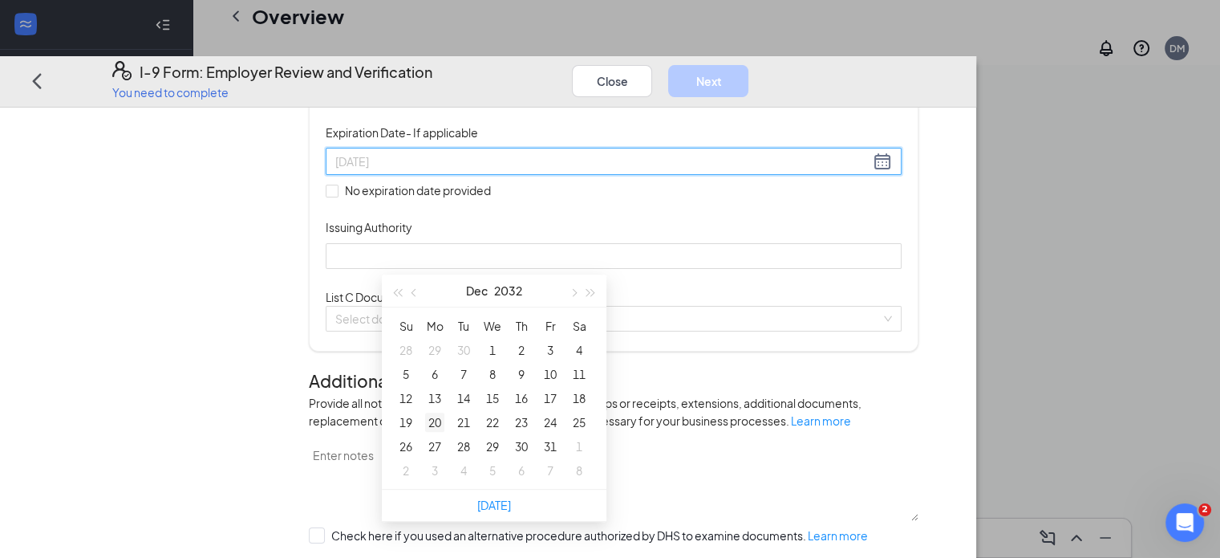
type input "[DATE]"
click at [433, 428] on div "20" at bounding box center [434, 421] width 19 height 19
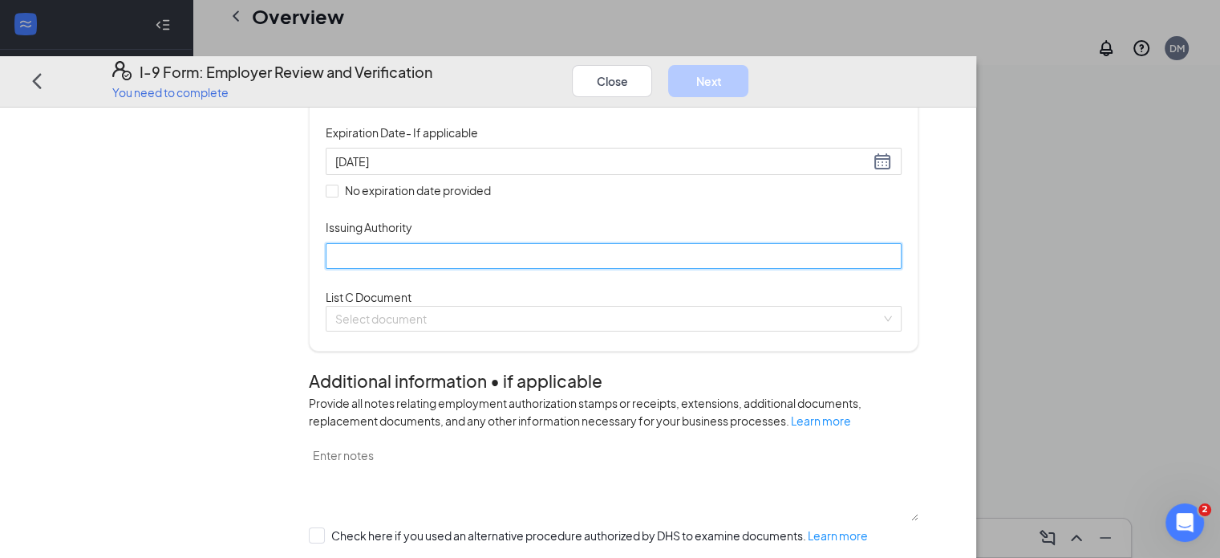
click at [442, 268] on input "Issuing Authority" at bounding box center [614, 255] width 576 height 26
type input "dmv"
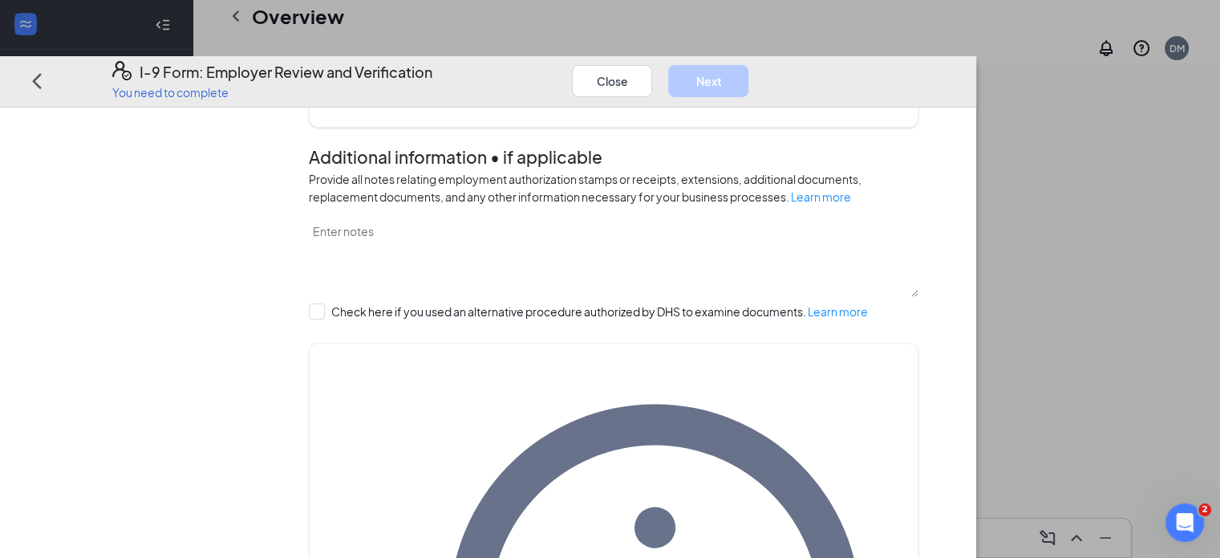
scroll to position [545, 0]
click at [414, 106] on div "Select document List C Documents Unrestricted Social Security Card Certificatio…" at bounding box center [614, 93] width 576 height 26
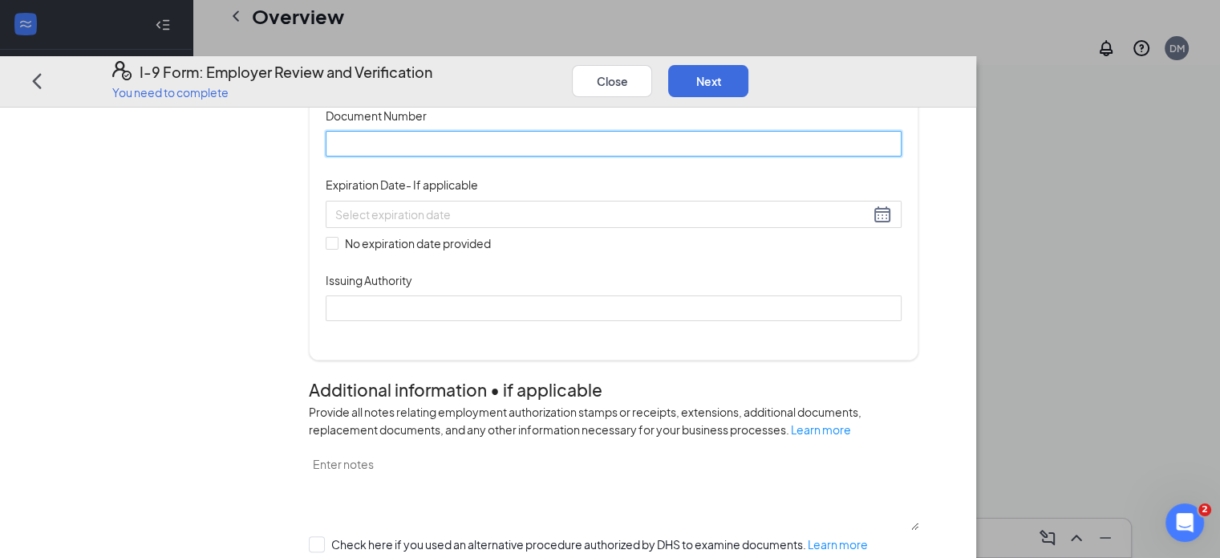
click at [439, 156] on input "Document Number" at bounding box center [614, 144] width 576 height 26
type input "246651638"
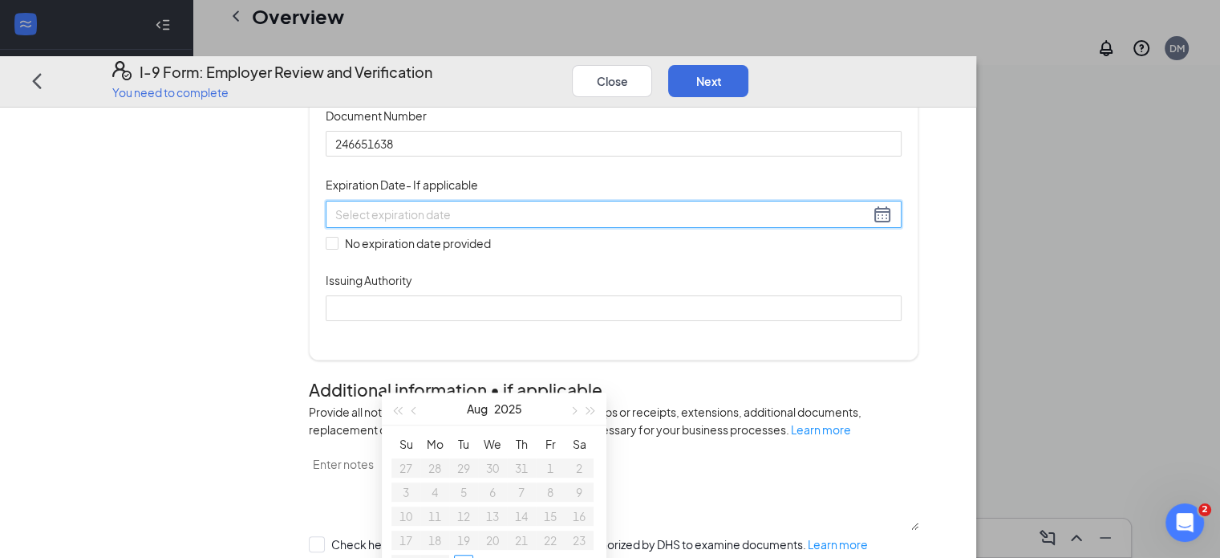
click at [427, 222] on input at bounding box center [602, 214] width 534 height 18
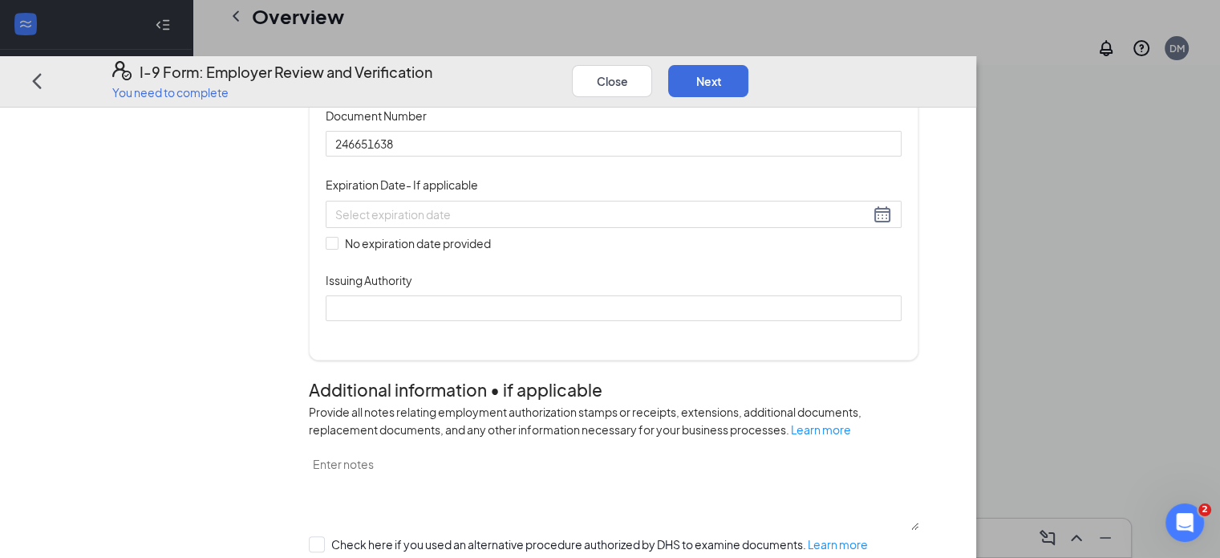
click at [678, 320] on div "Document Title Unrestricted Social Security Card Document Number 246651638 Expi…" at bounding box center [614, 213] width 576 height 214
click at [397, 251] on span "No expiration date provided" at bounding box center [418, 242] width 159 height 18
click at [337, 248] on input "No expiration date provided" at bounding box center [331, 242] width 11 height 11
checkbox input "true"
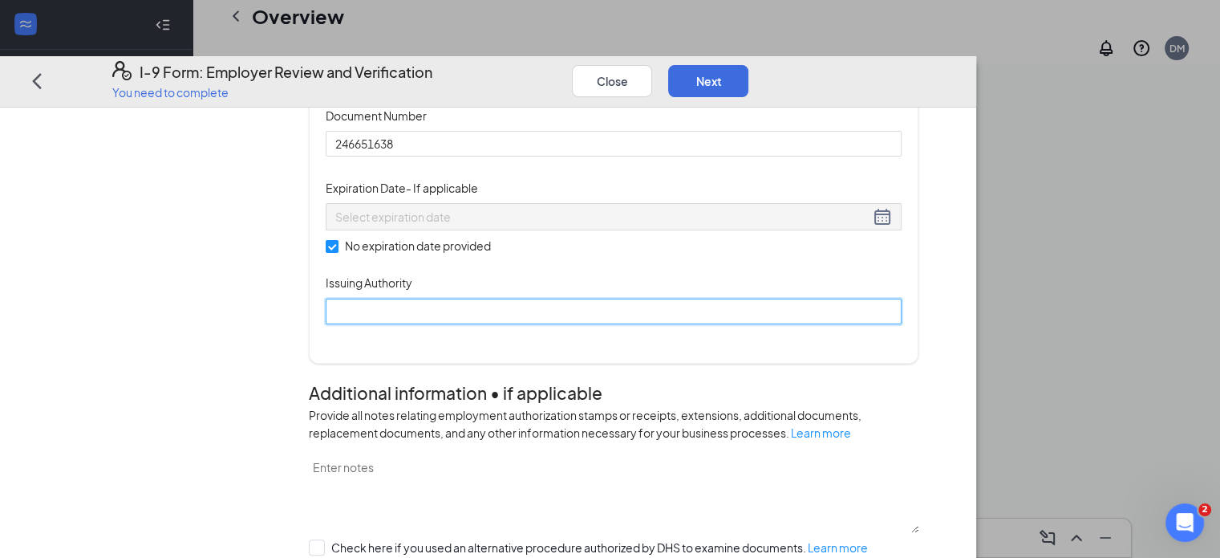
click at [446, 323] on input "Issuing Authority" at bounding box center [614, 311] width 576 height 26
type input "ss admin"
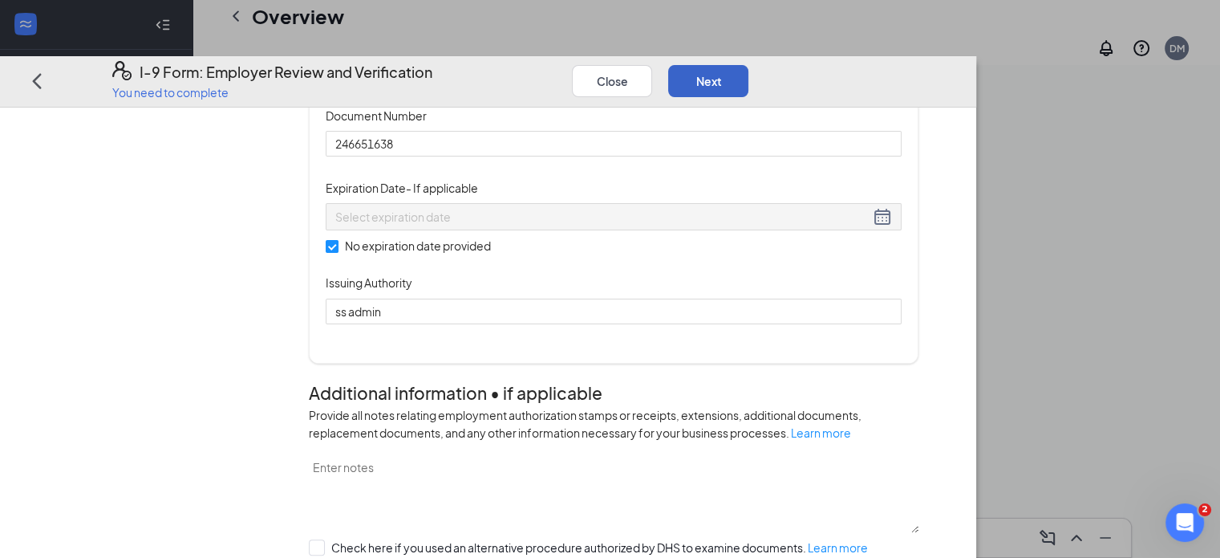
click at [748, 64] on button "Next" at bounding box center [708, 80] width 80 height 32
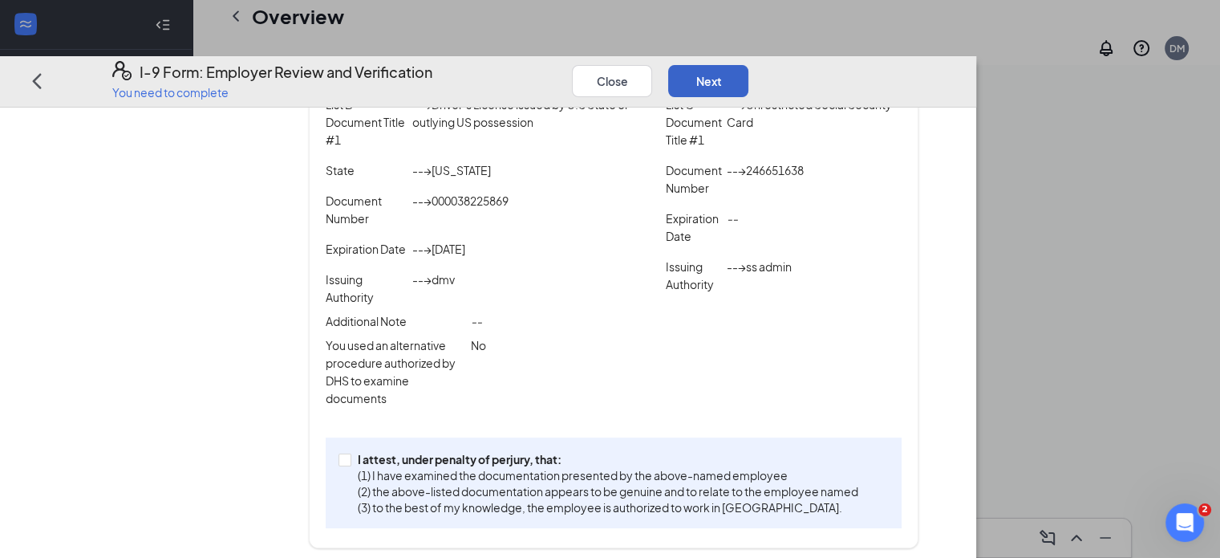
click at [748, 64] on button "Next" at bounding box center [708, 80] width 80 height 32
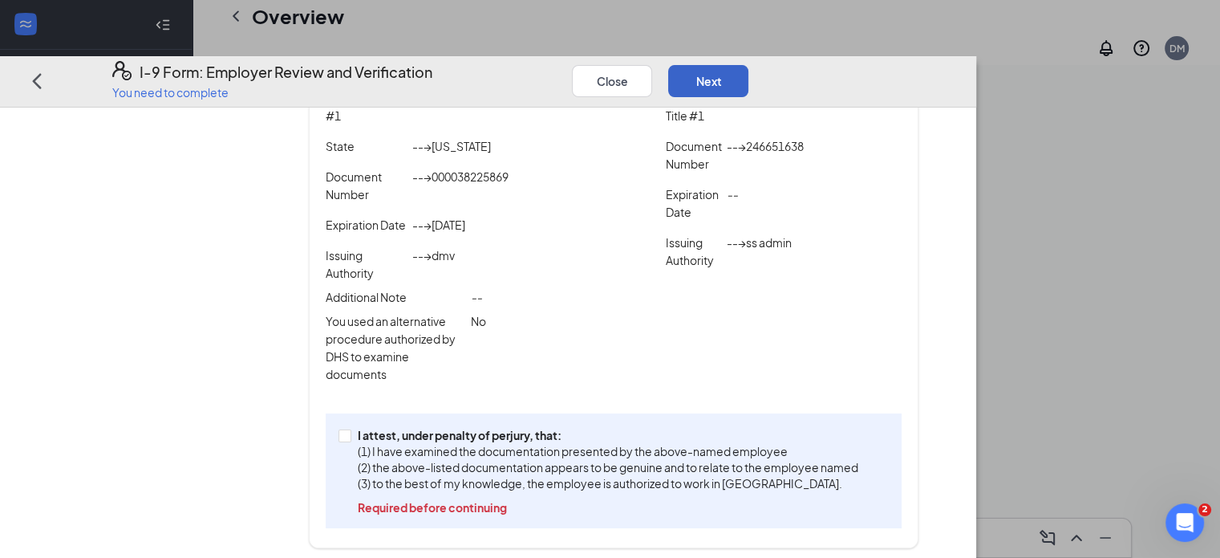
click at [748, 64] on button "Next" at bounding box center [708, 80] width 80 height 32
click at [350, 428] on input "I attest, under penalty of [PERSON_NAME], that: (1) I have examined the documen…" at bounding box center [344, 433] width 11 height 11
checkbox input "true"
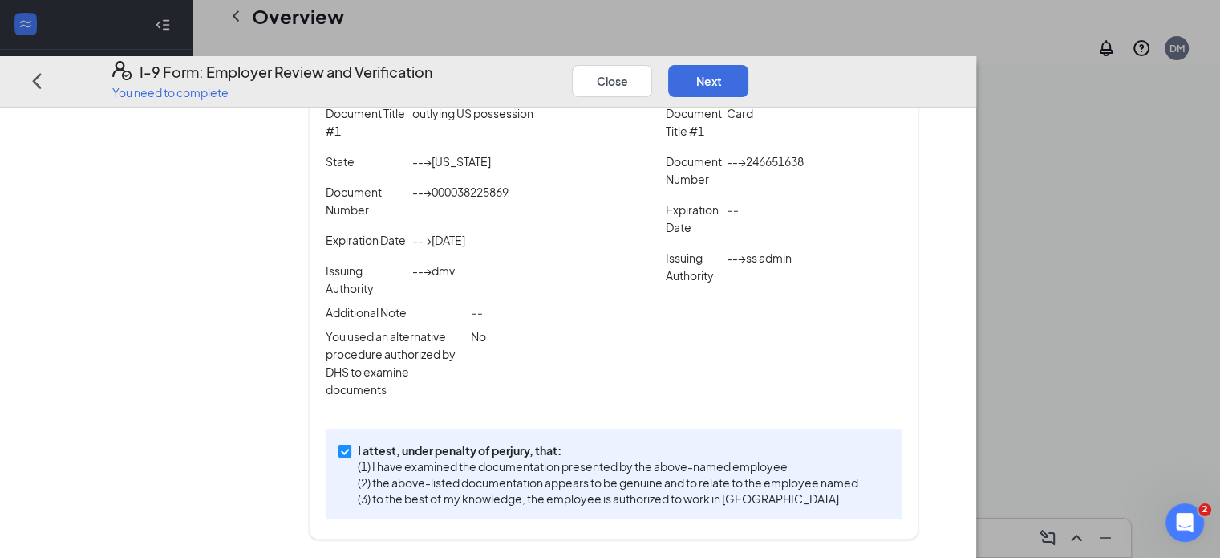
scroll to position [382, 0]
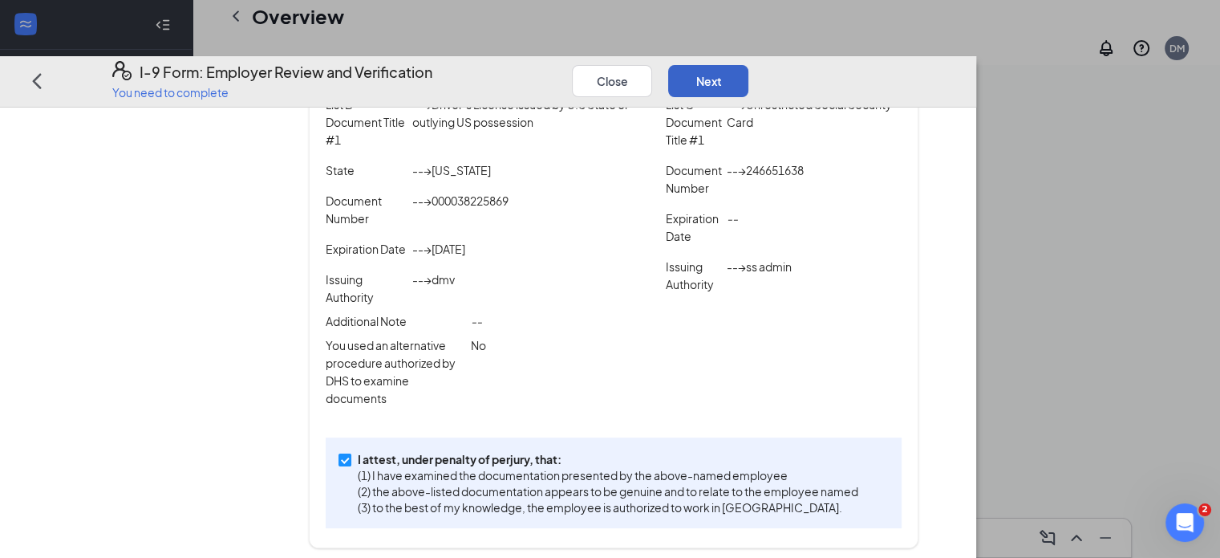
click at [748, 64] on button "Next" at bounding box center [708, 80] width 80 height 32
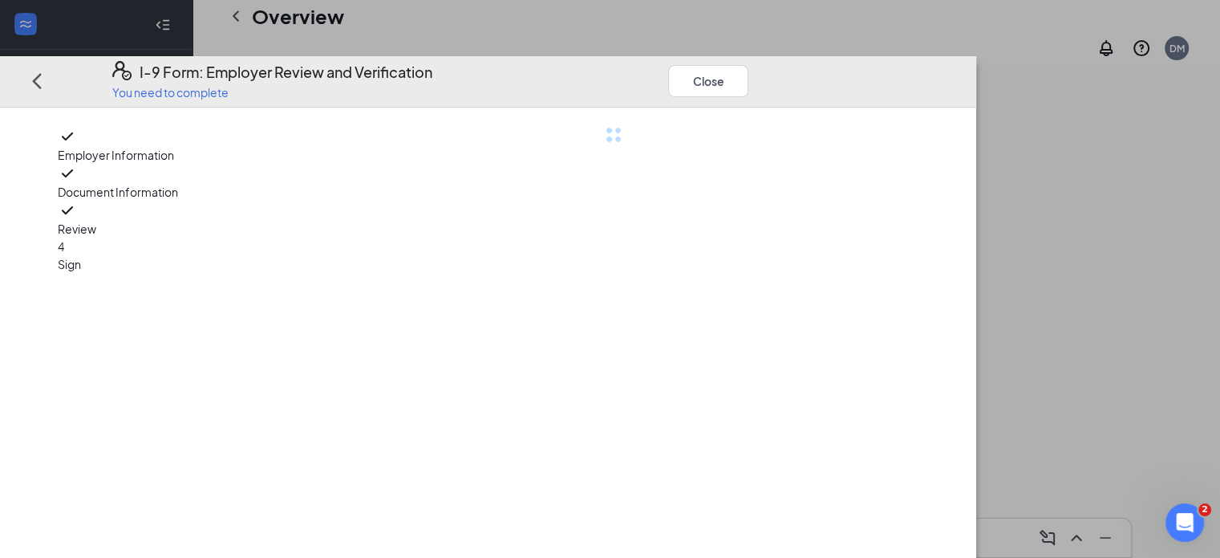
scroll to position [0, 0]
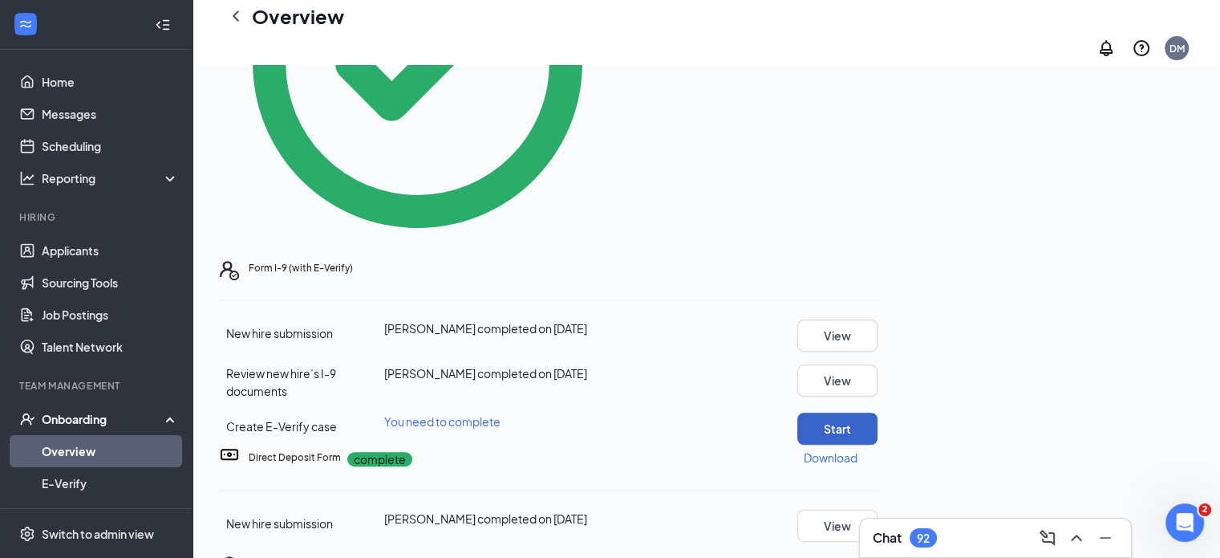
click at [878, 412] on button "Start" at bounding box center [837, 428] width 80 height 32
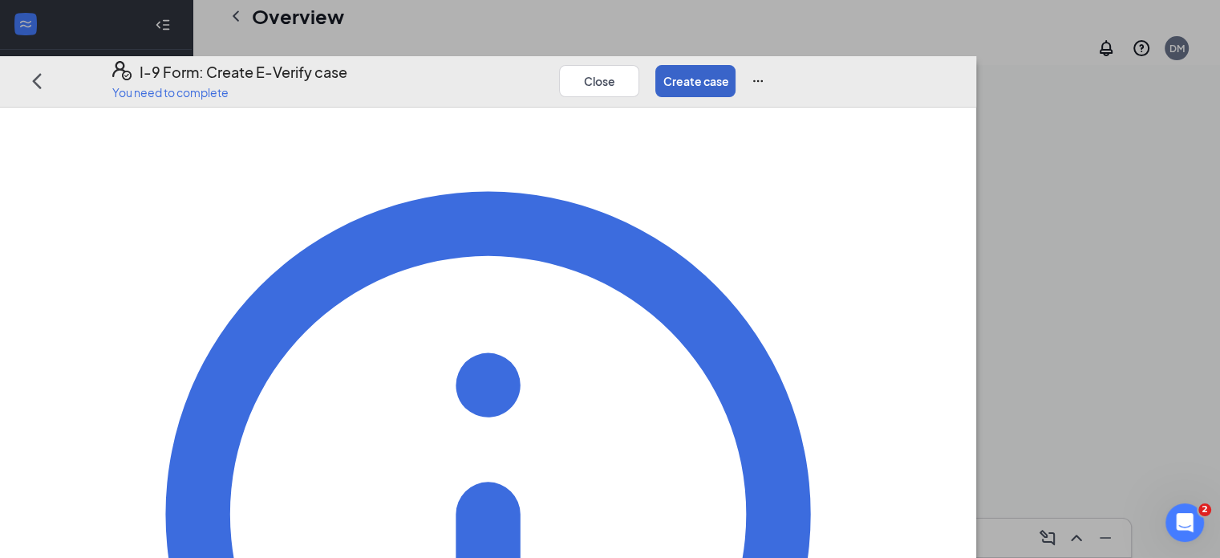
click at [736, 64] on button "Create case" at bounding box center [695, 80] width 80 height 32
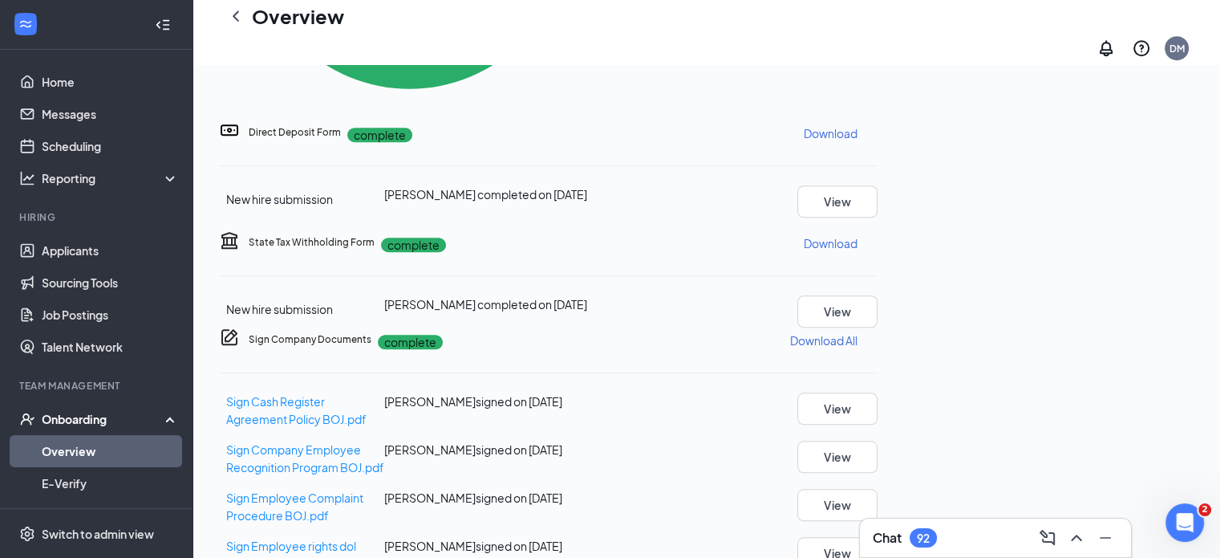
scroll to position [372, 0]
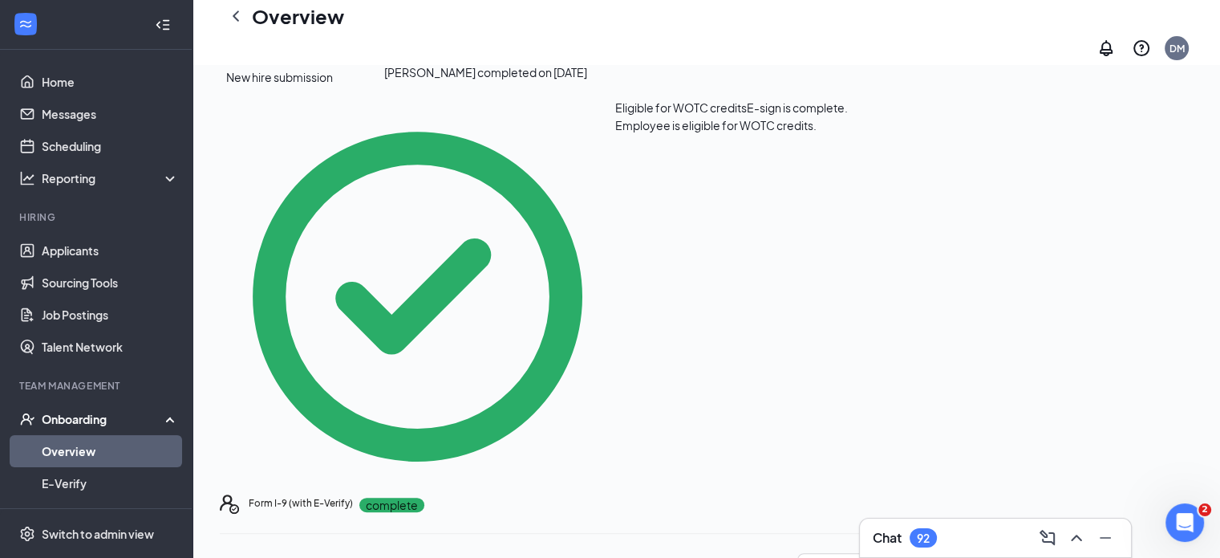
click at [878, 175] on div "WOTC By Efficient Hire complete New hire submission [PERSON_NAME] completed on …" at bounding box center [549, 249] width 658 height 489
